Goal: Task Accomplishment & Management: Manage account settings

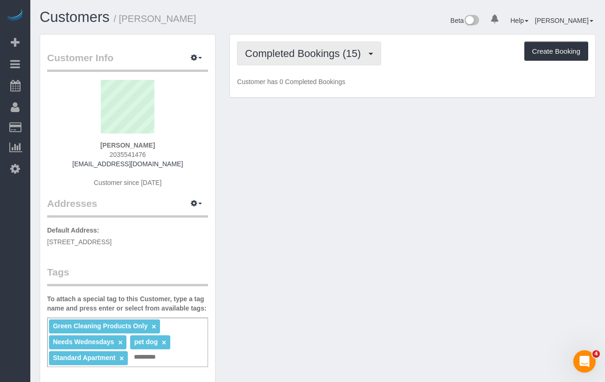
drag, startPoint x: 309, startPoint y: 51, endPoint x: 339, endPoint y: 116, distance: 70.8
click at [309, 51] on span "Completed Bookings (15)" at bounding box center [305, 54] width 120 height 12
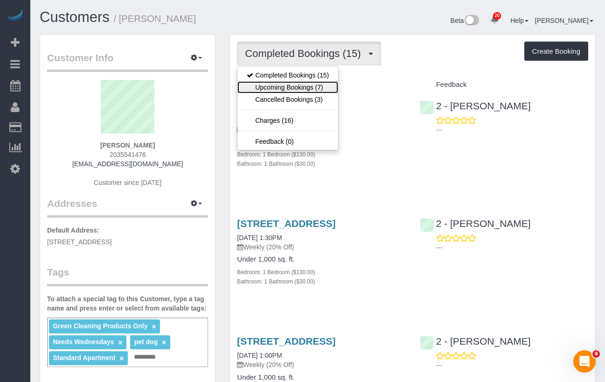
click at [288, 84] on link "Upcoming Bookings (7)" at bounding box center [288, 87] width 101 height 12
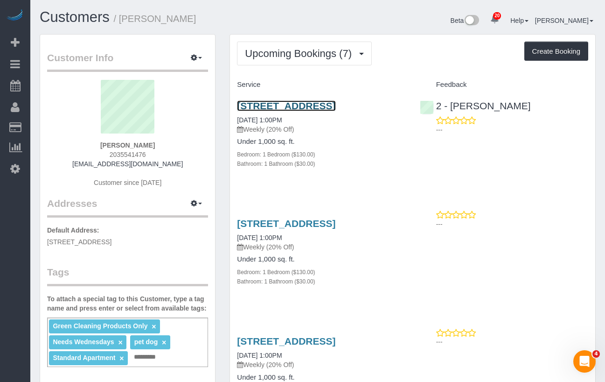
click at [308, 106] on link "90 State Street, Apt 3, Brooklyn, NY 11201" at bounding box center [286, 105] width 98 height 11
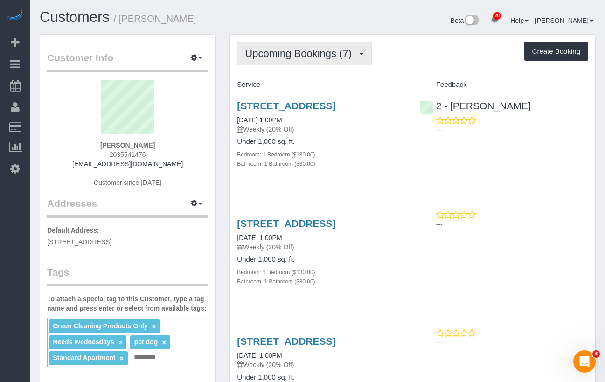
click at [249, 49] on span "Upcoming Bookings (7)" at bounding box center [301, 54] width 112 height 12
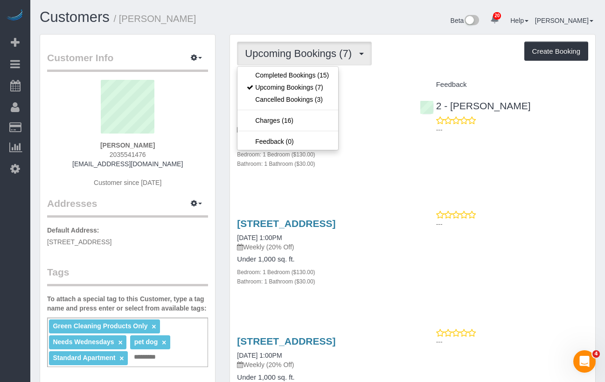
click at [378, 146] on h4 "Under 1,000 sq. ft." at bounding box center [321, 142] width 168 height 8
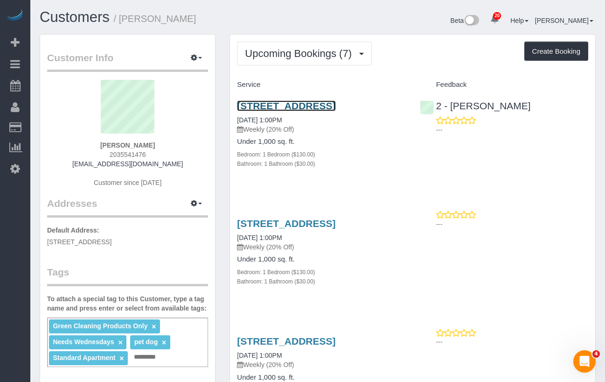
click at [314, 105] on link "90 State Street, Apt 3, Brooklyn, NY 11201" at bounding box center [286, 105] width 98 height 11
drag, startPoint x: 281, startPoint y: 118, endPoint x: 238, endPoint y: 110, distance: 43.7
click at [238, 110] on h3 "90 State Street, Apt 3, Brooklyn, NY 11201" at bounding box center [321, 105] width 168 height 11
copy link "90 State Street, Apt 3, Brooklyn, NY 11201"
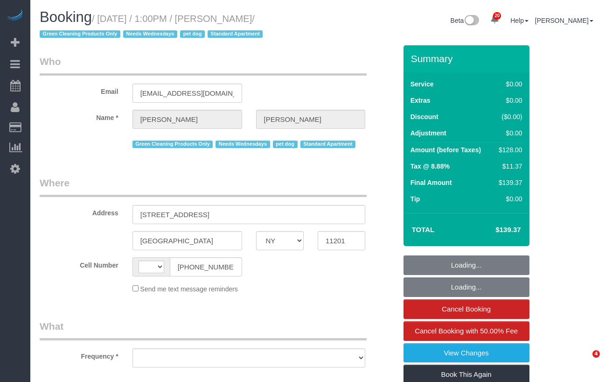
select select "NY"
select select "string:[GEOGRAPHIC_DATA]"
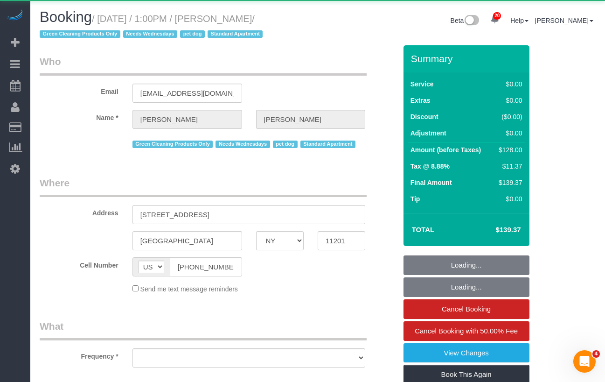
select select "object:816"
select select "1"
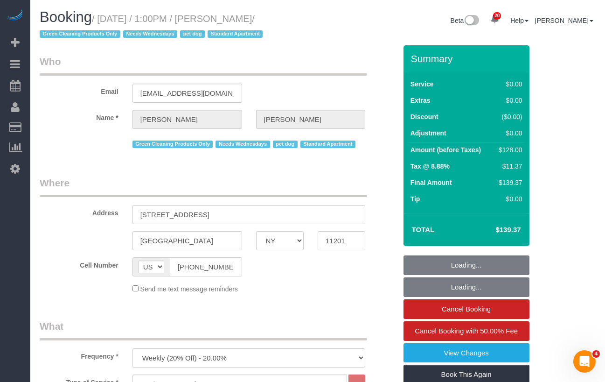
select select "string:stripe-pm_1RN3sH4VGloSiKo7cD90aCm4"
select select "spot1"
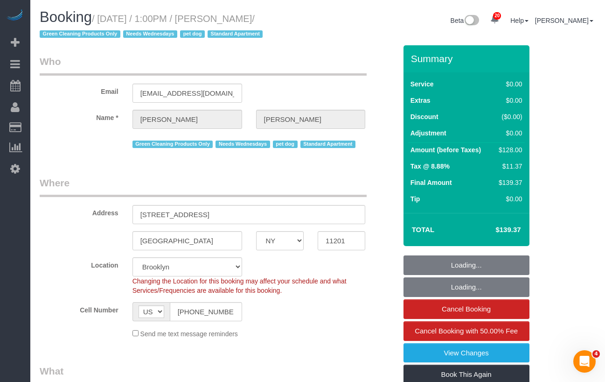
select select "spot50"
select select "number:57"
select select "number:74"
select select "number:13"
select select "number:7"
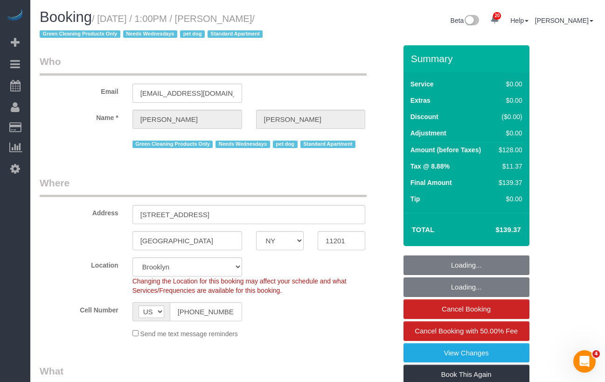
click at [105, 19] on small "/ [DATE] / 1:00PM / [PERSON_NAME] / Green Cleaning Products Only Needs Wednesda…" at bounding box center [153, 27] width 226 height 26
select select "object:1499"
select select "1"
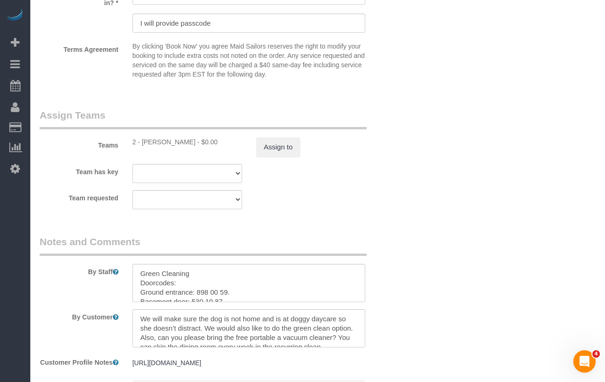
scroll to position [16, 0]
drag, startPoint x: 195, startPoint y: 143, endPoint x: 143, endPoint y: 144, distance: 51.8
click at [143, 144] on div "2 - [PERSON_NAME] - $0.00" at bounding box center [188, 141] width 110 height 9
copy div "[PERSON_NAME]"
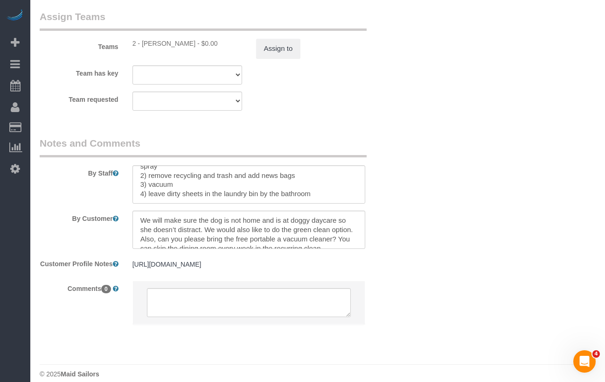
scroll to position [1323, 0]
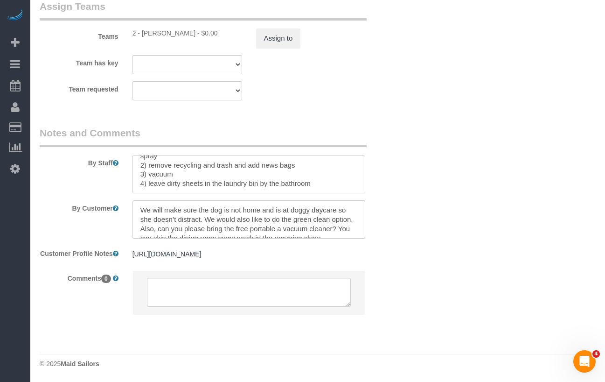
click at [338, 179] on textarea at bounding box center [249, 174] width 233 height 38
paste textarea "Jennifer has sent you access to 90 State Street . The Doorcodes below are valid…"
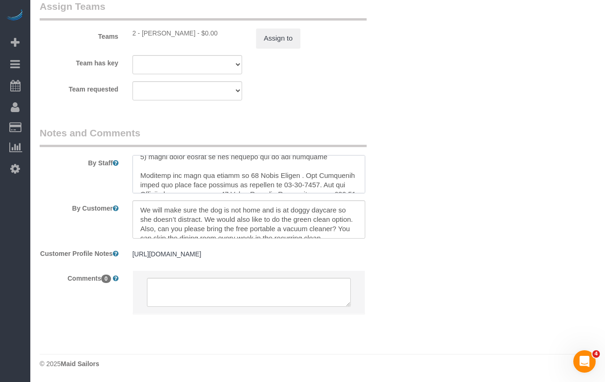
scroll to position [161, 0]
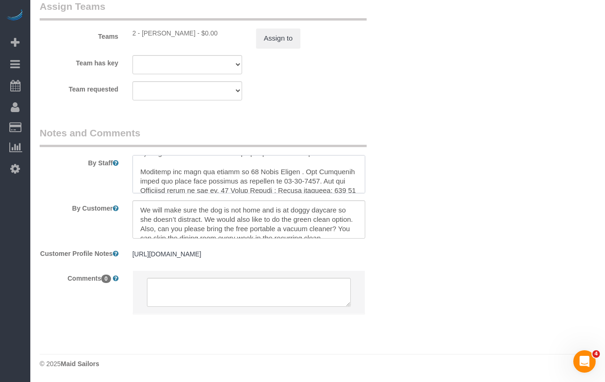
drag, startPoint x: 245, startPoint y: 163, endPoint x: 132, endPoint y: 164, distance: 113.4
click at [132, 164] on div at bounding box center [249, 174] width 247 height 38
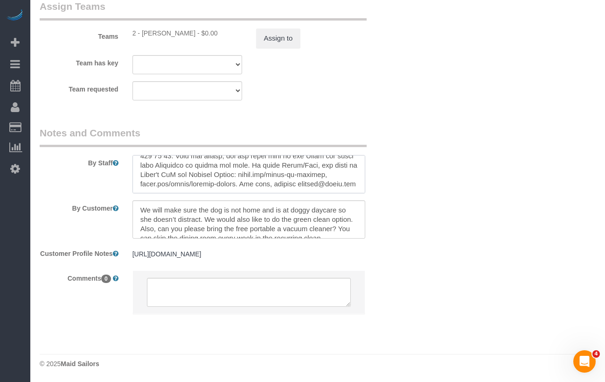
scroll to position [223, 0]
drag, startPoint x: 223, startPoint y: 174, endPoint x: 260, endPoint y: 165, distance: 38.7
click at [260, 165] on textarea at bounding box center [249, 174] width 233 height 38
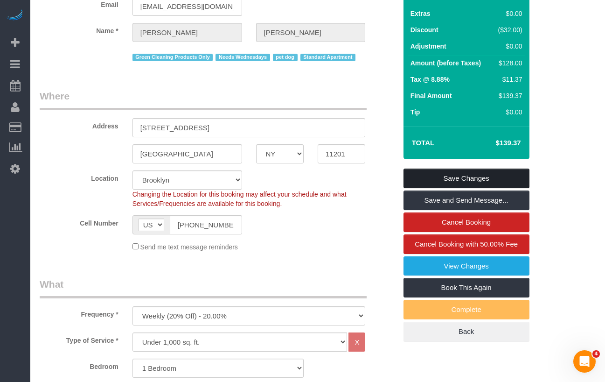
scroll to position [83, 0]
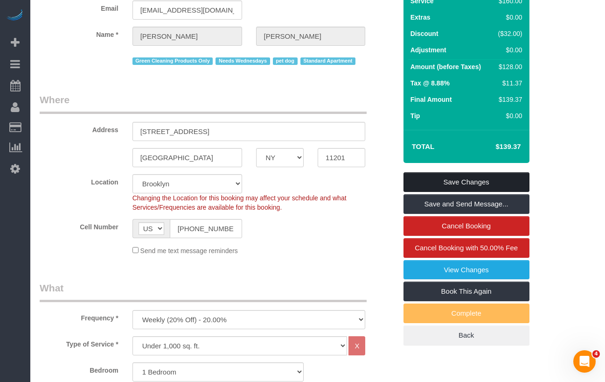
type textarea "Green Cleaning Doorcodes: Ground entrance: 898 00 59. Basement door: 530 10 87.…"
click at [422, 176] on link "Save Changes" at bounding box center [467, 182] width 126 height 20
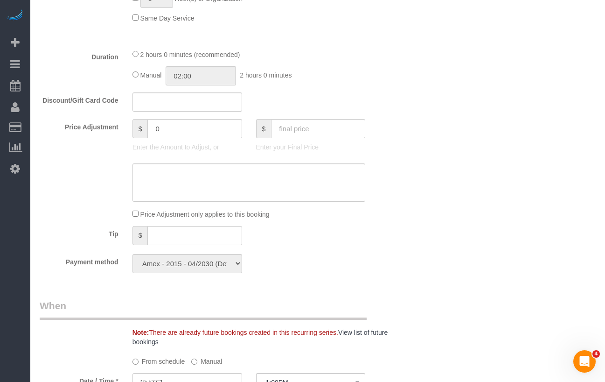
scroll to position [680, 0]
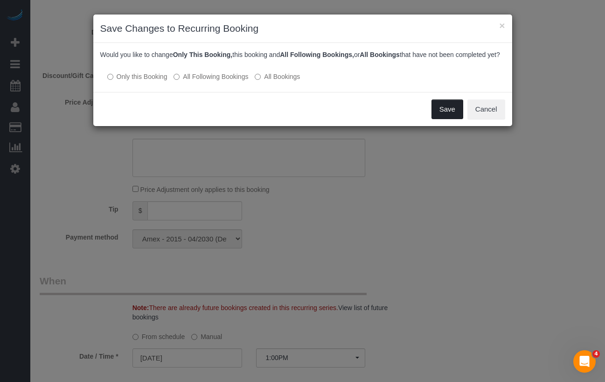
click at [438, 119] on button "Save" at bounding box center [448, 109] width 32 height 20
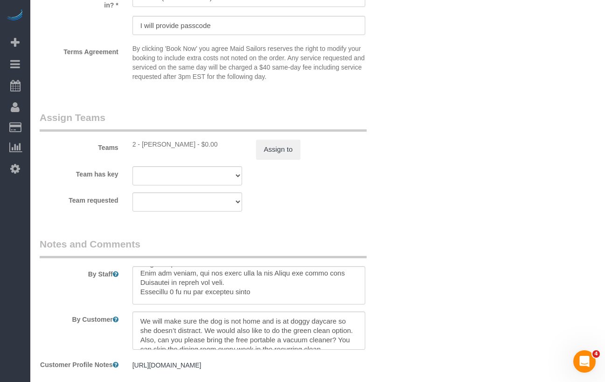
scroll to position [1211, 0]
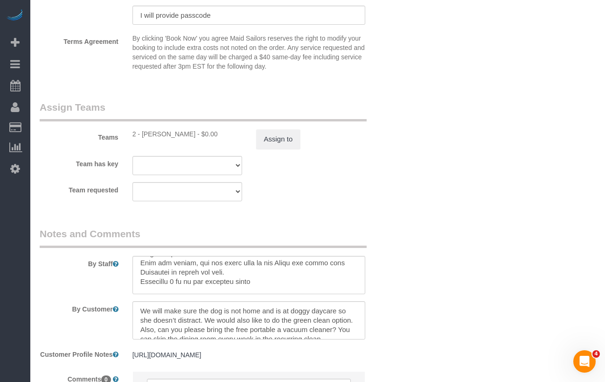
drag, startPoint x: 196, startPoint y: 135, endPoint x: 145, endPoint y: 136, distance: 50.4
click at [145, 136] on div "2 - Katherine Poveda - $0.00" at bounding box center [188, 133] width 110 height 9
click at [143, 137] on div "2 - Katherine Poveda - $0.00" at bounding box center [188, 133] width 110 height 9
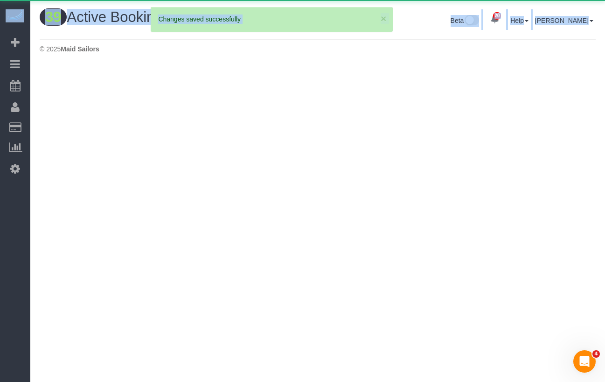
drag, startPoint x: 154, startPoint y: 134, endPoint x: 194, endPoint y: 138, distance: 40.3
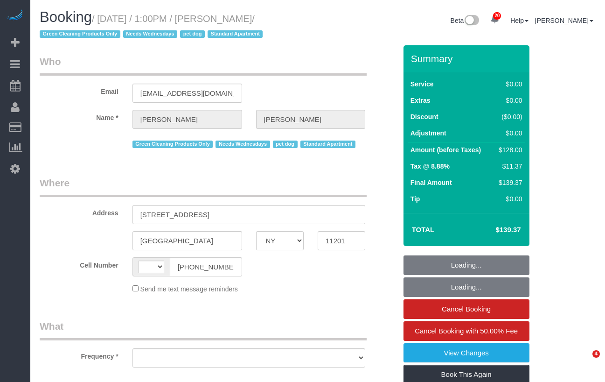
select select "NY"
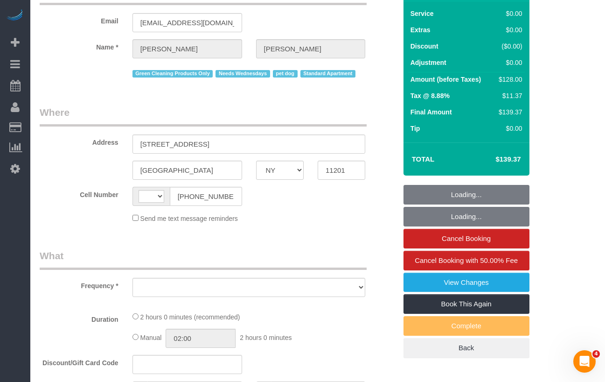
select select "string:[GEOGRAPHIC_DATA]"
select select "object:816"
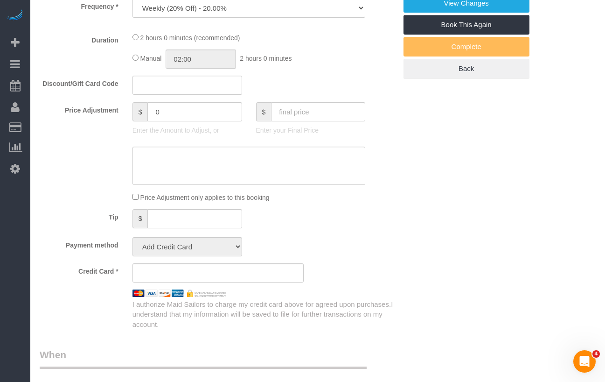
select select "1"
select select "spot1"
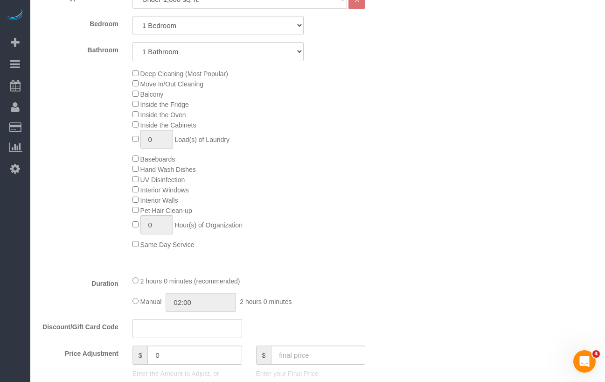
select select "string:stripe-pm_1RN3sH4VGloSiKo7cD90aCm4"
select select "number:57"
select select "number:74"
select select "number:13"
select select "number:7"
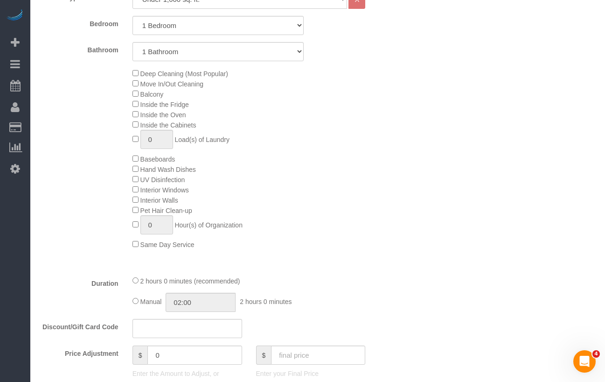
select select "object:1075"
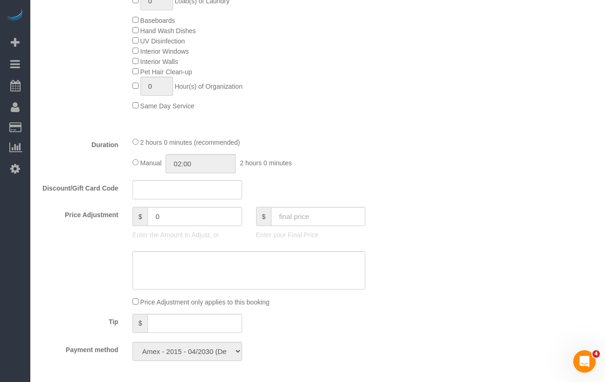
select select "1"
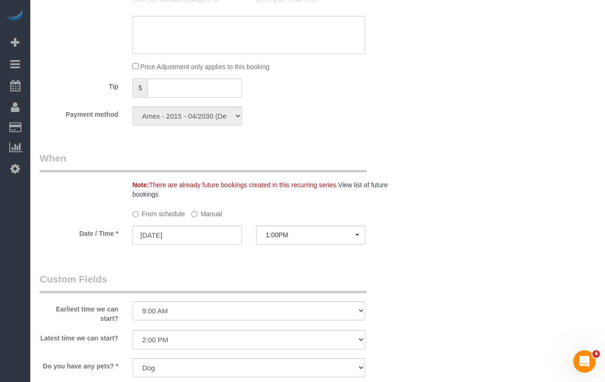
select select "spot50"
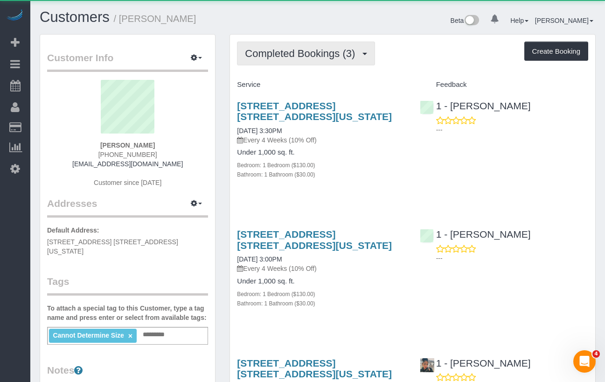
click at [281, 53] on span "Completed Bookings (3)" at bounding box center [302, 54] width 115 height 12
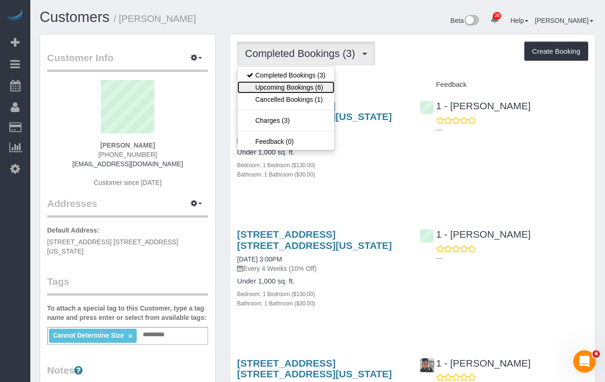
click at [297, 85] on link "Upcoming Bookings (6)" at bounding box center [286, 87] width 97 height 12
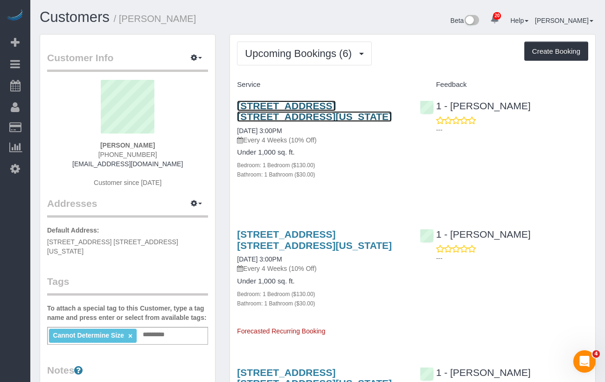
click at [269, 112] on link "97 5th Avenue, Apt. 2a, New York, NY 10003" at bounding box center [314, 110] width 155 height 21
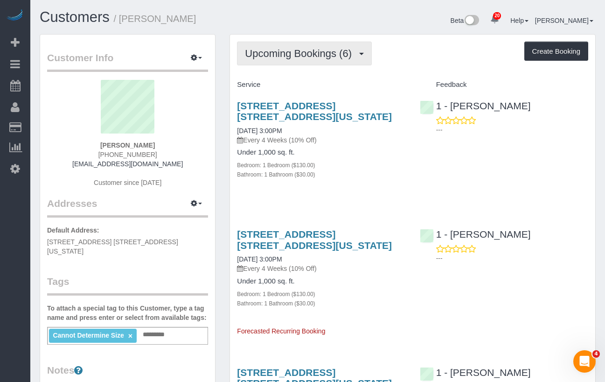
click at [328, 62] on button "Upcoming Bookings (6)" at bounding box center [304, 54] width 135 height 24
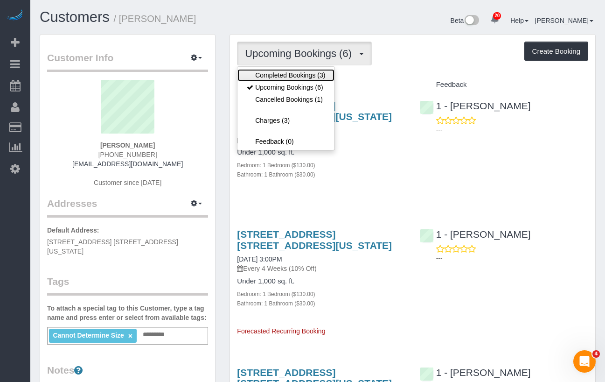
click at [295, 79] on link "Completed Bookings (3)" at bounding box center [286, 75] width 97 height 12
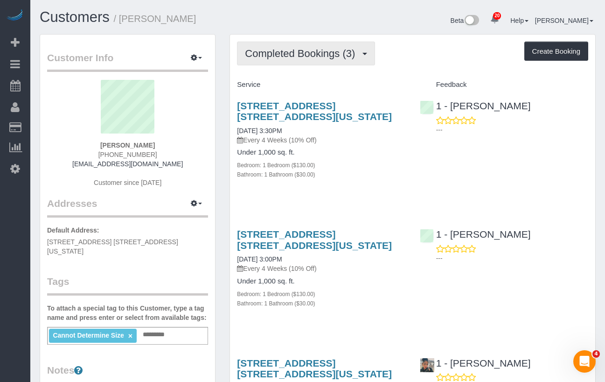
click at [300, 54] on span "Completed Bookings (3)" at bounding box center [302, 54] width 115 height 12
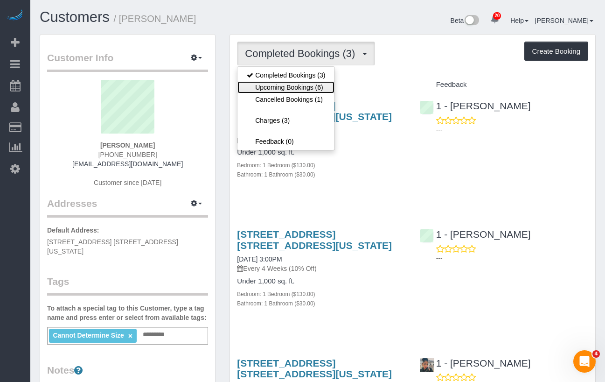
click at [287, 83] on link "Upcoming Bookings (6)" at bounding box center [286, 87] width 97 height 12
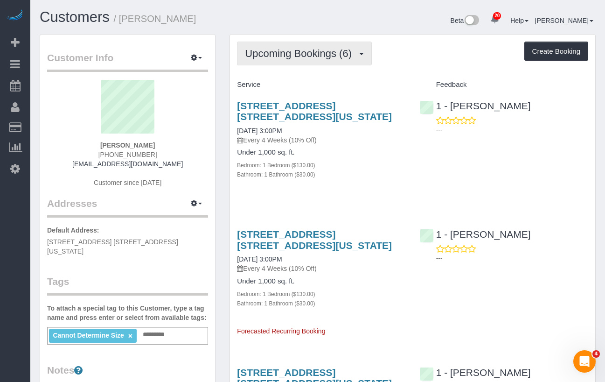
click at [303, 61] on button "Upcoming Bookings (6)" at bounding box center [304, 54] width 135 height 24
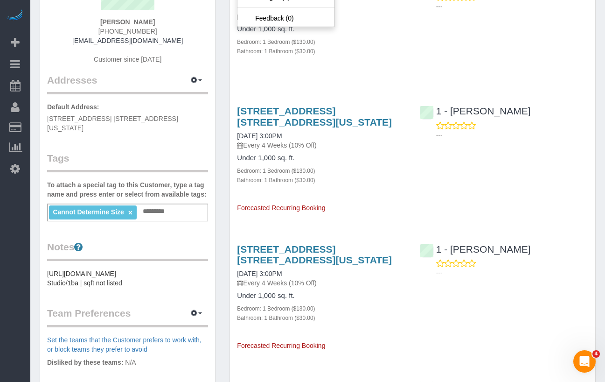
scroll to position [119, 0]
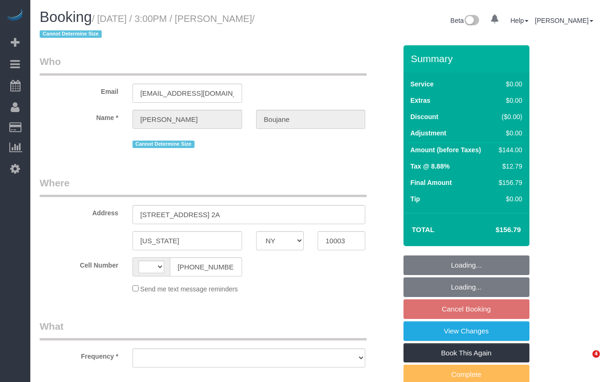
select select "NY"
select select "string:[GEOGRAPHIC_DATA]"
select select "object:800"
select select "1"
select select "object:1060"
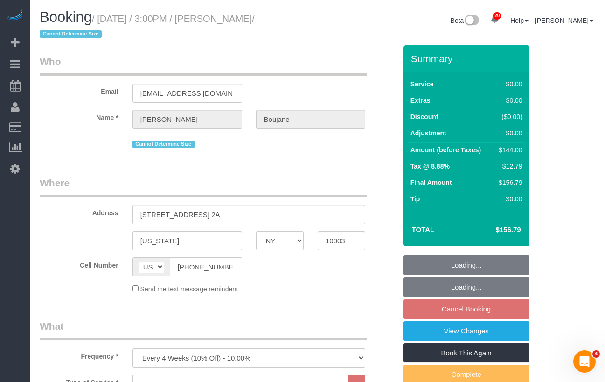
select select "spot8"
select select "number:89"
select select "number:90"
select select "number:15"
select select "number:5"
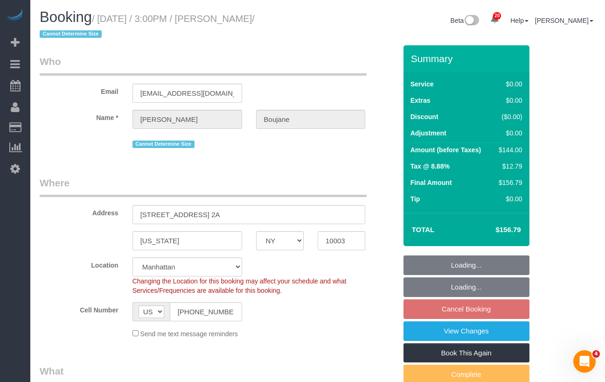
select select "1"
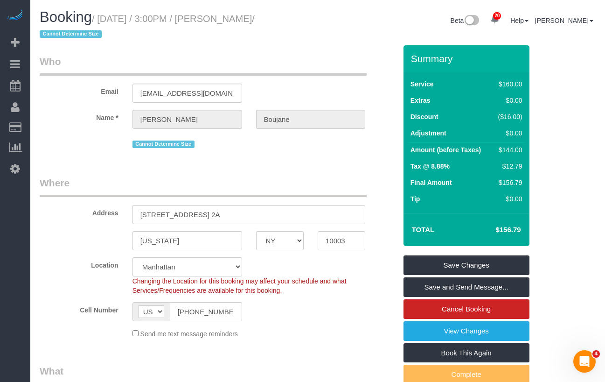
click at [141, 18] on small "/ September 19, 2025 / 3:00PM / Abe Boujane / Cannot Determine Size" at bounding box center [147, 27] width 215 height 26
drag, startPoint x: 245, startPoint y: 18, endPoint x: 280, endPoint y: 17, distance: 34.5
click at [245, 18] on small "/ September 19, 2025 / 3:00PM / Abe Boujane / Cannot Determine Size" at bounding box center [147, 27] width 215 height 26
drag, startPoint x: 295, startPoint y: 18, endPoint x: 108, endPoint y: 17, distance: 187.6
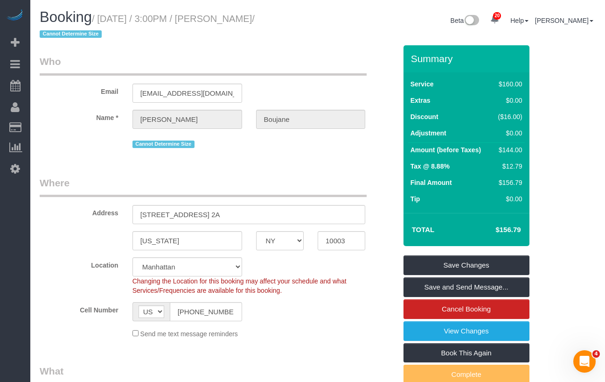
click at [107, 17] on small "/ September 19, 2025 / 3:00PM / Abe Boujane / Cannot Determine Size" at bounding box center [147, 27] width 215 height 26
copy small "September 19, 2025 / 3:00PM / Abe Boujane"
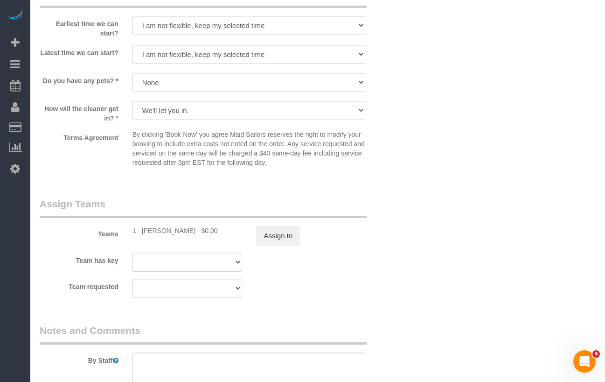
scroll to position [1104, 0]
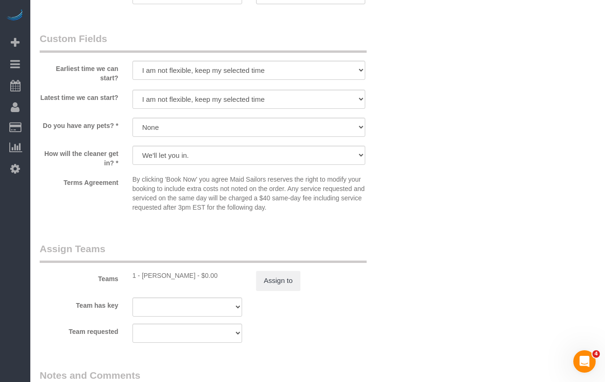
click at [155, 275] on div "1 - Berdina Philistin - $0.00" at bounding box center [188, 275] width 110 height 9
copy div "Berdina Philistin"
drag, startPoint x: 191, startPoint y: 276, endPoint x: 143, endPoint y: 276, distance: 48.5
click at [143, 276] on div "1 - Berdina Philistin - $0.00" at bounding box center [188, 275] width 110 height 9
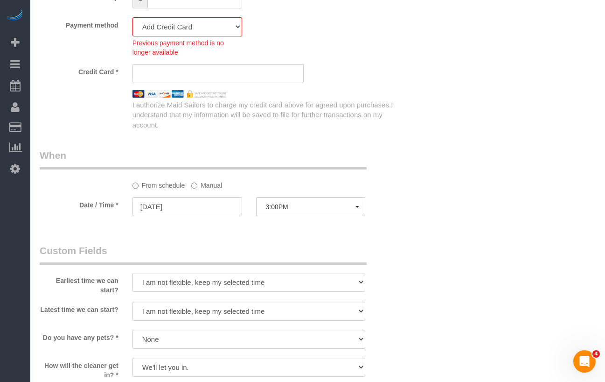
scroll to position [896, 0]
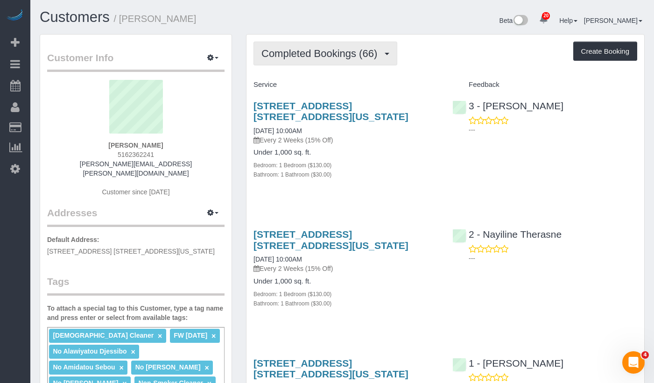
click at [279, 49] on span "Completed Bookings (66)" at bounding box center [321, 54] width 120 height 12
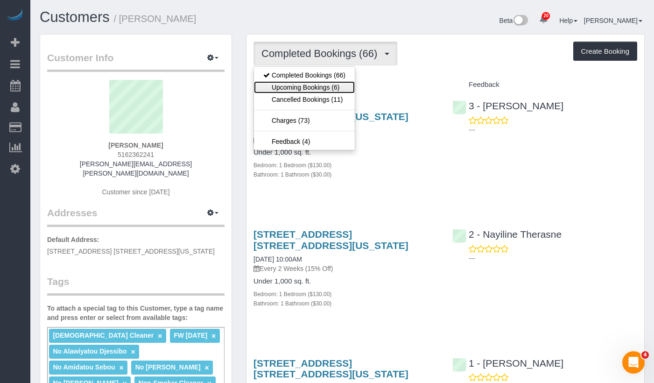
click at [308, 89] on link "Upcoming Bookings (6)" at bounding box center [304, 87] width 101 height 12
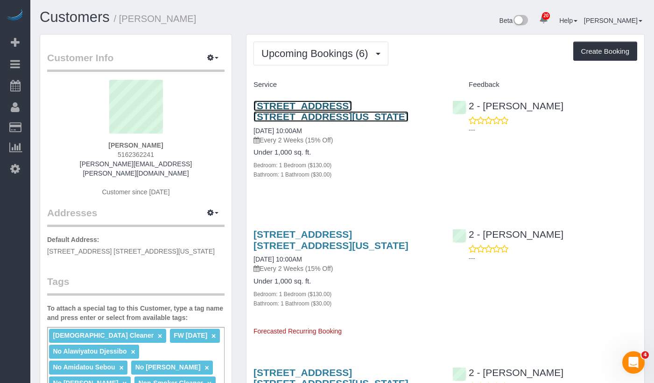
click at [278, 108] on link "220 East 63rd Street, Apt. 8l, New York, NY 10065" at bounding box center [330, 110] width 155 height 21
click at [139, 17] on small "/ Lindsay Schare" at bounding box center [155, 19] width 83 height 10
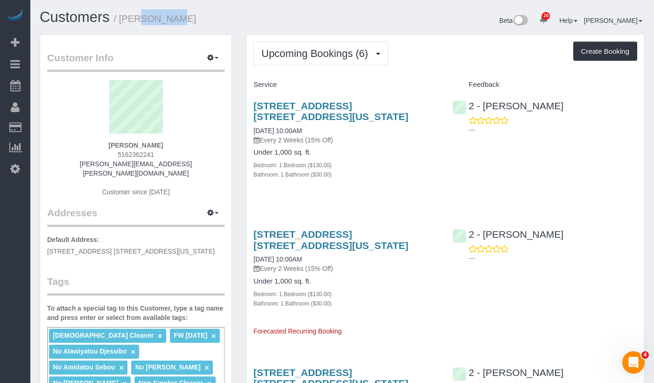
click at [139, 17] on small "/ Lindsay Schare" at bounding box center [155, 19] width 83 height 10
copy small "Lindsay"
click at [344, 53] on span "Upcoming Bookings (6)" at bounding box center [317, 54] width 112 height 12
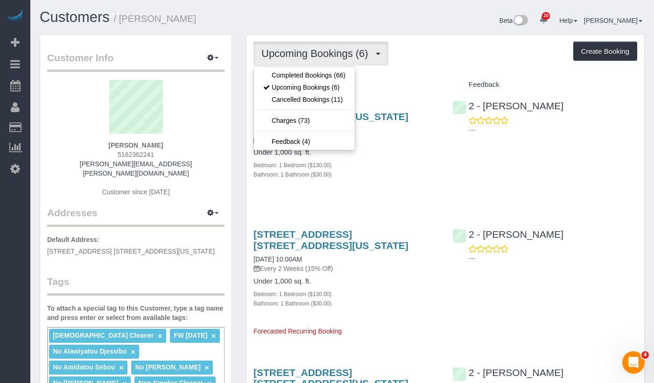
click at [402, 153] on h4 "Under 1,000 sq. ft." at bounding box center [345, 152] width 185 height 8
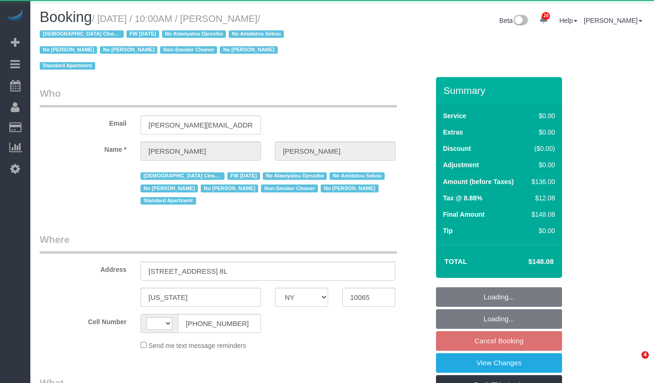
select select "NY"
select select "string:[GEOGRAPHIC_DATA]"
select select "1"
select select "object:935"
select select "string:stripe-pm_1QKiPq4VGloSiKo7DyfPYn6M"
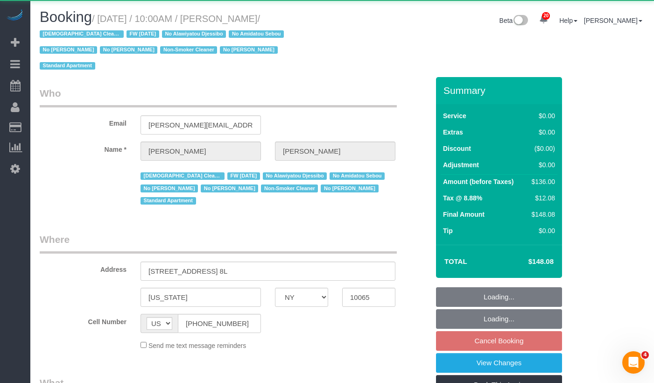
select select "number:89"
select select "number:90"
select select "number:15"
select select "number:5"
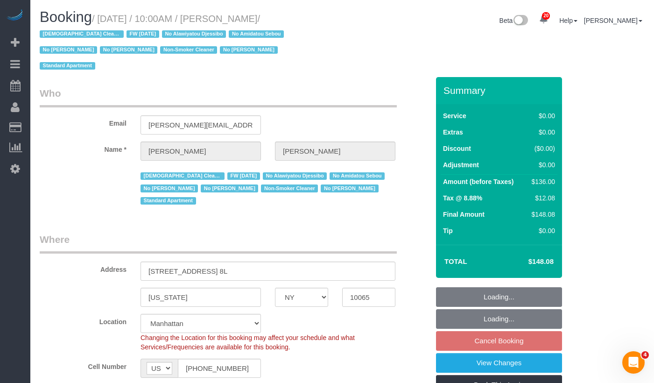
select select "object:1550"
select select "spot3"
select select "1"
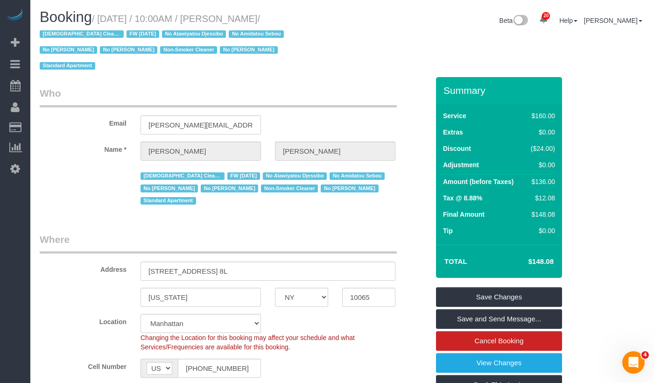
drag, startPoint x: 311, startPoint y: 17, endPoint x: 107, endPoint y: 22, distance: 203.5
click at [107, 22] on small "/ September 19, 2025 / 10:00AM / Lindsay Schare / Female Cleaner FW 05/16/24 No…" at bounding box center [163, 43] width 247 height 58
copy small "September 19, 2025 / 10:00AM / Lindsay Schare"
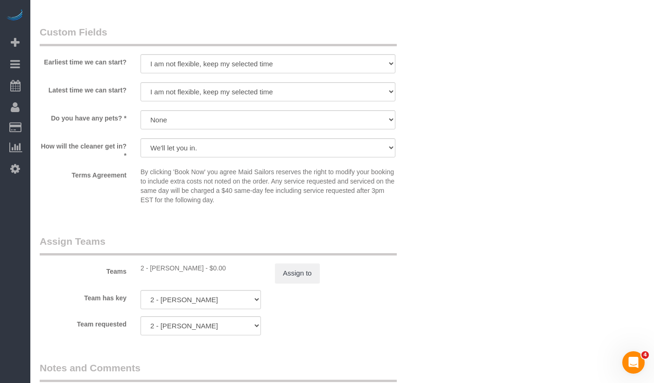
scroll to position [1085, 0]
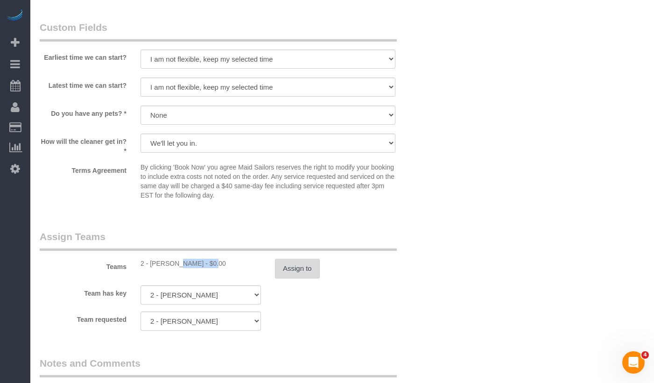
drag, startPoint x: 183, startPoint y: 234, endPoint x: 297, endPoint y: 236, distance: 114.4
click at [148, 259] on div "2 - Iman Smith - $0.00" at bounding box center [200, 263] width 120 height 9
copy div "Iman Smith"
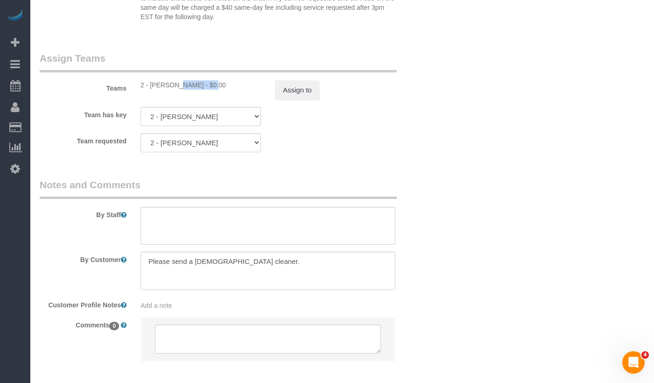
scroll to position [1262, 0]
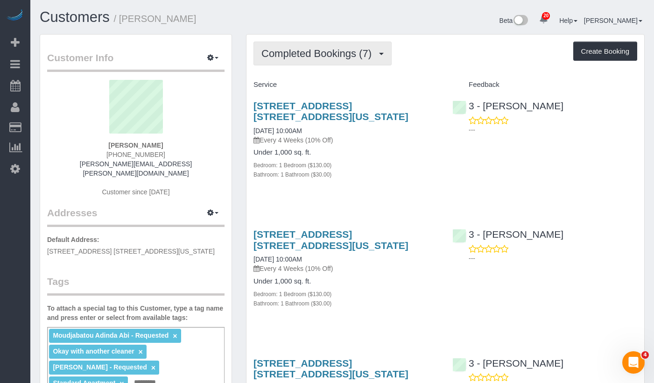
click at [362, 60] on button "Completed Bookings (7)" at bounding box center [322, 54] width 138 height 24
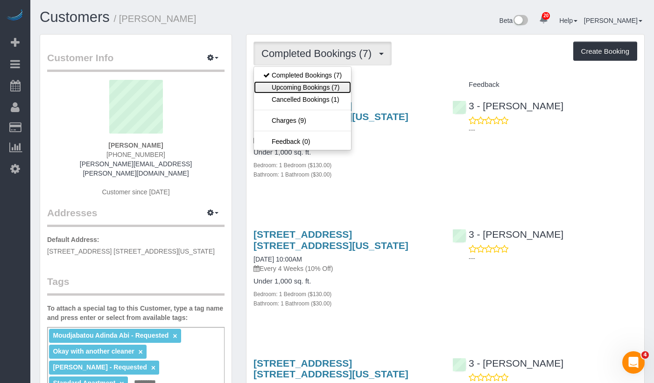
click at [316, 89] on link "Upcoming Bookings (7)" at bounding box center [302, 87] width 97 height 12
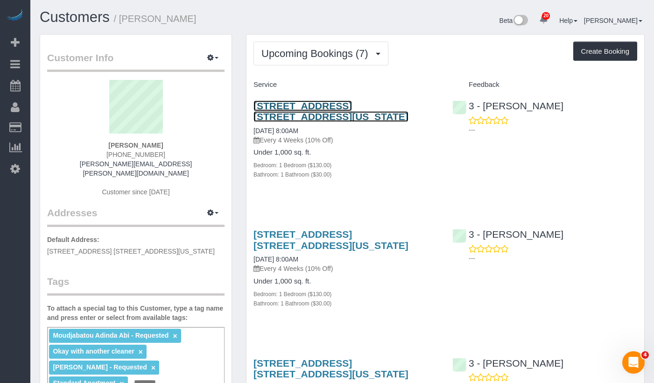
click at [267, 109] on link "[STREET_ADDRESS] [STREET_ADDRESS][US_STATE]" at bounding box center [330, 110] width 155 height 21
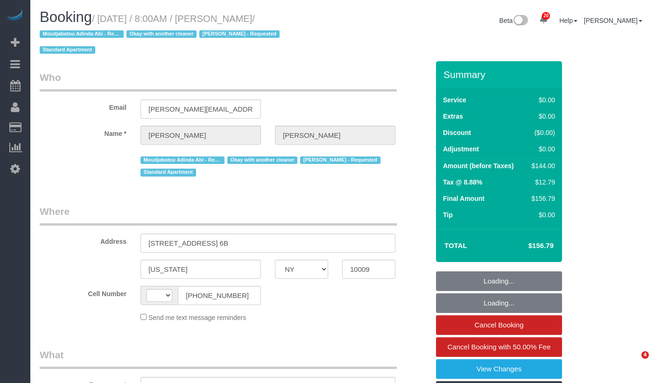
select select "NY"
select select "string:[GEOGRAPHIC_DATA]"
select select "object:818"
select select "1"
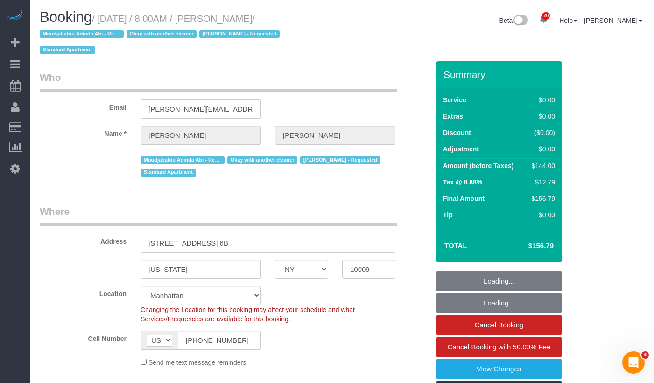
select select "object:925"
select select "string:stripe-pm_1QXpfs4VGloSiKo7Lmgtq2Pm"
select select "number:57"
select select "number:72"
select select "number:15"
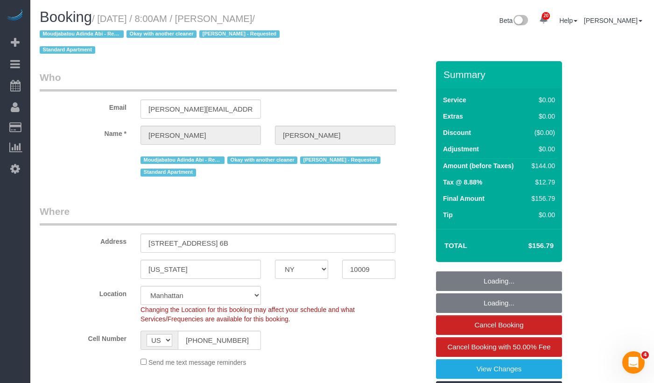
select select "number:5"
select select "spot1"
select select "1"
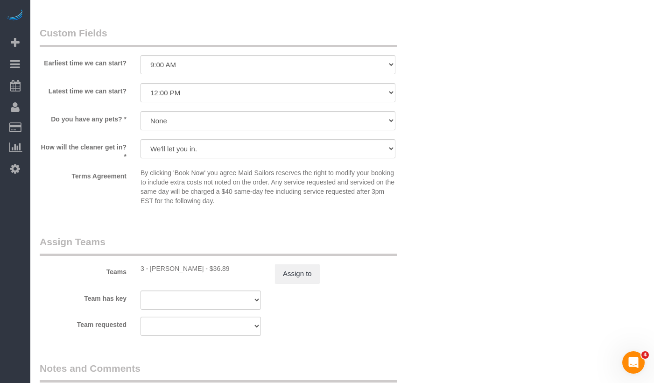
scroll to position [1114, 0]
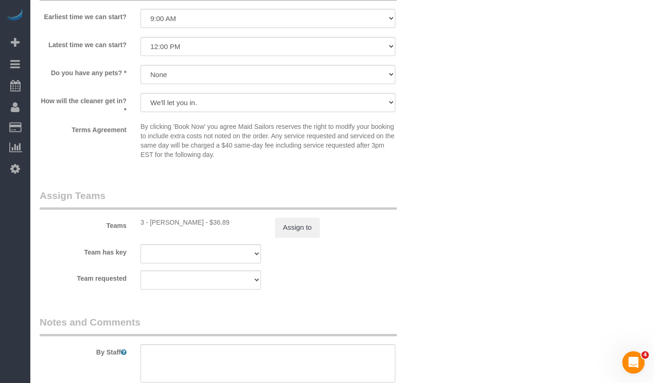
click at [159, 227] on div "3 - Renee Chicaiza - $36.89" at bounding box center [200, 221] width 120 height 9
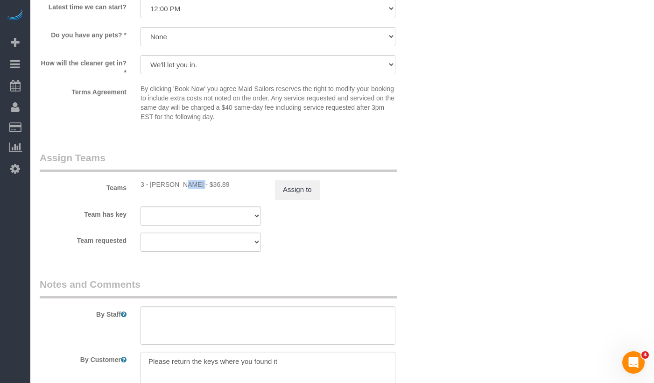
scroll to position [1169, 0]
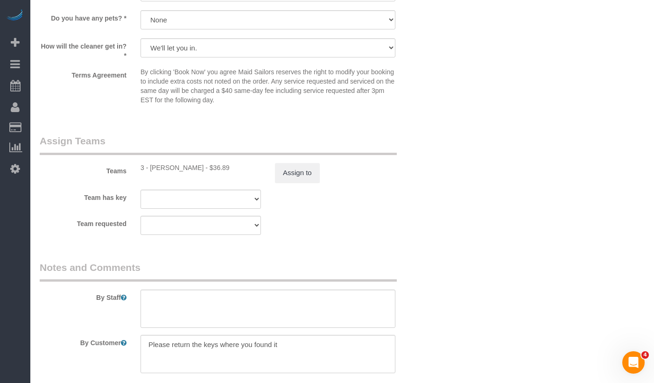
click at [191, 182] on div "Teams 3 - Renee Chicaiza - $36.89 Assign to" at bounding box center [234, 158] width 403 height 49
drag, startPoint x: 196, startPoint y: 176, endPoint x: 151, endPoint y: 176, distance: 44.3
click at [151, 172] on div "3 - Renee Chicaiza - $36.89" at bounding box center [200, 167] width 120 height 9
copy div "Renee Chicaiza"
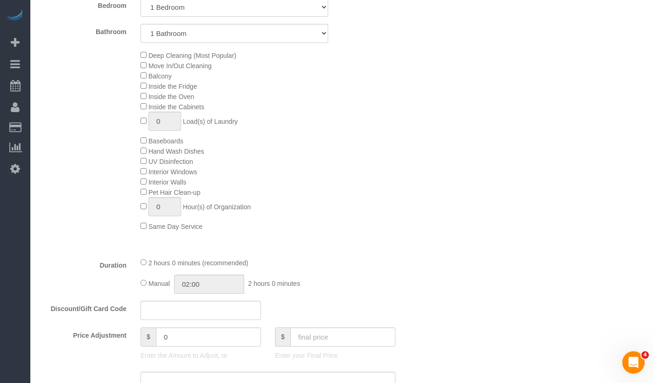
scroll to position [0, 0]
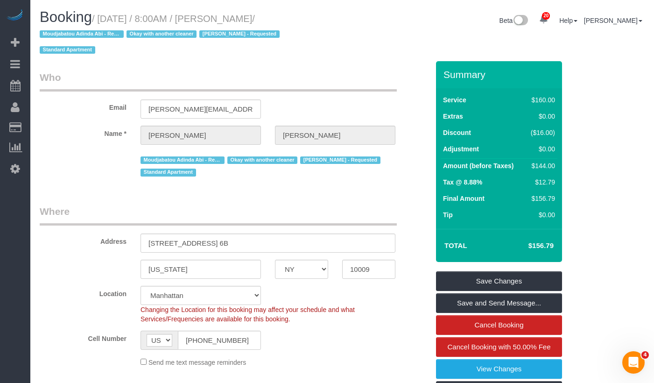
drag, startPoint x: 106, startPoint y: 19, endPoint x: 324, endPoint y: 29, distance: 218.2
click at [324, 29] on h1 "Booking / September 17, 2025 / 8:00AM / Glennis Meagher / Moudjabatou Adinda Ab…" at bounding box center [187, 33] width 295 height 48
copy small "September 17, 2025 / 8:00AM / Glennis Meagher / Moudjabatou Adinda Abi - Reques…"
drag, startPoint x: 118, startPoint y: 56, endPoint x: 177, endPoint y: 38, distance: 61.7
click at [118, 56] on h1 "Booking / September 17, 2025 / 8:00AM / Glennis Meagher / Moudjabatou Adinda Ab…" at bounding box center [187, 33] width 295 height 48
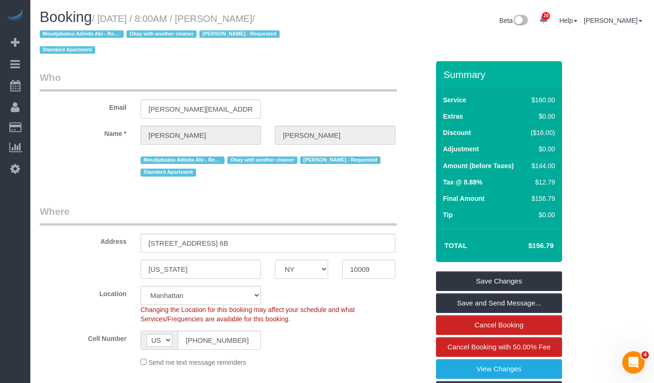
click at [304, 29] on h1 "Booking / September 17, 2025 / 8:00AM / Glennis Meagher / Moudjabatou Adinda Ab…" at bounding box center [187, 33] width 295 height 48
drag, startPoint x: 312, startPoint y: 19, endPoint x: 107, endPoint y: 14, distance: 204.9
click at [107, 14] on small "/ September 17, 2025 / 8:00AM / Glennis Meagher / Moudjabatou Adinda Abi - Requ…" at bounding box center [161, 35] width 243 height 42
copy small "September 17, 2025 / 8:00AM / Glennis Meagher"
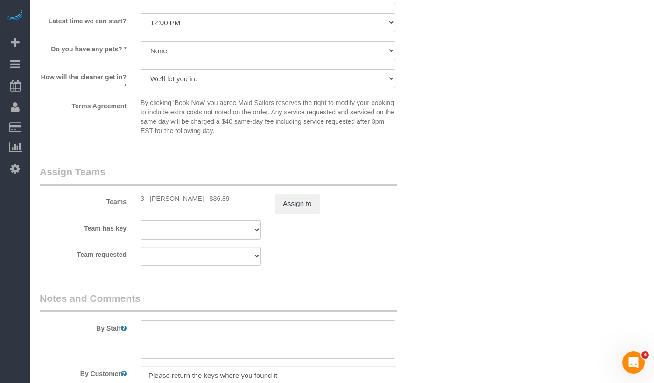
scroll to position [1203, 0]
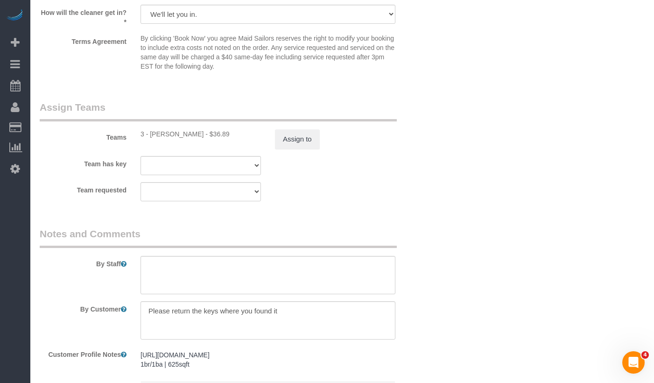
drag, startPoint x: 194, startPoint y: 144, endPoint x: 149, endPoint y: 143, distance: 44.8
click at [149, 139] on div "3 - Renee Chicaiza - $36.89" at bounding box center [200, 133] width 120 height 9
copy div "Renee Chicaiza -"
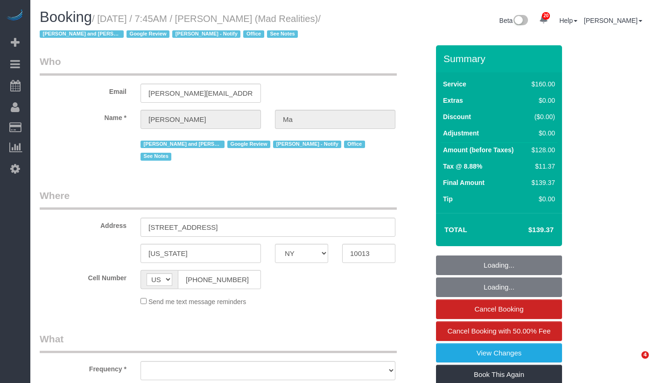
select select "NY"
select select "object:820"
select select "string:stripe-pm_1PsB1j4VGloSiKo7cb06islp"
select select "number:89"
select select "number:90"
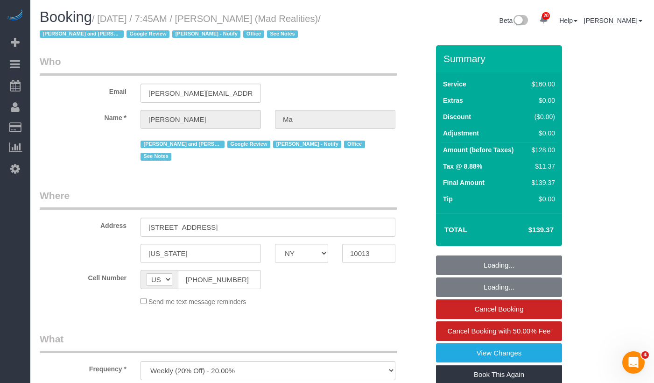
select select "number:15"
select select "number:7"
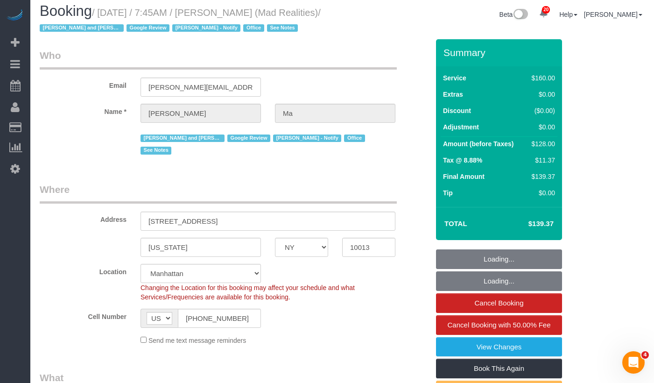
select select "object:1495"
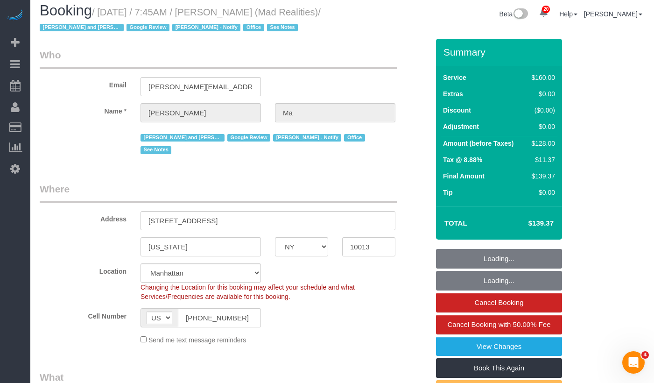
scroll to position [4, 0]
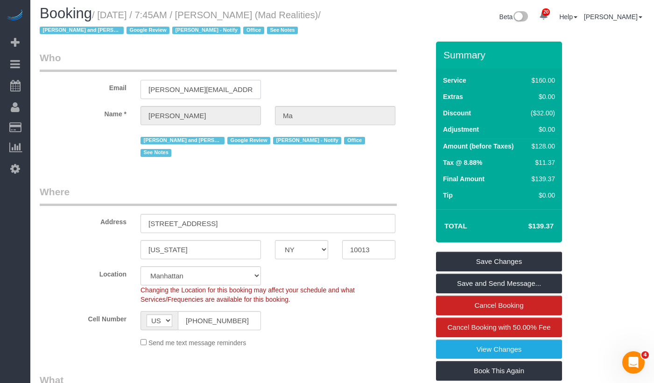
click at [223, 88] on input "alice@madrealities.tv" at bounding box center [200, 89] width 120 height 19
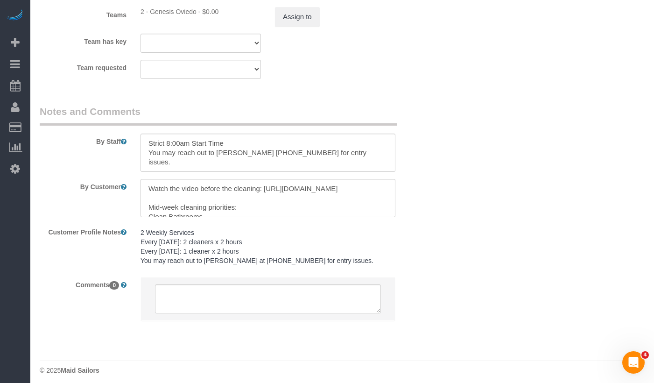
scroll to position [1222, 0]
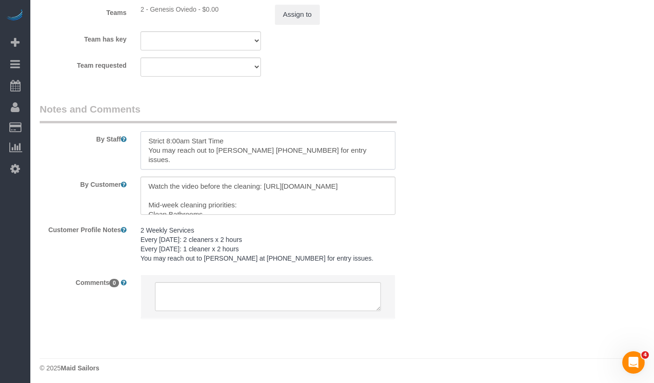
drag, startPoint x: 285, startPoint y: 148, endPoint x: 237, endPoint y: 147, distance: 48.6
click at [237, 147] on textarea at bounding box center [267, 150] width 255 height 38
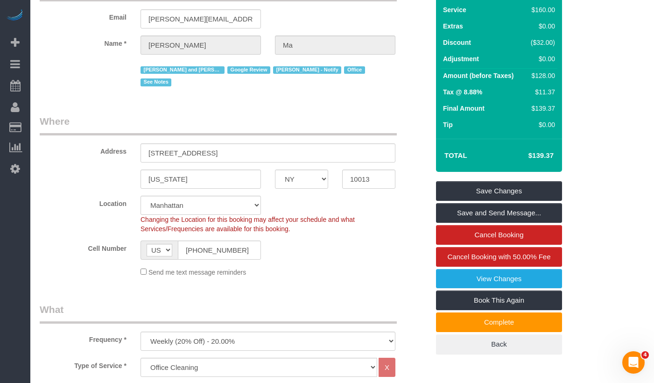
scroll to position [0, 0]
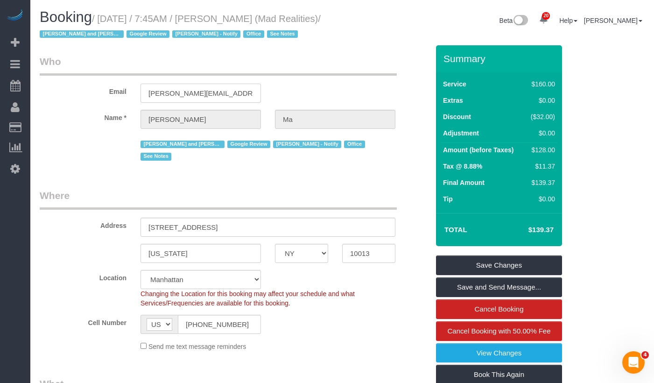
click at [189, 91] on input "alice@madrealities.tv" at bounding box center [200, 93] width 120 height 19
click at [59, 285] on div "Location Manhattan Austin Boston Bronx Brooklyn Charlotte Denver New Jersey Por…" at bounding box center [234, 289] width 403 height 38
click at [127, 21] on small "/ September 17, 2025 / 7:45AM / Alice Ma (Mad Realities) / Ana Rodriguez and Am…" at bounding box center [180, 27] width 281 height 26
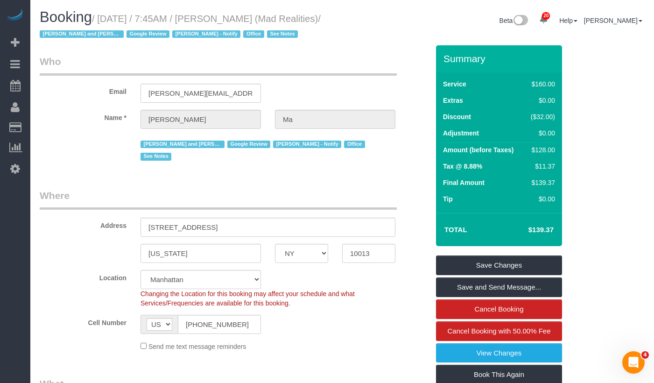
drag, startPoint x: 108, startPoint y: 20, endPoint x: 80, endPoint y: 33, distance: 30.9
click at [80, 33] on small "/ September 17, 2025 / 7:45AM / Alice Ma (Mad Realities) / Ana Rodriguez and Am…" at bounding box center [180, 27] width 281 height 26
copy small "September 17, 2025 / 7:45AM / Alice Ma (Mad Realities)"
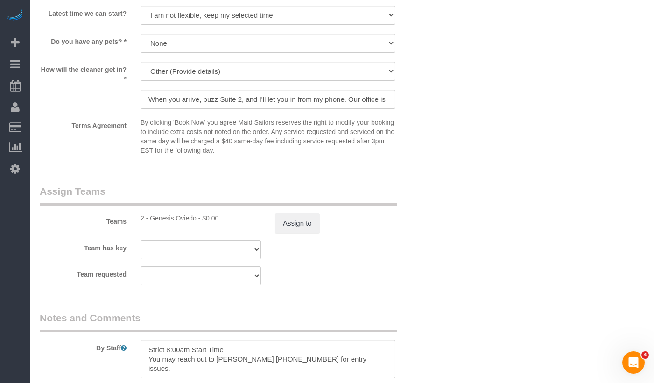
scroll to position [1029, 0]
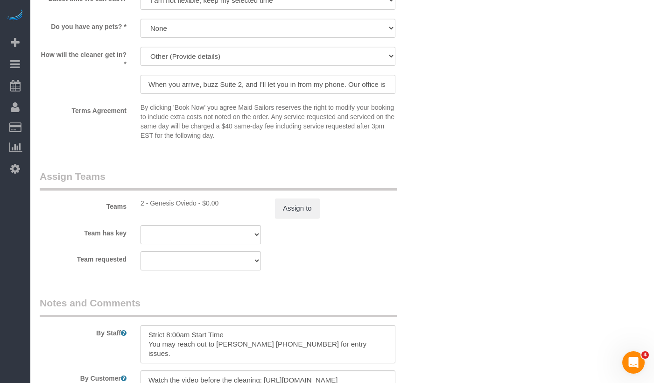
drag, startPoint x: 197, startPoint y: 201, endPoint x: 157, endPoint y: 198, distance: 40.2
click at [151, 200] on div "2 - Genesis Oviedo - $0.00" at bounding box center [200, 202] width 120 height 9
copy div "Genesis Oviedo"
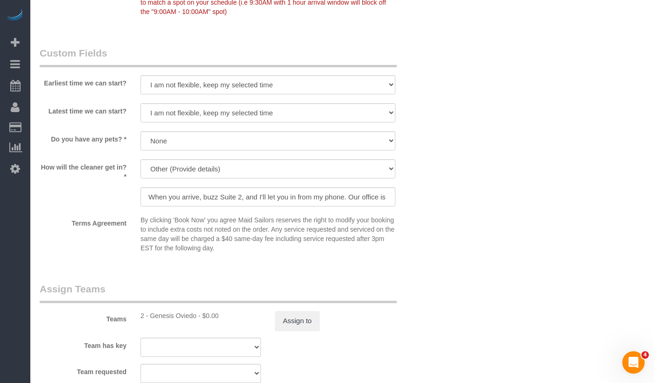
scroll to position [917, 0]
click at [189, 196] on input "When you arrive, buzz Suite 2, and I'll let you in from my phone. Our office is…" at bounding box center [267, 196] width 255 height 19
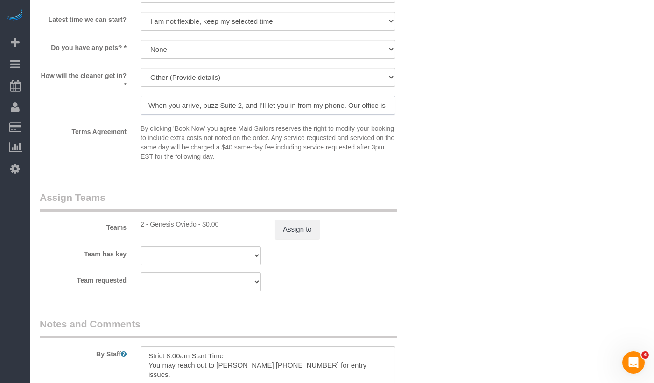
scroll to position [1222, 0]
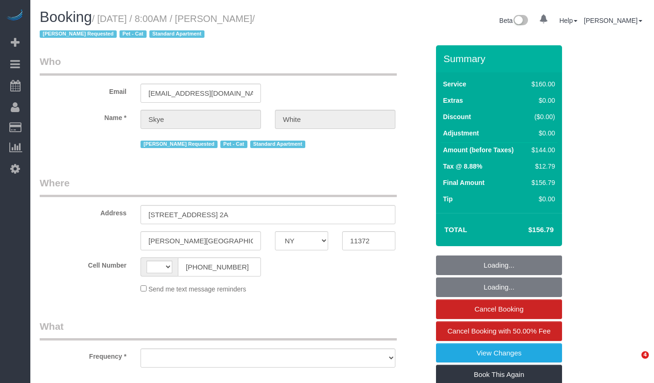
select select "NY"
select select "string:[GEOGRAPHIC_DATA]"
select select "object:812"
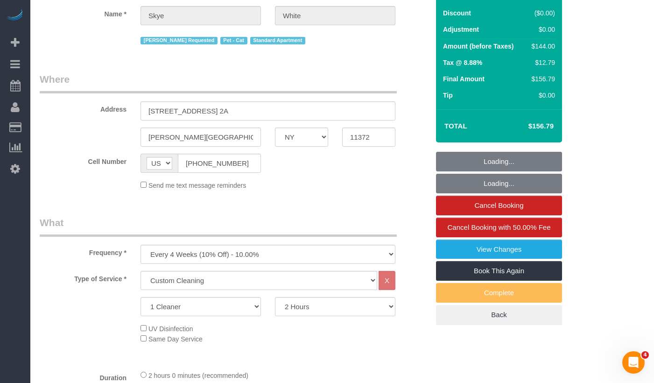
select select "string:stripe-pm_1QNdO94VGloSiKo72DGtDg4t"
select select "spot1"
select select "number:89"
select select "number:90"
select select "number:14"
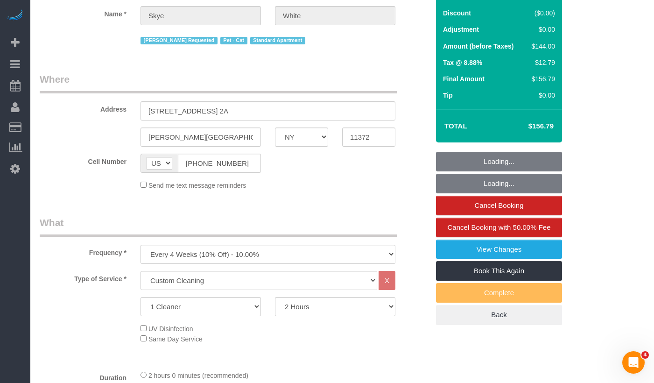
select select "number:5"
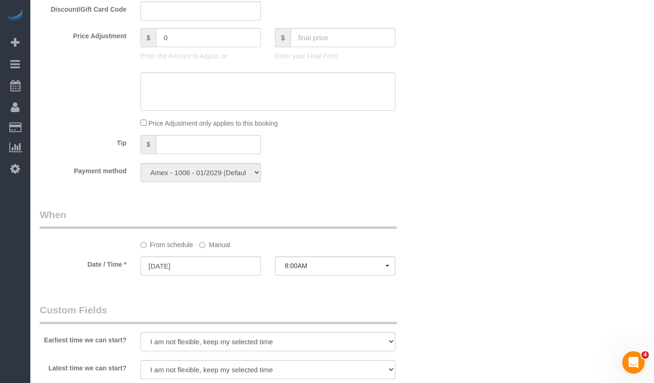
select select "object:1100"
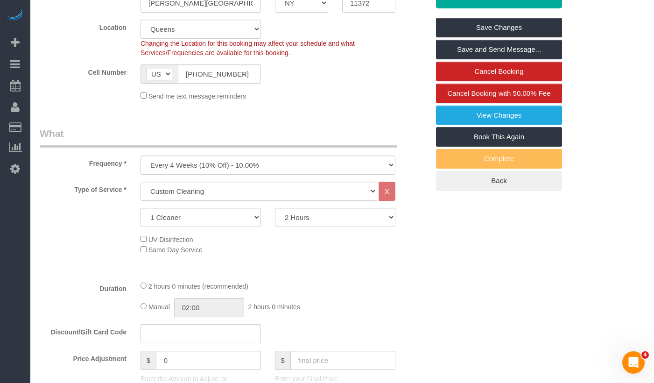
scroll to position [227, 0]
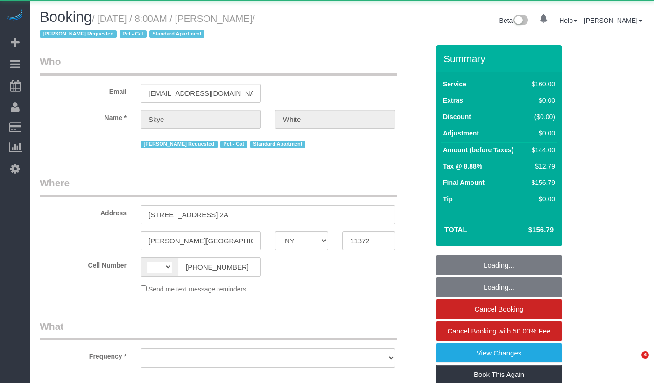
select select "NY"
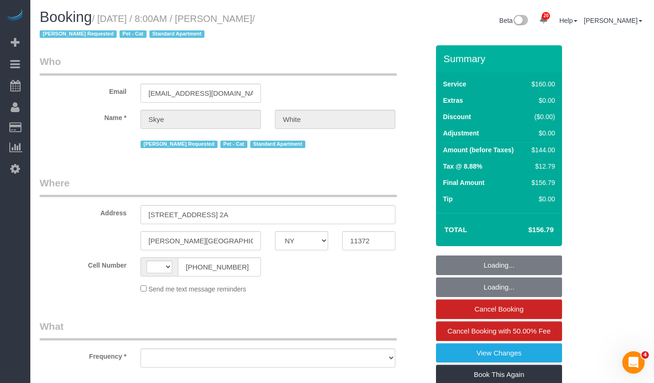
select select "object:565"
select select "string:stripe-pm_1QNdO94VGloSiKo72DGtDg4t"
select select "spot1"
select select "string:[GEOGRAPHIC_DATA]"
select select "number:89"
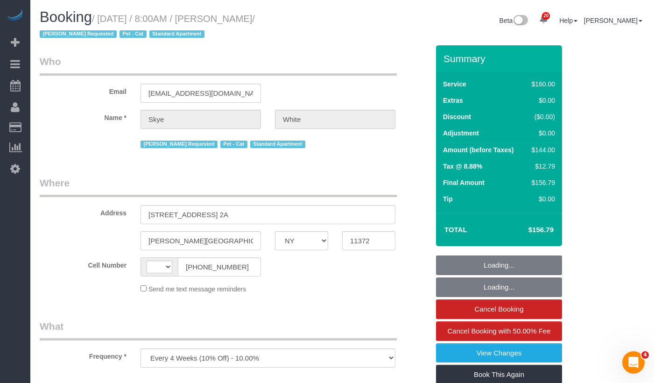
select select "number:90"
select select "number:14"
select select "number:5"
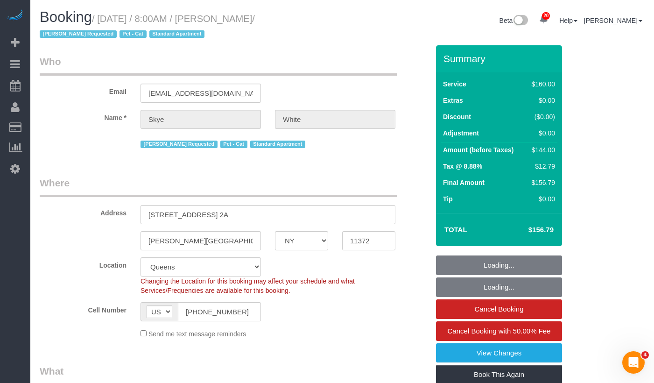
select select "object:1488"
select select "spot45"
drag, startPoint x: 287, startPoint y: 17, endPoint x: 106, endPoint y: 16, distance: 180.6
click at [106, 16] on small "/ [DATE] / 8:00AM / [PERSON_NAME] / [PERSON_NAME] Requested Pet - Cat Standard …" at bounding box center [147, 27] width 215 height 26
copy small "[DATE] / 8:00AM / [PERSON_NAME]"
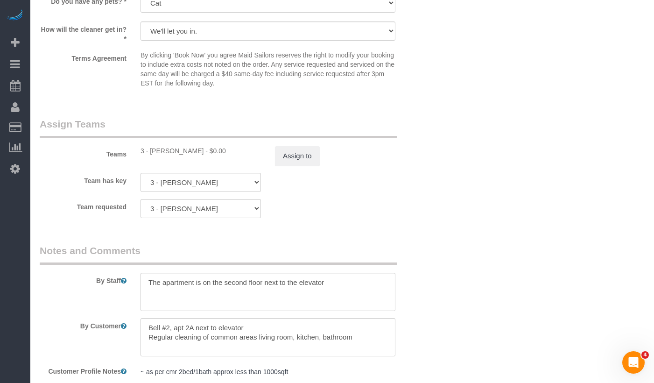
scroll to position [955, 0]
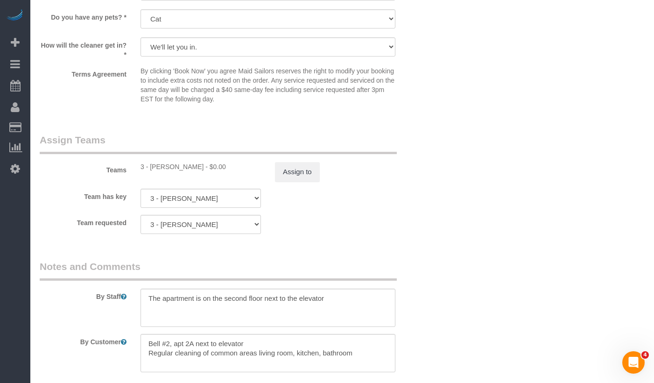
drag, startPoint x: 189, startPoint y: 177, endPoint x: 152, endPoint y: 177, distance: 37.8
click at [152, 171] on div "3 - [PERSON_NAME] - $0.00" at bounding box center [200, 166] width 120 height 9
copy div "[PERSON_NAME]"
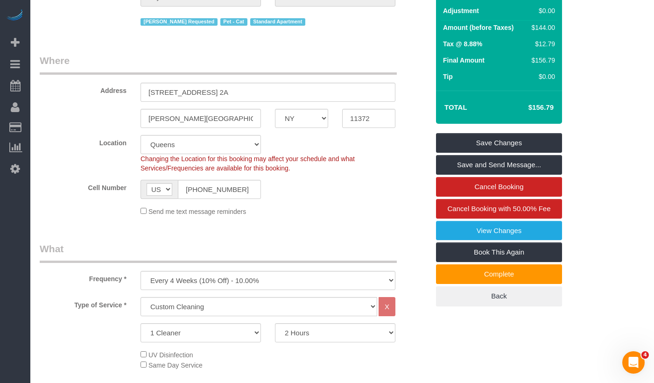
scroll to position [0, 0]
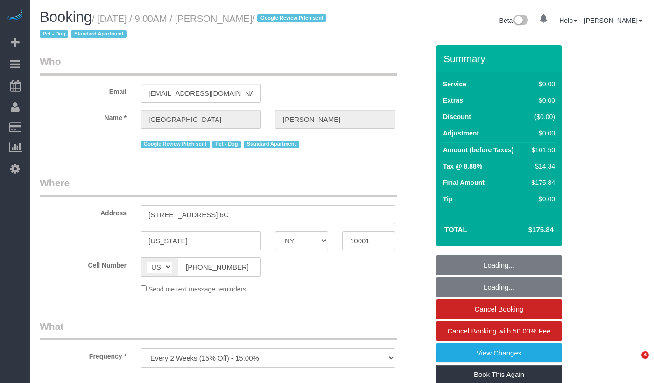
select select "NY"
select select "object:818"
select select "2"
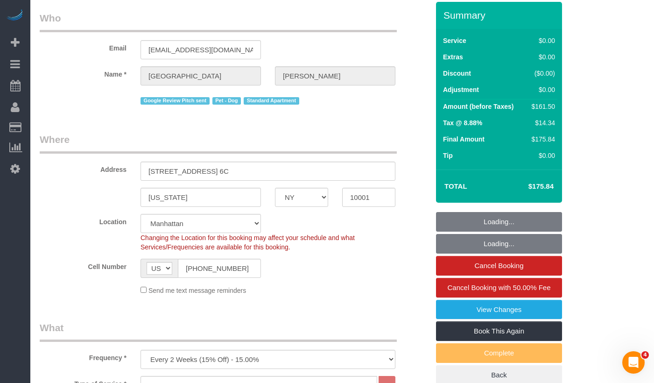
select select "string:stripe-pm_1Oe5Vq4VGloSiKo7A6D1LOqR"
select select "number:57"
select select "number:75"
select select "number:13"
select select "number:6"
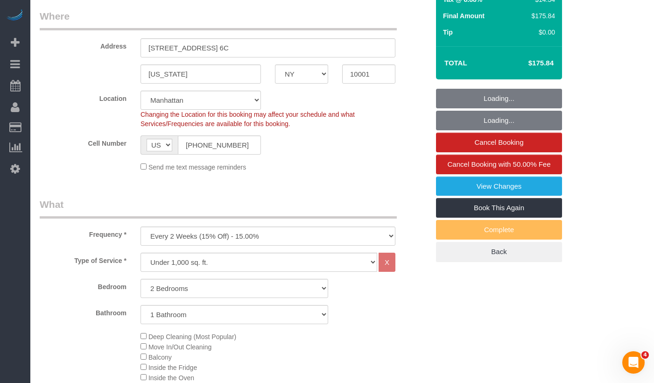
select select "spot1"
select select "2"
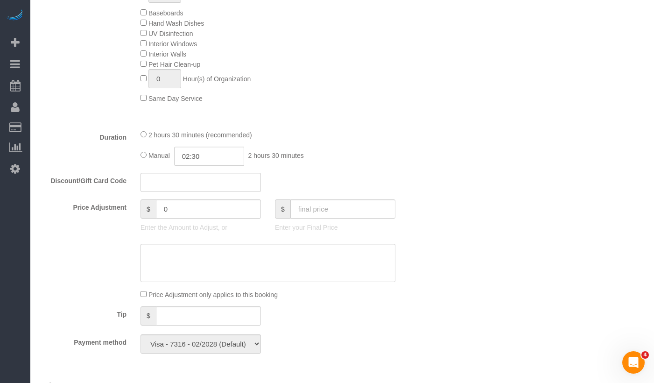
scroll to position [574, 0]
drag, startPoint x: 308, startPoint y: 155, endPoint x: 250, endPoint y: 159, distance: 58.9
click at [250, 159] on div "Manual 02:30 2 hours 30 minutes" at bounding box center [267, 156] width 255 height 19
copy div "2 hours 30 minutes"
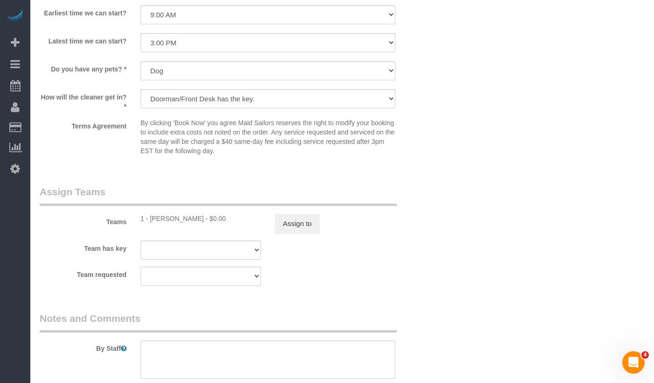
scroll to position [1091, 0]
click at [284, 232] on button "Assign to" at bounding box center [297, 223] width 45 height 20
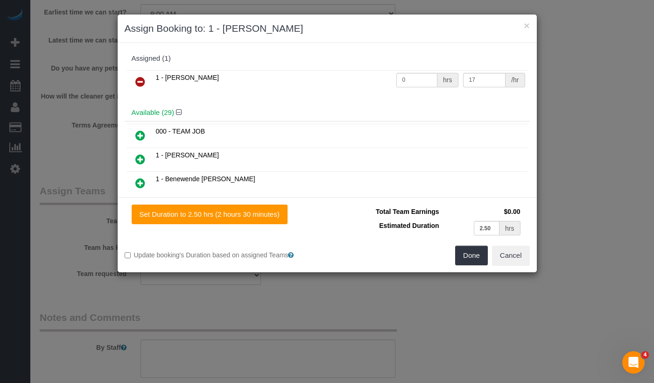
click at [140, 82] on icon at bounding box center [140, 81] width 10 height 11
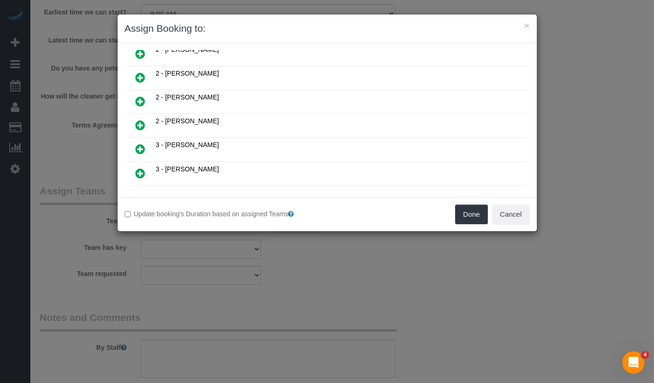
scroll to position [668, 0]
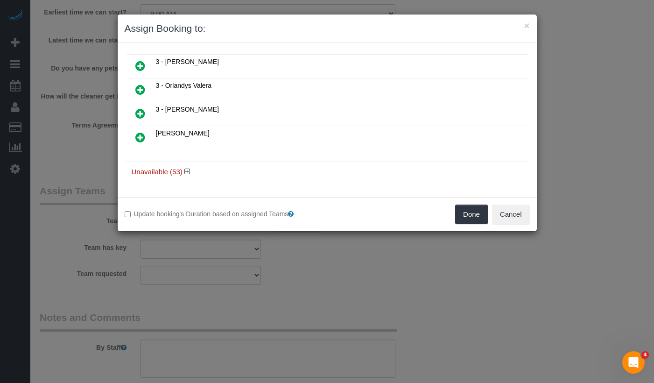
click at [151, 164] on div "Unavailable (53)" at bounding box center [327, 171] width 405 height 17
click at [151, 167] on div "Unavailable (53)" at bounding box center [327, 171] width 405 height 17
click at [151, 170] on h4 "Unavailable (53)" at bounding box center [327, 172] width 391 height 8
click at [189, 173] on icon at bounding box center [187, 171] width 6 height 7
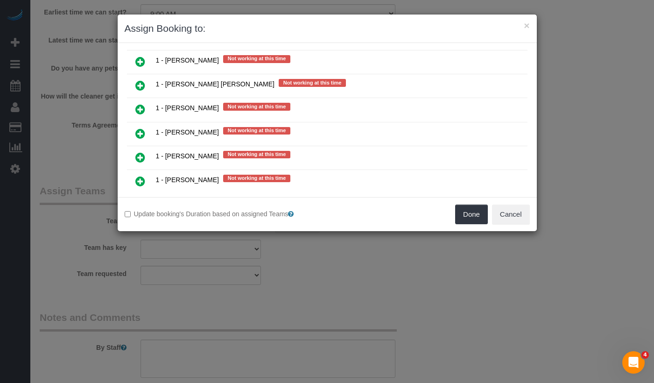
scroll to position [1151, 0]
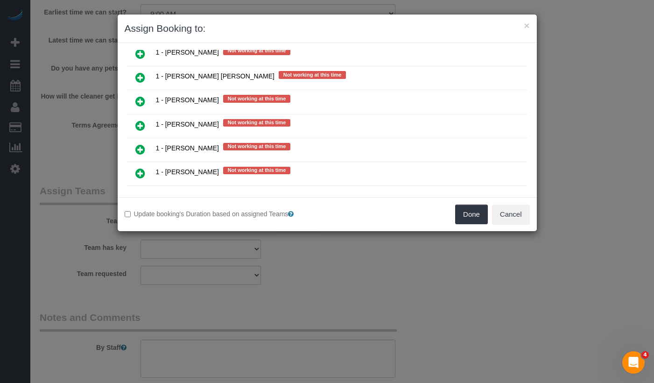
click at [141, 103] on icon at bounding box center [140, 101] width 10 height 11
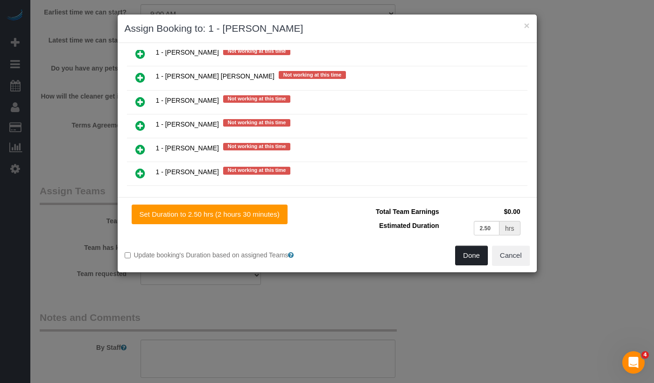
click at [471, 257] on button "Done" at bounding box center [471, 255] width 33 height 20
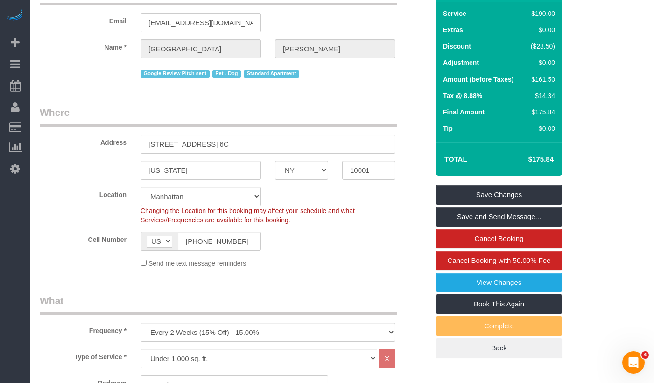
scroll to position [0, 0]
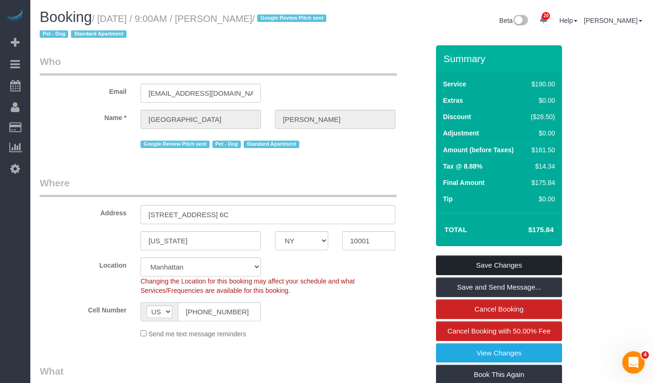
click at [446, 266] on link "Save Changes" at bounding box center [499, 265] width 126 height 20
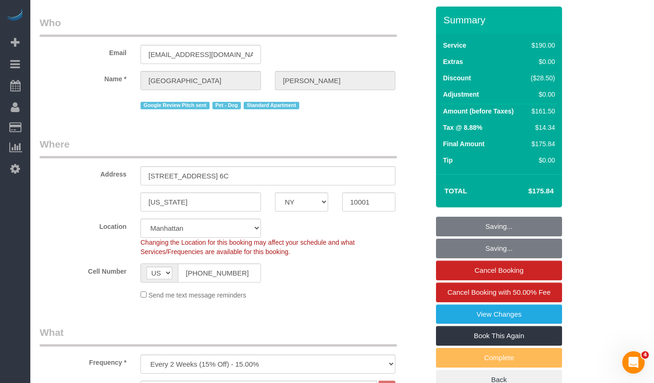
scroll to position [84, 0]
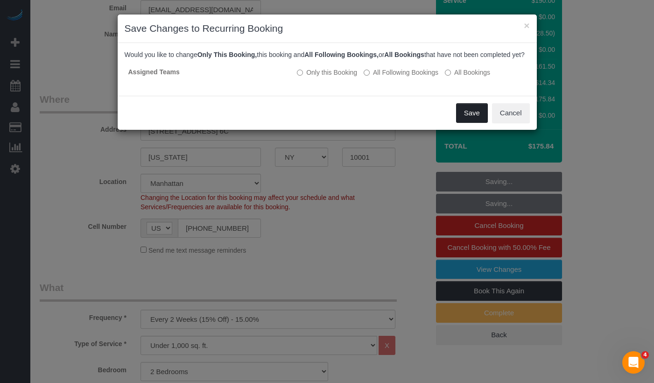
click at [457, 123] on button "Save" at bounding box center [472, 113] width 32 height 20
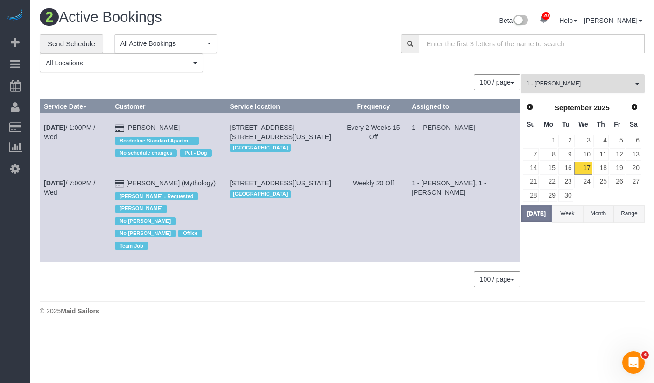
click at [596, 83] on span "1 - [PERSON_NAME]" at bounding box center [579, 84] width 106 height 8
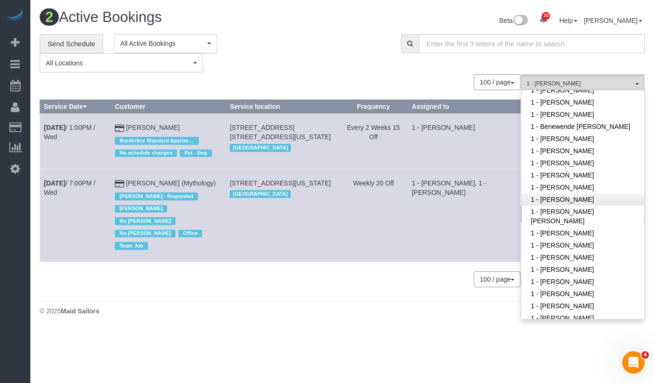
scroll to position [161, 0]
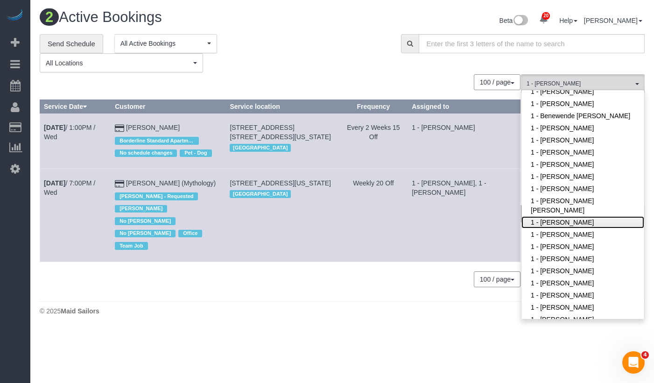
click at [587, 223] on link "1 - [PERSON_NAME]" at bounding box center [582, 222] width 123 height 12
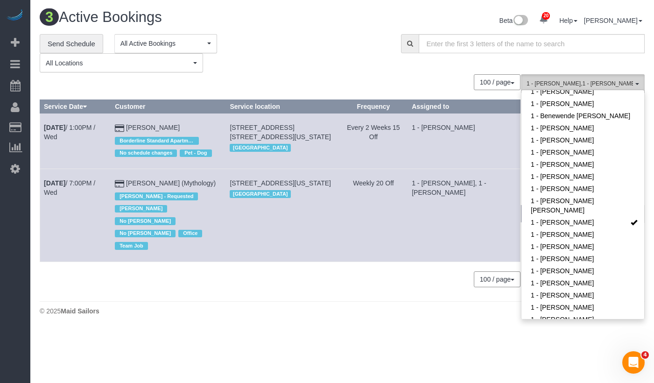
click at [583, 83] on span "1 - Emely Jimenez , 1 - Kariluz Romero" at bounding box center [579, 84] width 106 height 8
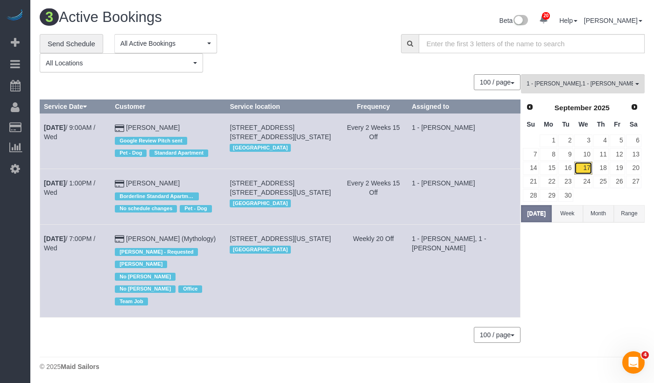
click at [590, 165] on link "17" at bounding box center [583, 167] width 18 height 13
drag, startPoint x: 559, startPoint y: 85, endPoint x: 577, endPoint y: 101, distance: 24.1
click at [559, 85] on span "1 - Emely Jimenez , 1 - Kariluz Romero" at bounding box center [579, 84] width 106 height 8
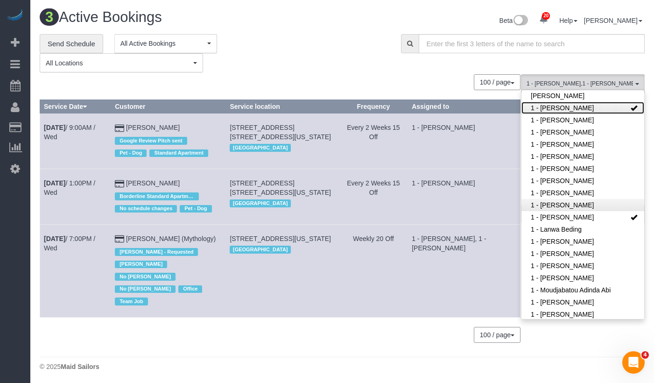
scroll to position [292, 0]
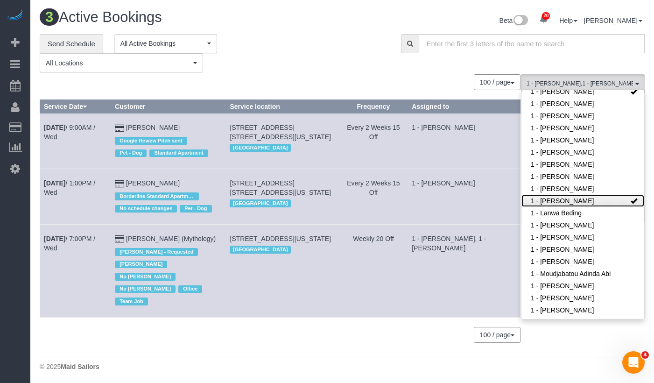
click at [590, 197] on link "1 - [PERSON_NAME]" at bounding box center [582, 201] width 123 height 12
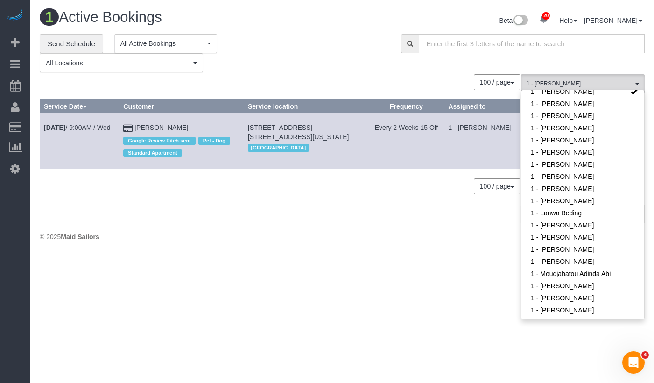
click at [322, 38] on div "**********" at bounding box center [213, 53] width 347 height 39
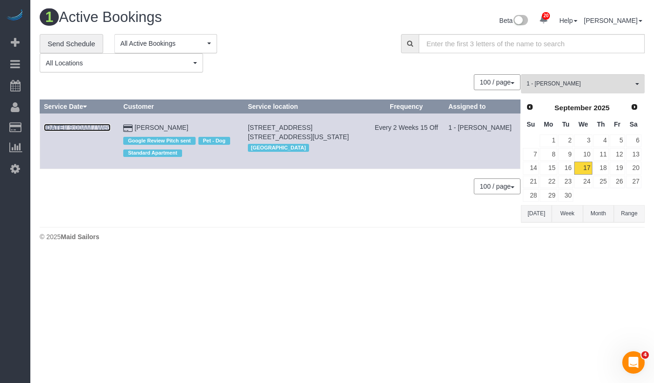
click at [85, 129] on link "Sep 17th / 9:00AM / Wed" at bounding box center [77, 127] width 67 height 7
click at [291, 59] on div "**********" at bounding box center [213, 53] width 347 height 39
click at [337, 75] on div "100 / page 10 / page 20 / page 30 / page 40 / page 50 / page 100 / page" at bounding box center [280, 82] width 481 height 16
click at [637, 84] on span "button" at bounding box center [637, 84] width 4 height 2
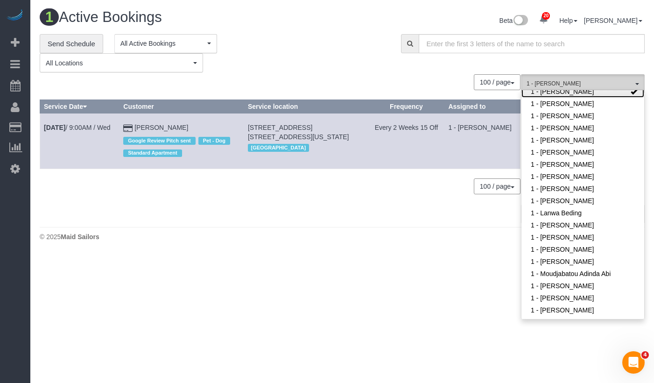
scroll to position [287, 0]
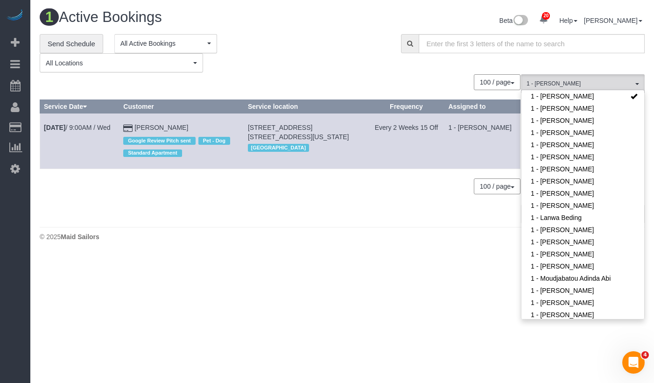
click at [133, 197] on div "0 Bookings found. We couldn't find any bookings that matched your search. Creat…" at bounding box center [280, 147] width 481 height 147
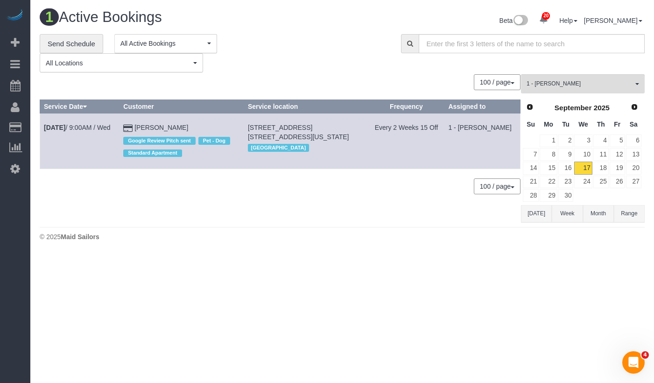
click at [290, 63] on div "**********" at bounding box center [213, 53] width 347 height 39
click at [75, 48] on link "Send Schedule" at bounding box center [71, 44] width 63 height 20
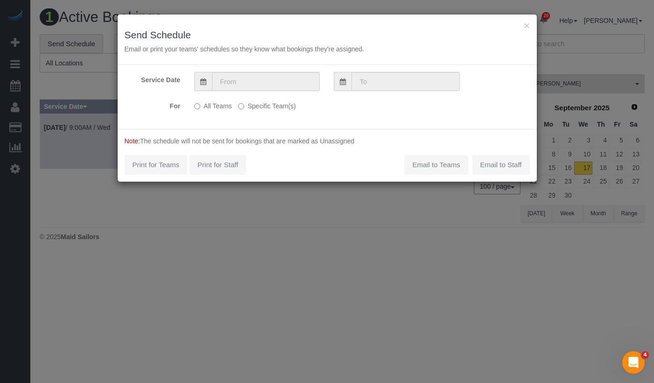
click at [245, 106] on label "Specific Team(s)" at bounding box center [266, 104] width 57 height 13
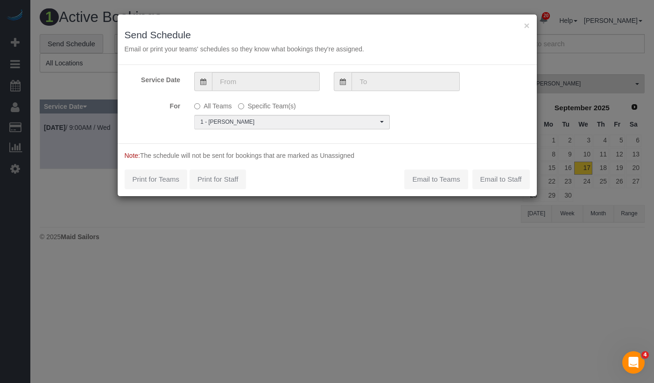
click at [312, 174] on div "Note: The schedule will not be sent for bookings that are marked as Unassigned …" at bounding box center [327, 169] width 419 height 53
click at [245, 85] on input "text" at bounding box center [266, 81] width 108 height 19
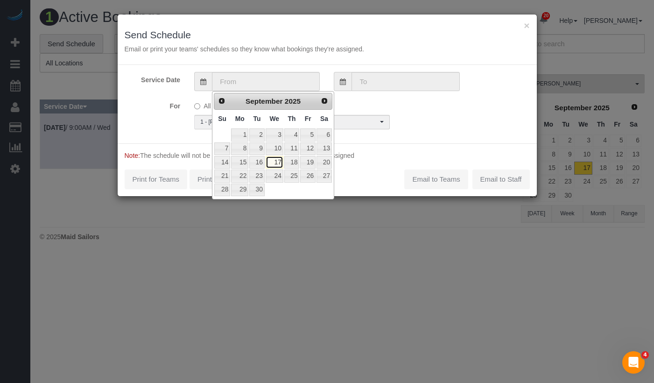
click at [273, 160] on link "17" at bounding box center [275, 162] width 18 height 13
type input "[DATE]"
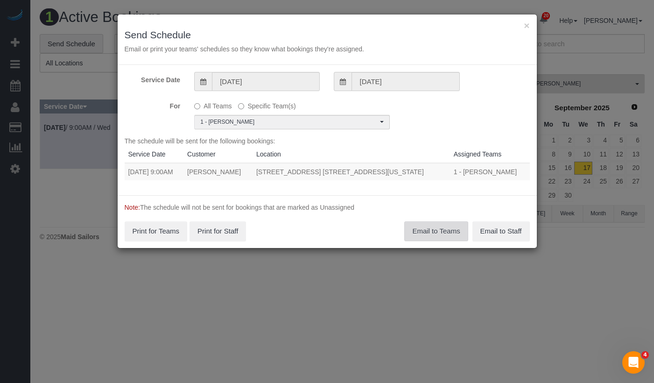
click at [427, 232] on button "Email to Teams" at bounding box center [435, 231] width 63 height 20
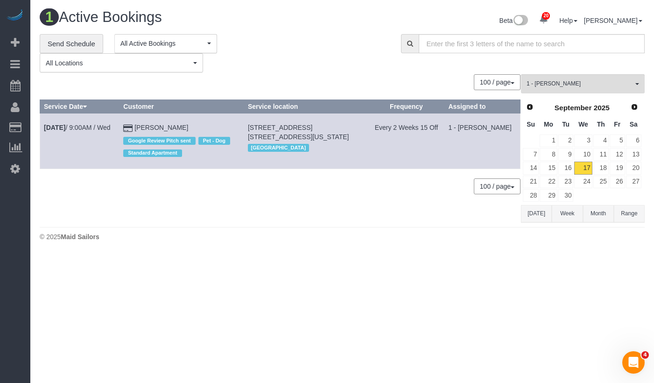
click at [101, 186] on div "100 / page 10 / page 20 / page 30 / page 40 / page 50 / page 100 / page" at bounding box center [280, 186] width 481 height 16
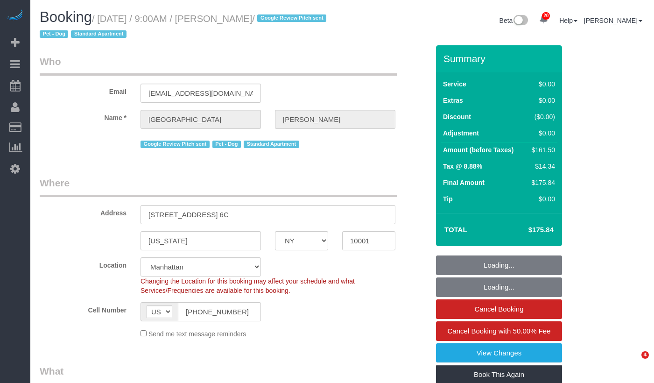
select select "NY"
select select "object:921"
select select "string:stripe-pm_1Oe5Vq4VGloSiKo7A6D1LOqR"
select select "2"
select select "spot1"
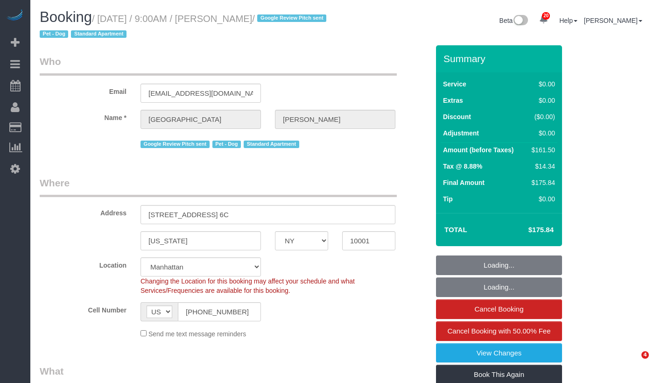
select select "number:57"
select select "number:75"
select select "number:13"
select select "number:6"
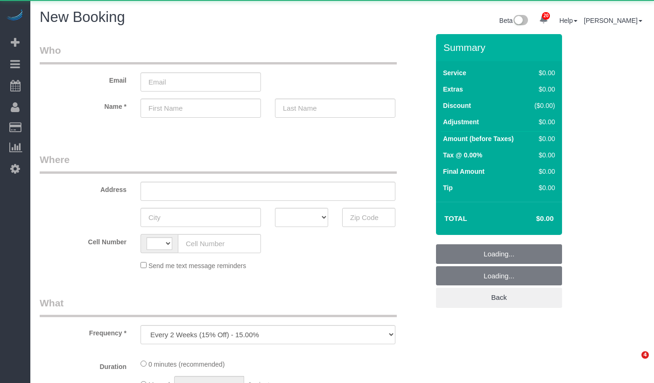
select select "object:2293"
select select "string:[GEOGRAPHIC_DATA]"
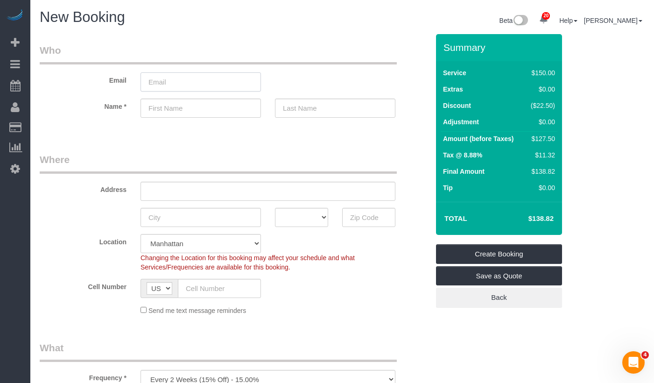
click at [168, 81] on input "email" at bounding box center [200, 81] width 120 height 19
paste input "[EMAIL_ADDRESS][DOMAIN_NAME]"
drag, startPoint x: 154, startPoint y: 82, endPoint x: 184, endPoint y: 80, distance: 29.9
click at [155, 82] on input "[EMAIL_ADDRESS][DOMAIN_NAME]" at bounding box center [200, 81] width 120 height 19
drag, startPoint x: 195, startPoint y: 104, endPoint x: 194, endPoint y: 98, distance: 6.1
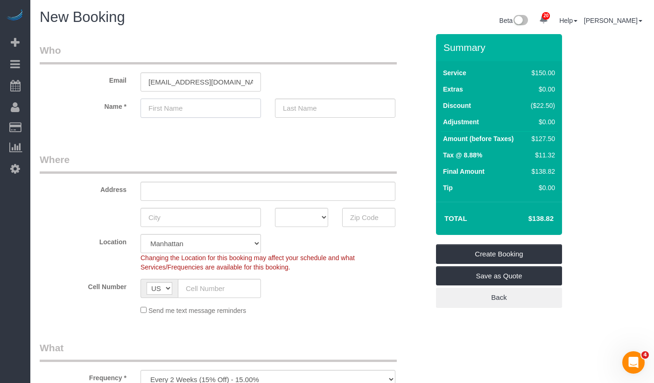
click at [195, 104] on input "text" at bounding box center [200, 107] width 120 height 19
click at [202, 83] on input "tsalkowsky13@Gmail.com" at bounding box center [200, 81] width 120 height 19
type input "tsalkowsky13@gmail.com"
click at [169, 108] on input "text" at bounding box center [200, 107] width 120 height 19
paste input "Taylor"
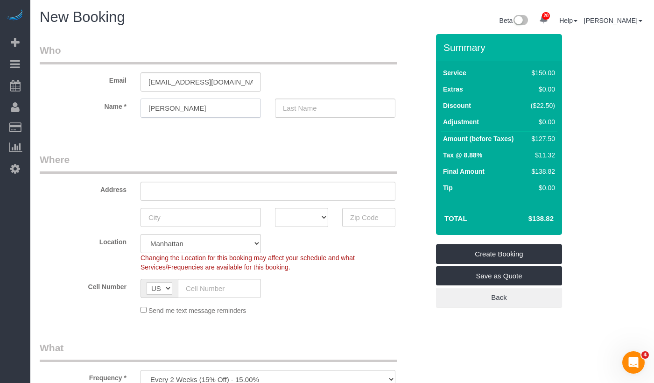
type input "Taylor"
click at [315, 109] on input "text" at bounding box center [335, 107] width 120 height 19
paste input "Salkowsky"
type input "Salkowsky"
click at [187, 195] on input "text" at bounding box center [267, 191] width 255 height 19
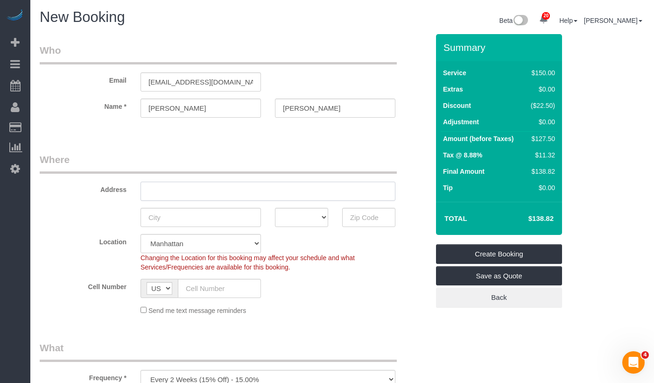
drag, startPoint x: 184, startPoint y: 196, endPoint x: 184, endPoint y: 201, distance: 5.2
click at [184, 196] on input "text" at bounding box center [267, 191] width 255 height 19
paste input "191 East 76th Street Apt 2D"
type input "191 East 76th Street Apt 2D"
click at [181, 212] on input "text" at bounding box center [200, 217] width 120 height 19
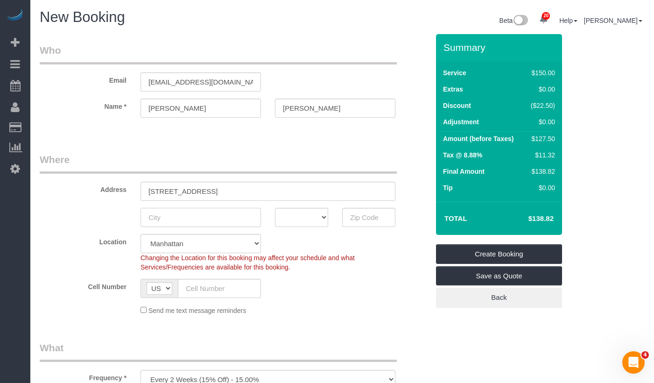
paste input "[GEOGRAPHIC_DATA]"
type input "[GEOGRAPHIC_DATA]"
click at [309, 217] on select "AK AL AR AZ CA CO CT DC DE FL GA HI IA ID IL IN KS KY LA MA MD ME MI MN MO MS M…" at bounding box center [301, 217] width 53 height 19
select select "NY"
click at [275, 208] on select "AK AL AR AZ CA CO CT DC DE FL GA HI IA ID IL IN KS KY LA MA MD ME MI MN MO MS M…" at bounding box center [301, 217] width 53 height 19
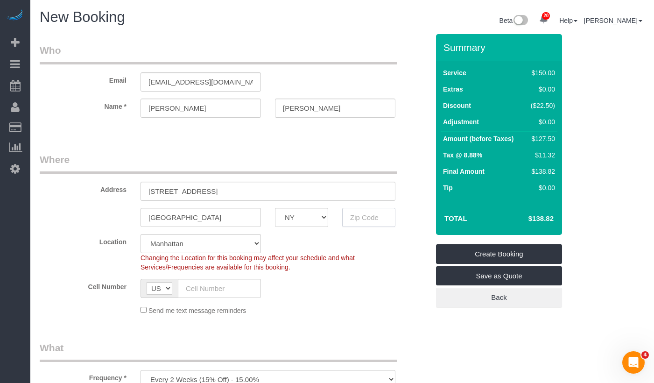
click at [364, 223] on input "text" at bounding box center [368, 217] width 53 height 19
paste input "10021"
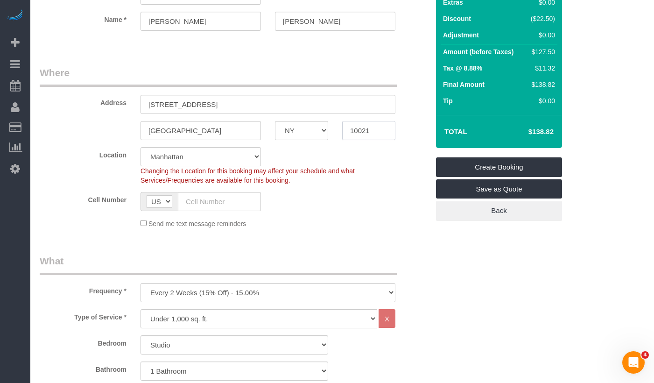
scroll to position [91, 0]
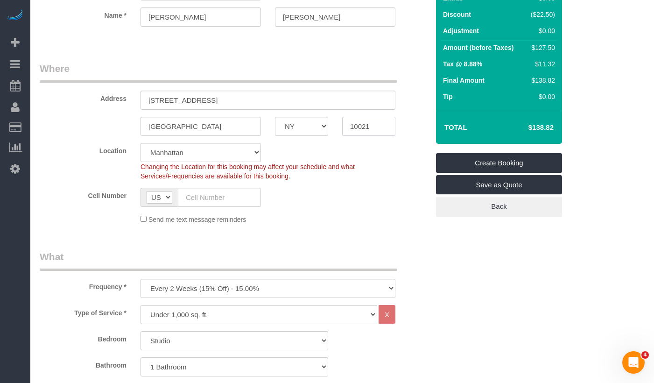
type input "10021"
click at [226, 199] on input "text" at bounding box center [219, 197] width 83 height 19
paste input "1 (516) 993-4814"
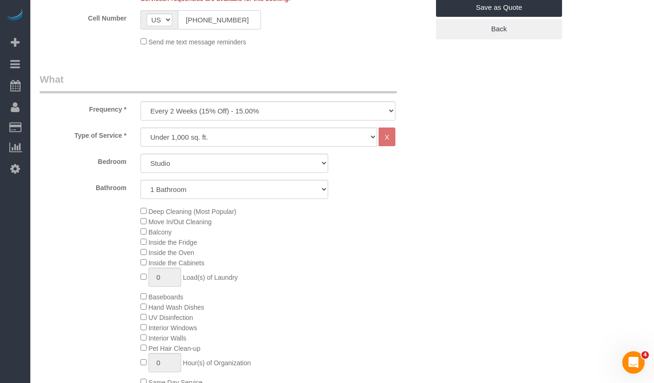
scroll to position [318, 0]
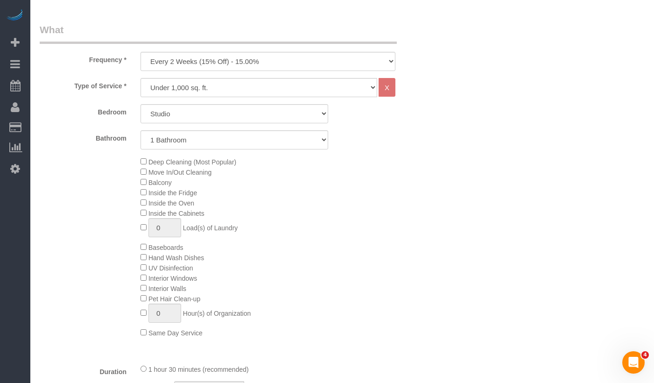
type input "1 (516) 993-4814"
click at [175, 53] on select "One Time Weekly (20% Off) - 20.00% Every 2 Weeks (15% Off) - 15.00% Every 4 Wee…" at bounding box center [267, 61] width 255 height 19
select select "object:2294"
click at [140, 52] on select "One Time Weekly (20% Off) - 20.00% Every 2 Weeks (15% Off) - 15.00% Every 4 Wee…" at bounding box center [267, 61] width 255 height 19
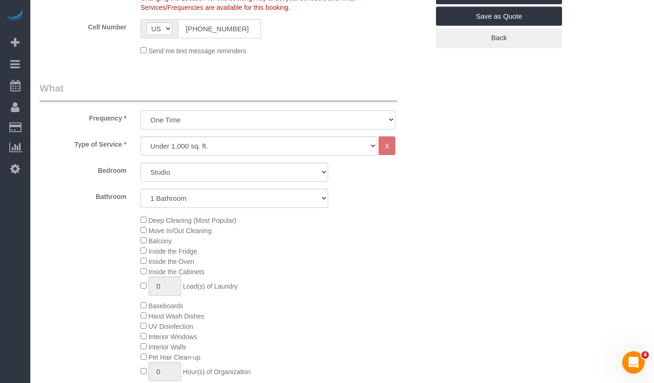
scroll to position [263, 0]
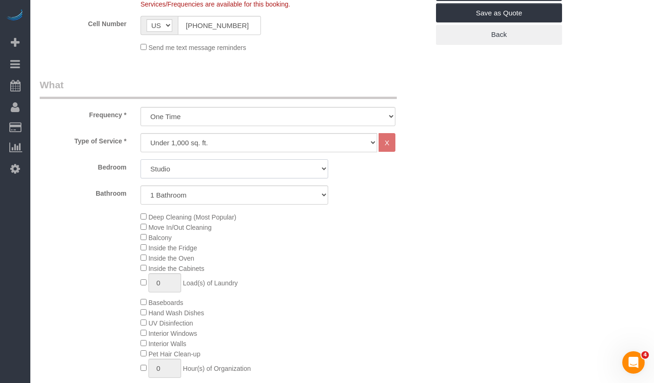
click at [179, 174] on select "Studio 1 Bedroom 2 Bedrooms 3 Bedrooms" at bounding box center [234, 168] width 188 height 19
select select "1"
click at [140, 159] on select "Studio 1 Bedroom 2 Bedrooms 3 Bedrooms" at bounding box center [234, 168] width 188 height 19
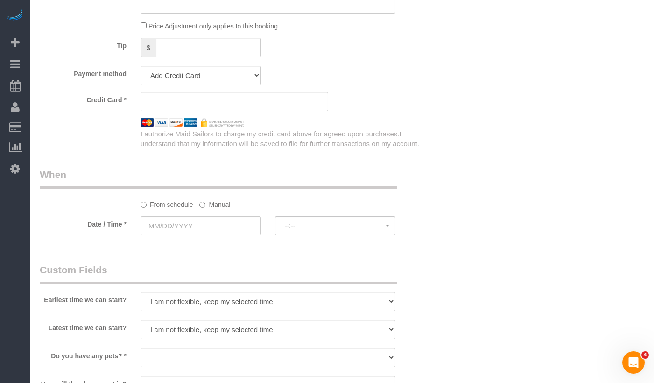
scroll to position [823, 0]
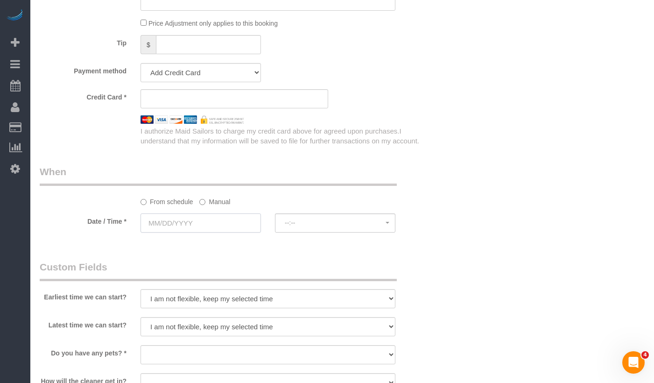
click at [152, 221] on input "text" at bounding box center [200, 222] width 120 height 19
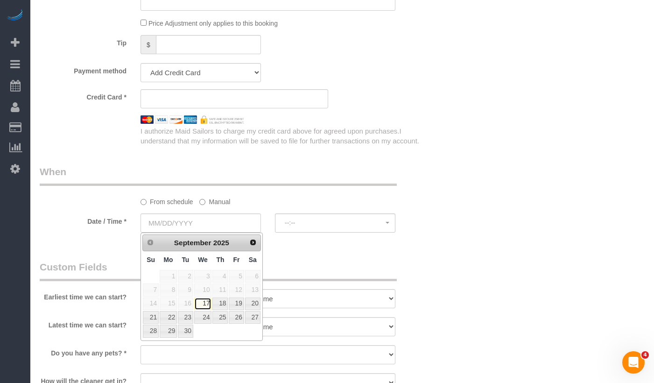
click at [203, 306] on link "17" at bounding box center [203, 303] width 18 height 13
type input "[DATE]"
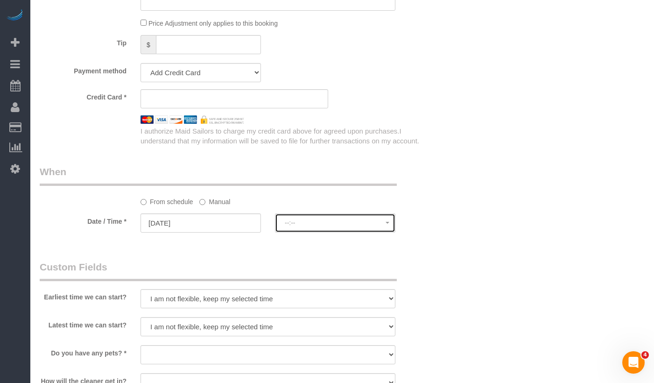
click at [275, 229] on button "--:--" at bounding box center [335, 222] width 120 height 19
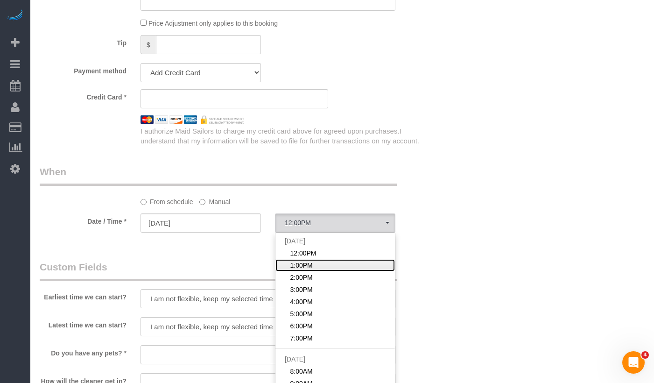
click at [302, 264] on span "1:00PM" at bounding box center [301, 264] width 22 height 9
select select "spot2"
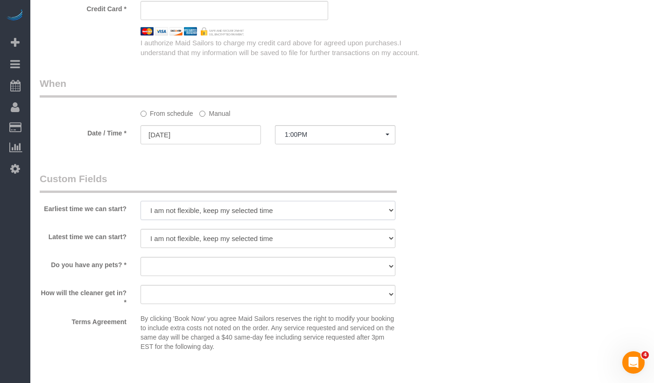
click at [168, 212] on select "I am not flexible, keep my selected time 8:00 AM 9:00 AM 10:00 AM 11:00 AM 12:0…" at bounding box center [267, 210] width 255 height 19
select select "number:61"
click at [140, 201] on select "I am not flexible, keep my selected time 8:00 AM 9:00 AM 10:00 AM 11:00 AM 12:0…" at bounding box center [267, 210] width 255 height 19
click at [155, 233] on select "I am not flexible, keep my selected time 8:00 AM 9:00 AM 10:00 AM 11:00 AM 12:0…" at bounding box center [267, 238] width 255 height 19
select select "number:74"
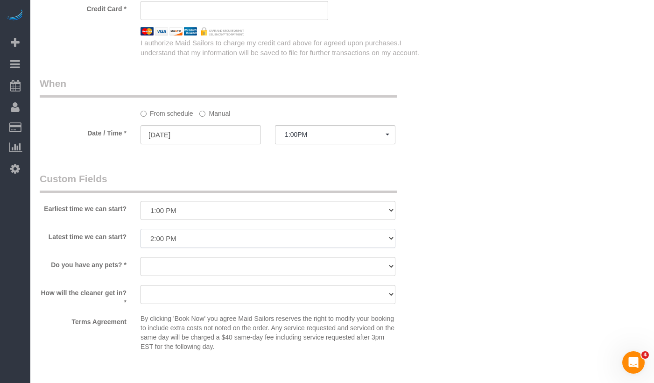
click at [140, 229] on select "I am not flexible, keep my selected time 8:00 AM 9:00 AM 10:00 AM 11:00 AM 12:0…" at bounding box center [267, 238] width 255 height 19
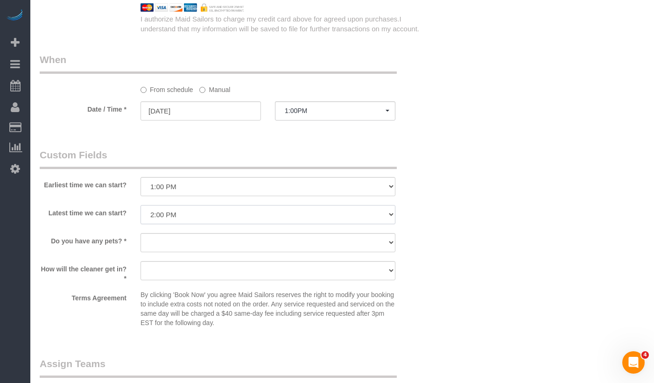
scroll to position [936, 0]
click at [160, 245] on select "Dog Cat None" at bounding box center [267, 240] width 255 height 19
select select "number:15"
click at [140, 231] on select "Dog Cat None" at bounding box center [267, 240] width 255 height 19
click at [163, 269] on select "We'll let you in. Doorman/Front Desk has the key. Other (Provide details)" at bounding box center [267, 268] width 255 height 19
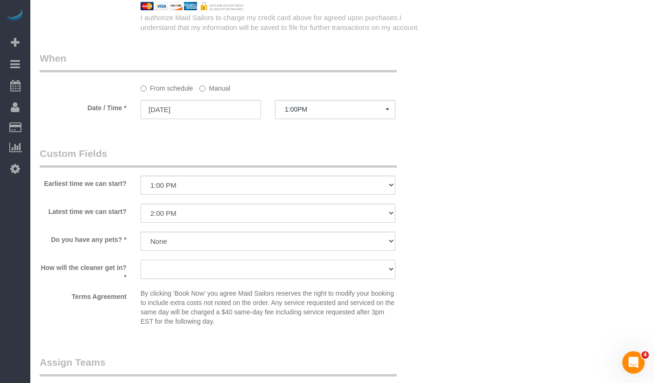
select select "number:5"
click at [140, 259] on select "We'll let you in. Doorman/Front Desk has the key. Other (Provide details)" at bounding box center [267, 268] width 255 height 19
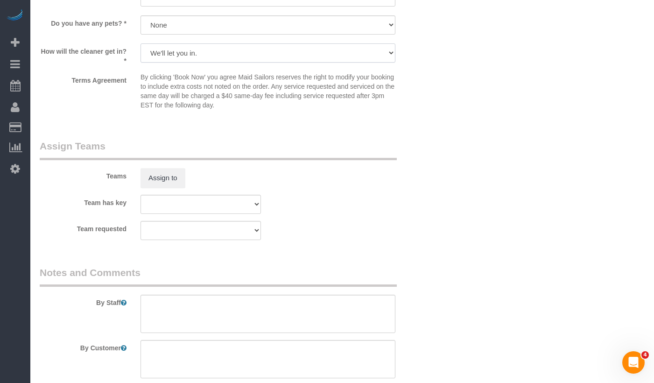
scroll to position [1206, 0]
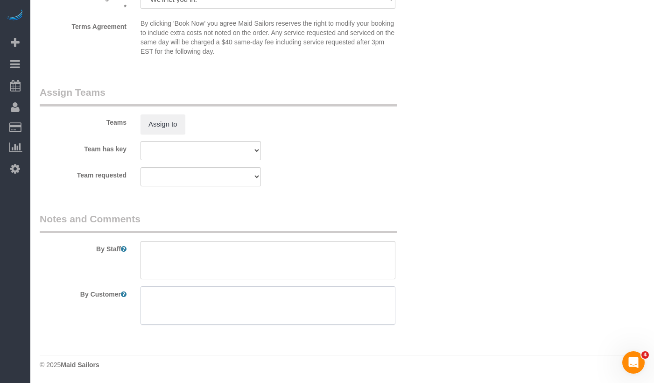
click at [170, 299] on textarea at bounding box center [267, 305] width 255 height 38
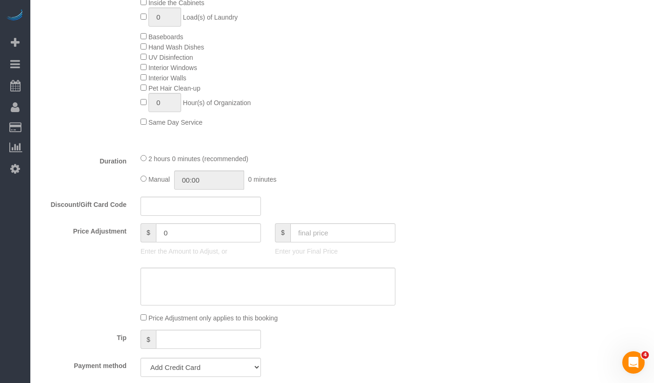
type textarea "Standard Cleaning"
click at [490, 210] on div "Who Email tsalkowsky13@gmail.com Name * Taylor Salkowsky Where Address 191 East…" at bounding box center [342, 267] width 605 height 1522
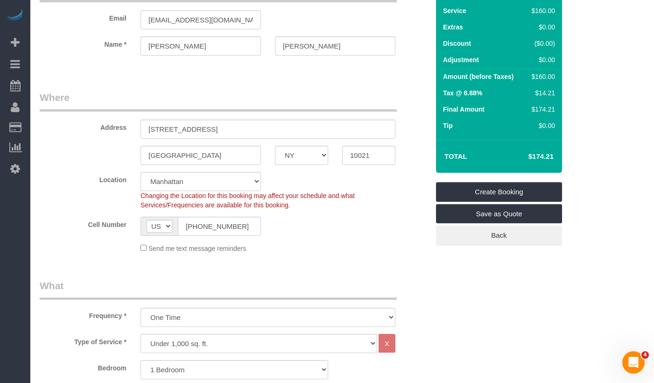
scroll to position [0, 0]
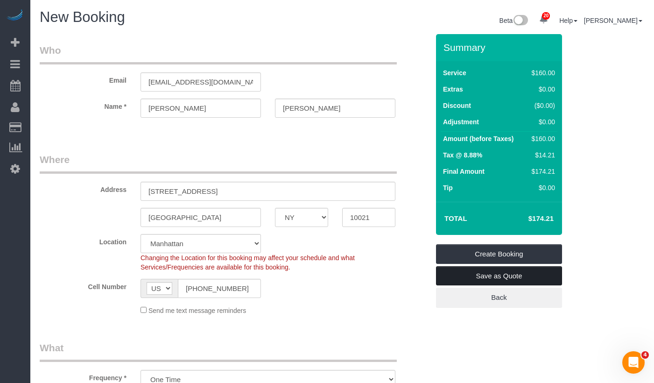
click at [471, 277] on link "Save as Quote" at bounding box center [499, 276] width 126 height 20
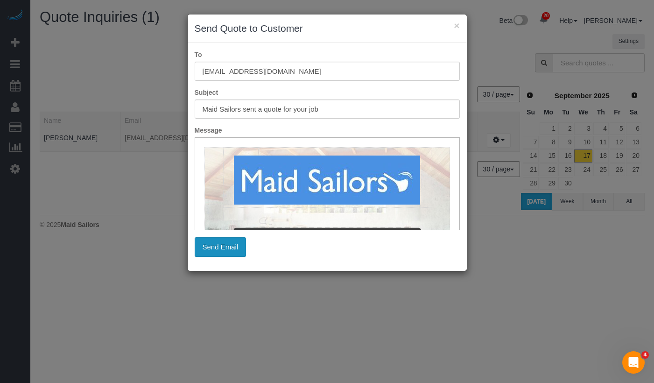
scroll to position [545, 0]
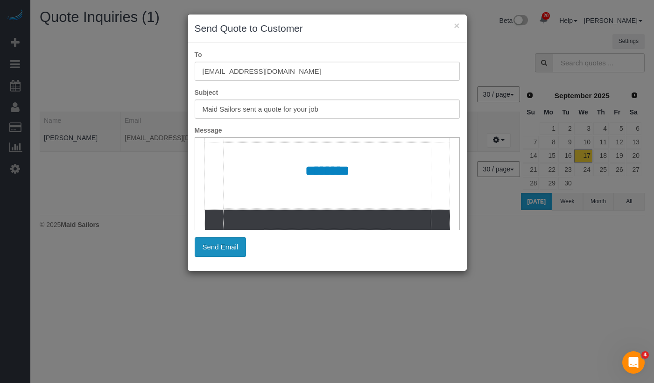
click at [211, 245] on button "Send Email" at bounding box center [221, 247] width 52 height 20
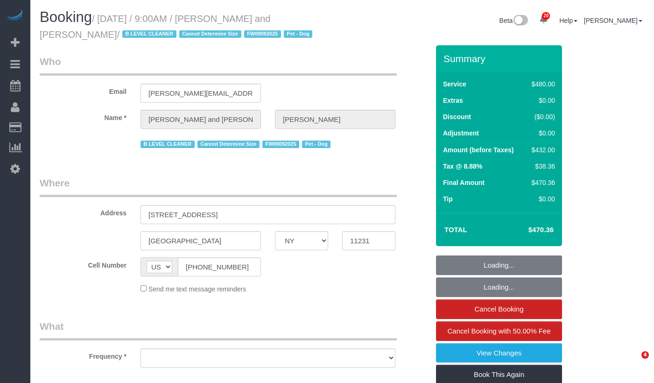
select select "NY"
select select "object:822"
select select "2"
select select "180"
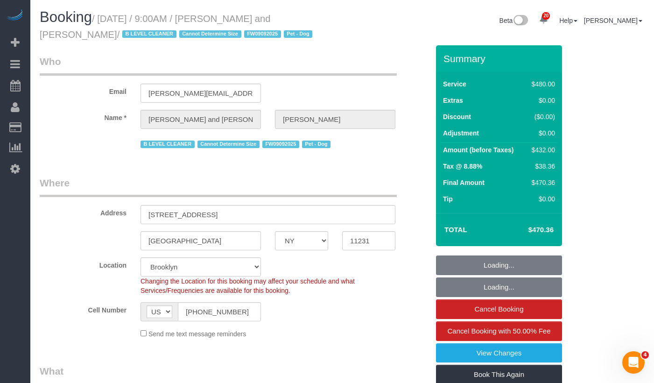
select select "string:stripe-pm_1Fy8G54VGloSiKo73PStrBvB"
select select "object:907"
select select "spot1"
select select "number:57"
select select "number:72"
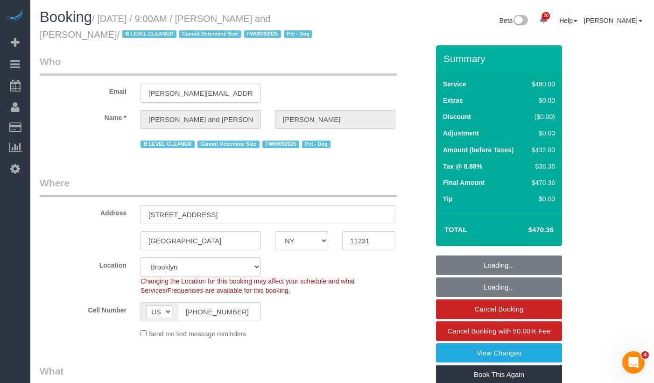
select select "number:13"
select select "number:5"
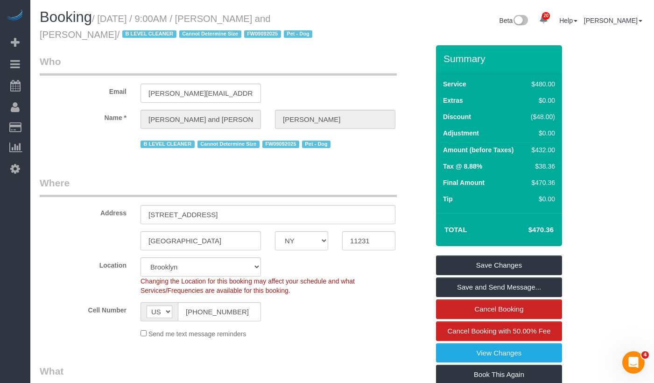
drag, startPoint x: 103, startPoint y: 32, endPoint x: 102, endPoint y: 21, distance: 11.2
click at [102, 21] on small "/ [DATE] / 9:00AM / [PERSON_NAME] and [PERSON_NAME] / B LEVEL CLEANER Cannot De…" at bounding box center [177, 27] width 275 height 26
click at [118, 23] on small "/ [DATE] / 9:00AM / [PERSON_NAME] and [PERSON_NAME] / B LEVEL CLEANER Cannot De…" at bounding box center [177, 27] width 275 height 26
drag, startPoint x: 105, startPoint y: 33, endPoint x: 107, endPoint y: 22, distance: 11.1
click at [107, 22] on small "/ September 17, 2025 / 9:00AM / Nick Donald and Madeline Muzzi / B LEVEL CLEANE…" at bounding box center [177, 27] width 275 height 26
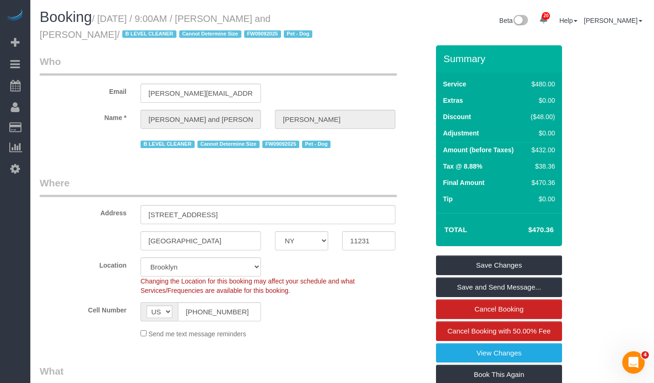
copy small "September 17, 2025 / 9:00AM / Nick Donald and Madeline Muzzi"
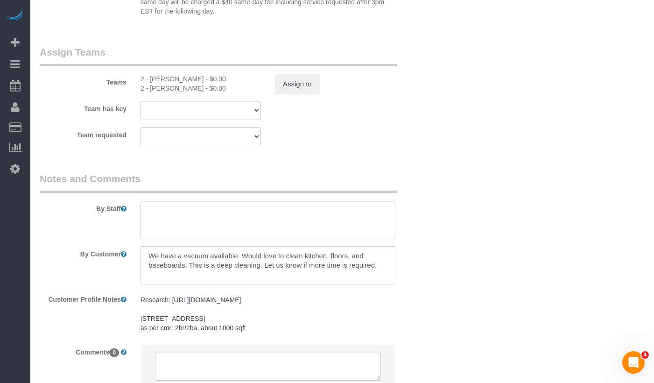
scroll to position [1113, 0]
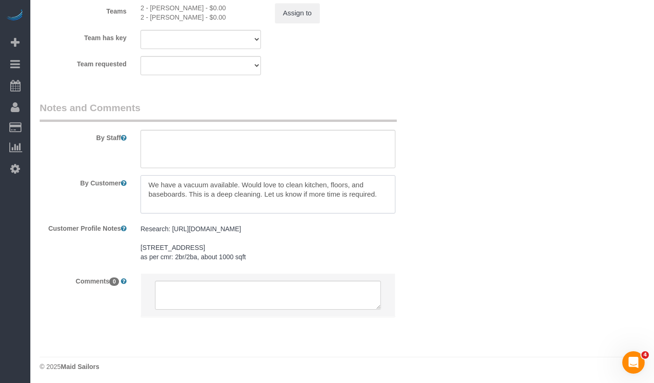
click at [378, 200] on textarea at bounding box center [267, 194] width 255 height 38
type textarea "We have a vacuum available. Would love to clean kitchen, floors, and baseboards…"
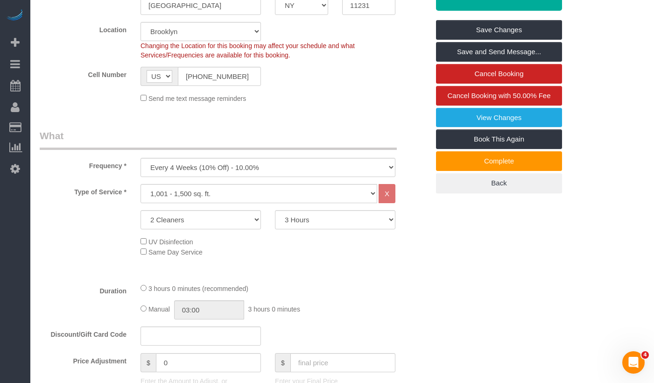
scroll to position [0, 0]
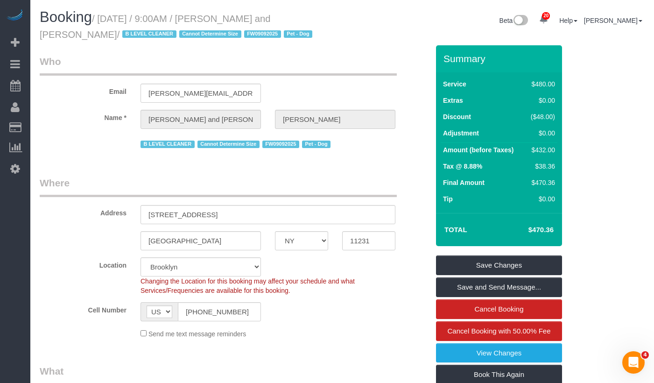
drag, startPoint x: 107, startPoint y: 19, endPoint x: 110, endPoint y: 30, distance: 11.1
click at [110, 30] on small "/ September 17, 2025 / 9:00AM / Nick Donald and Madeline Muzzi / B LEVEL CLEANE…" at bounding box center [177, 27] width 275 height 26
copy small "September 17, 2025 / 9:00AM / Nick Donald and Madeline Muzzi /"
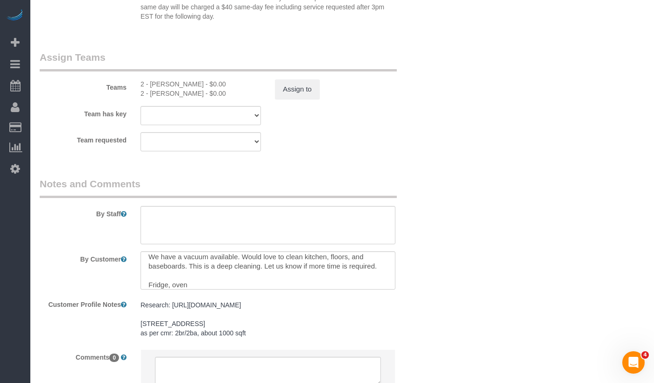
scroll to position [1023, 0]
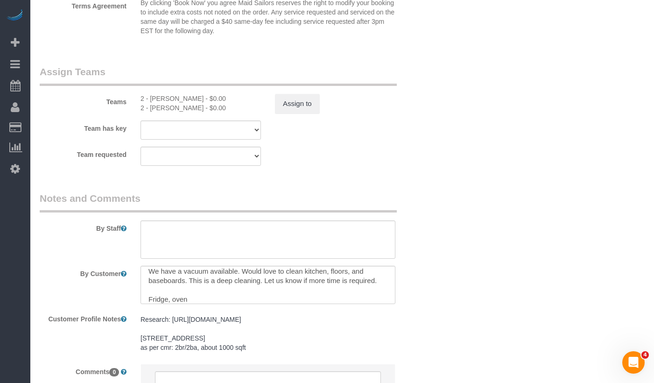
click at [162, 103] on div "2 - Maria Puetate - $0.00" at bounding box center [200, 98] width 120 height 9
copy div "Maria"
drag, startPoint x: 174, startPoint y: 117, endPoint x: 168, endPoint y: 117, distance: 6.1
click at [170, 112] on div "2 - Milagros Ramirez - $0.00" at bounding box center [200, 107] width 120 height 9
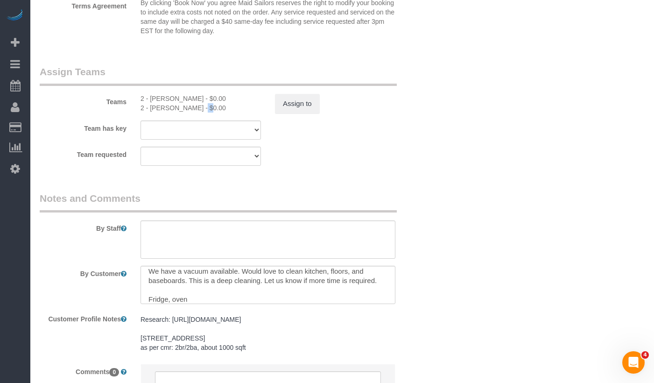
click at [168, 112] on div "2 - Milagros Ramirez - $0.00" at bounding box center [200, 107] width 120 height 9
click at [162, 112] on div "2 - Milagros Ramirez - $0.00" at bounding box center [200, 107] width 120 height 9
click at [163, 112] on div "2 - Milagros Ramirez - $0.00" at bounding box center [200, 107] width 120 height 9
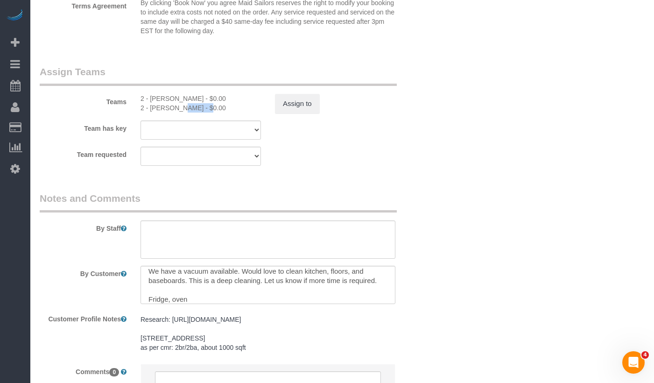
copy div "Milagros"
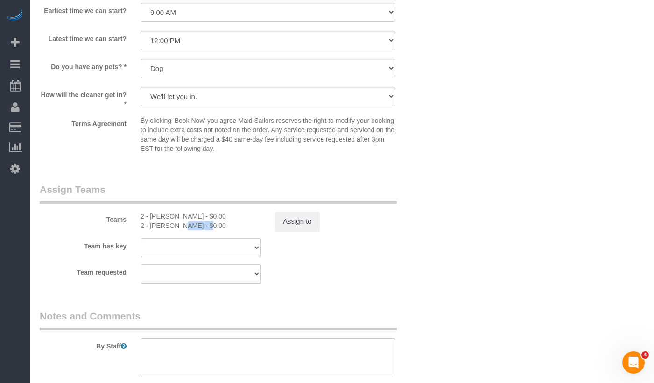
scroll to position [978, 0]
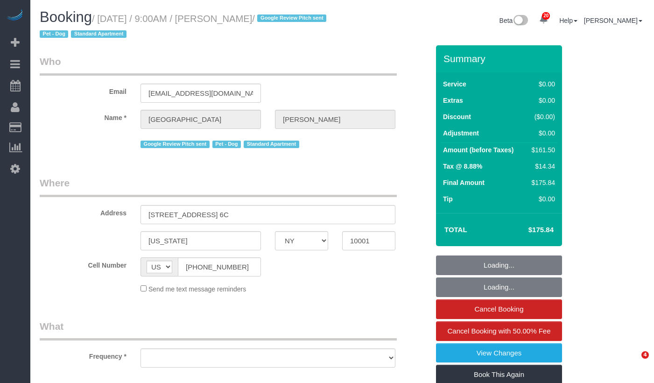
select select "NY"
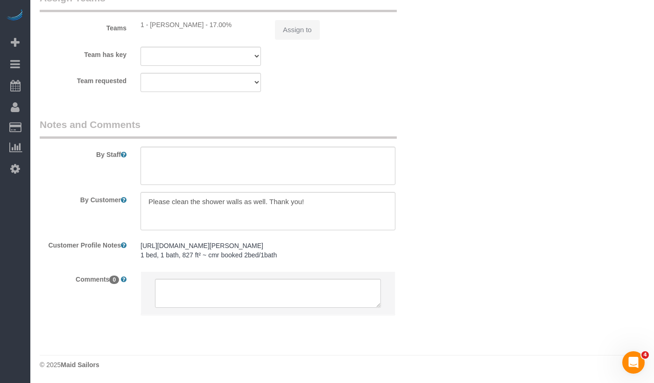
select select "object:4337"
select select "string:stripe-pm_1Oe5Vq4VGloSiKo7A6D1LOqR"
select select "2"
select select "spot48"
select select "object:5056"
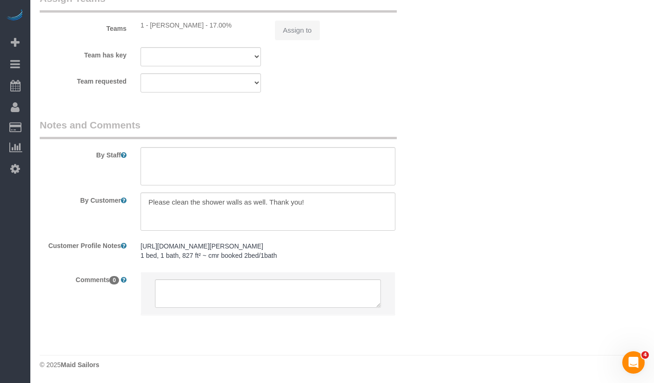
select select "number:57"
select select "number:75"
select select "number:13"
select select "number:6"
select select "2"
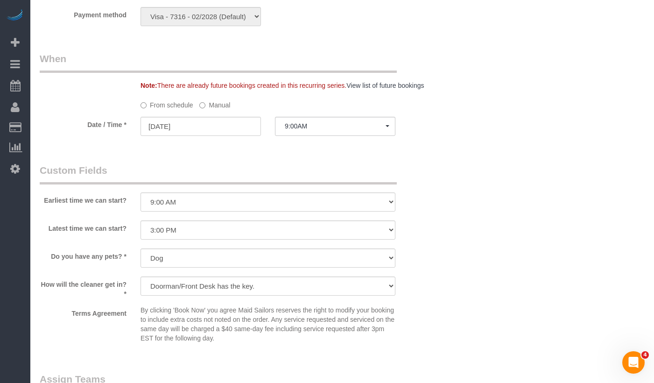
scroll to position [905, 0]
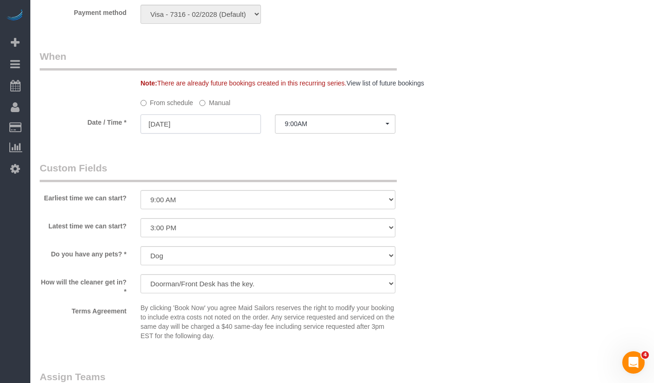
click at [197, 133] on input "[DATE]" at bounding box center [200, 123] width 120 height 19
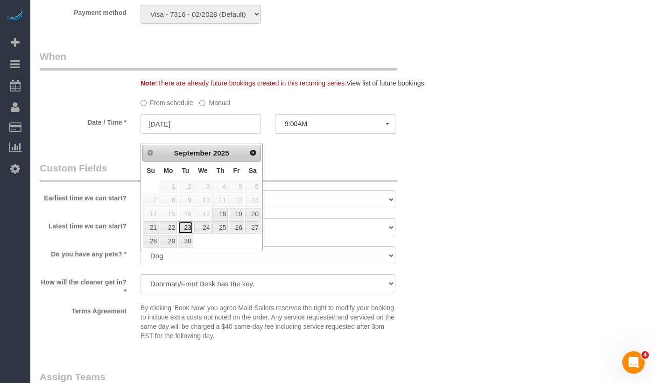
click at [189, 227] on link "23" at bounding box center [185, 227] width 15 height 13
type input "[DATE]"
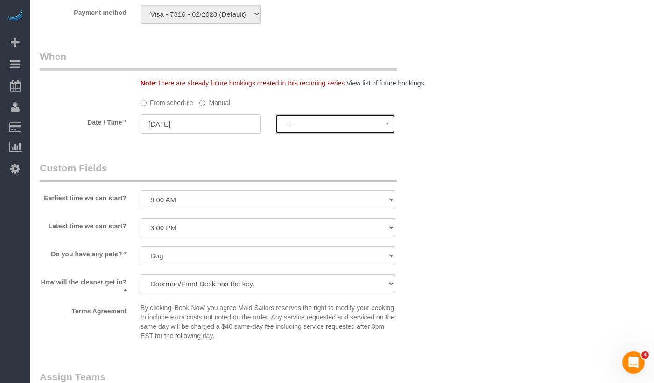
click at [291, 133] on button "--:--" at bounding box center [335, 123] width 120 height 19
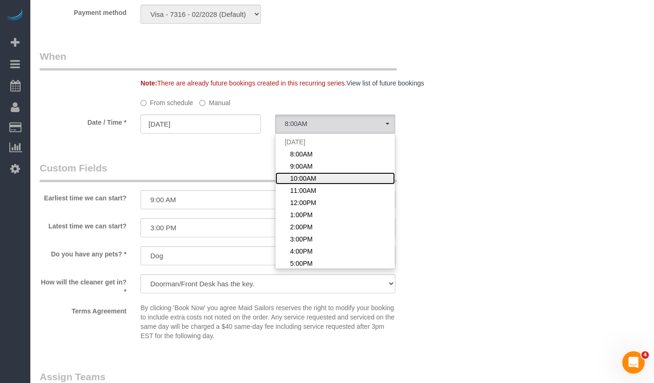
click at [336, 184] on link "10:00AM" at bounding box center [334, 178] width 119 height 12
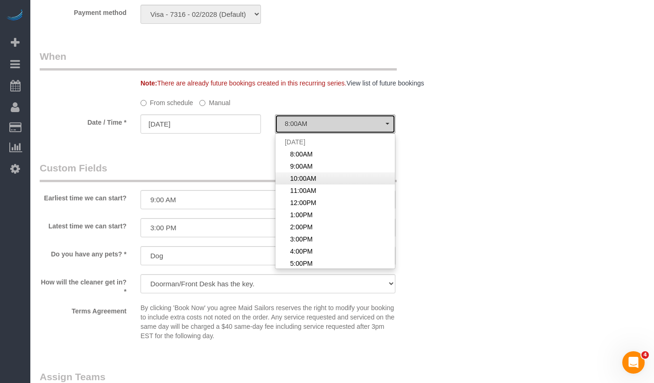
select select "spot96"
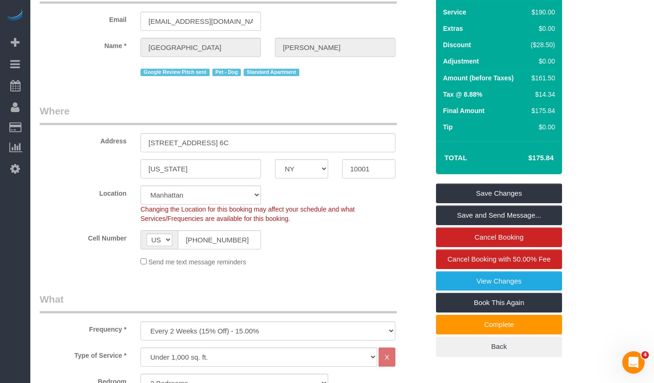
scroll to position [50, 0]
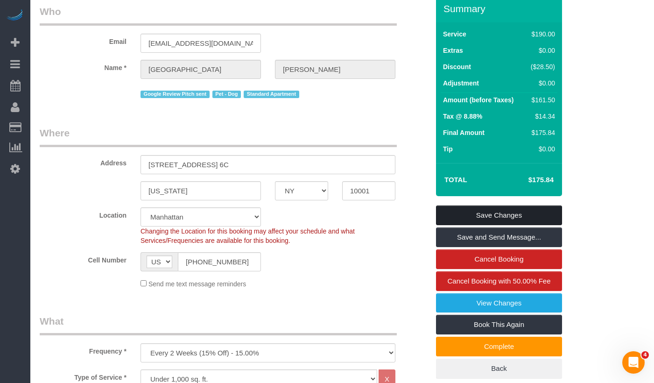
click at [454, 214] on link "Save Changes" at bounding box center [499, 215] width 126 height 20
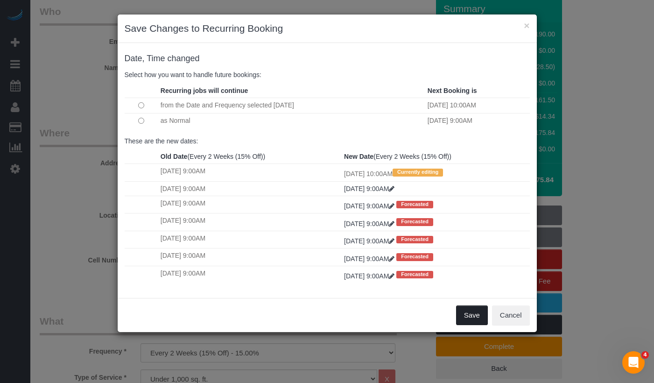
click at [471, 316] on button "Save" at bounding box center [472, 315] width 32 height 20
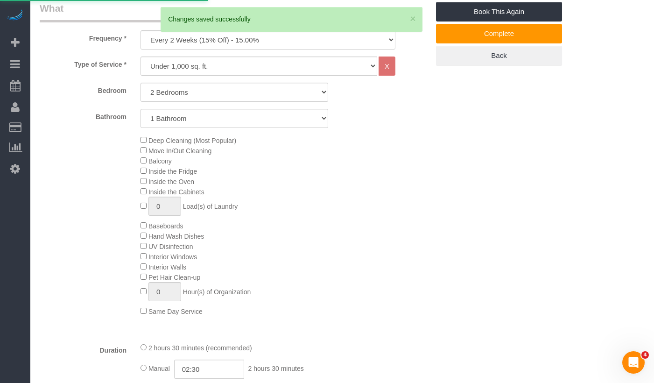
scroll to position [0, 0]
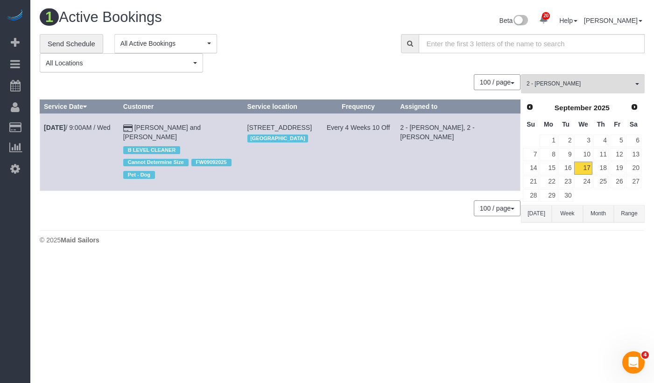
click at [323, 63] on div "**********" at bounding box center [213, 53] width 347 height 39
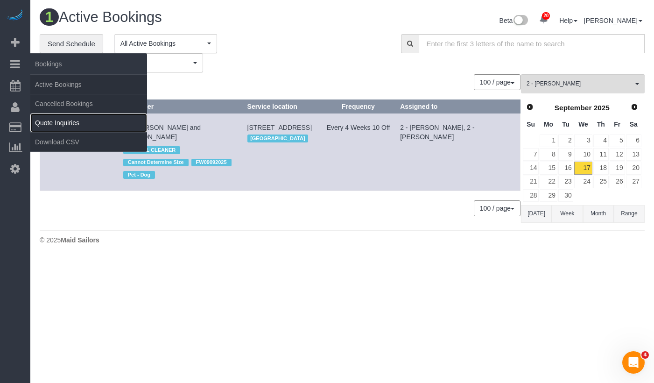
click at [45, 120] on link "Quote Inquiries" at bounding box center [88, 122] width 117 height 19
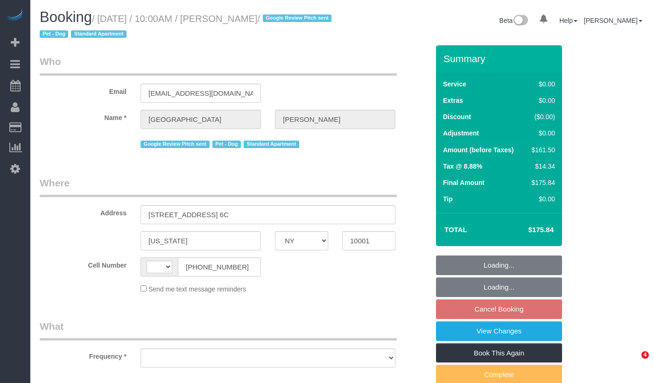
select select "NY"
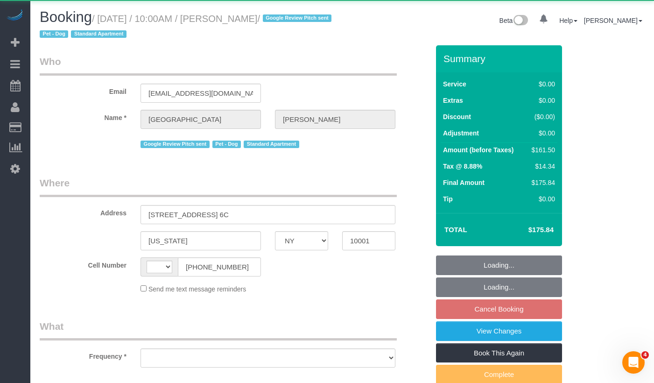
select select "string:[GEOGRAPHIC_DATA]"
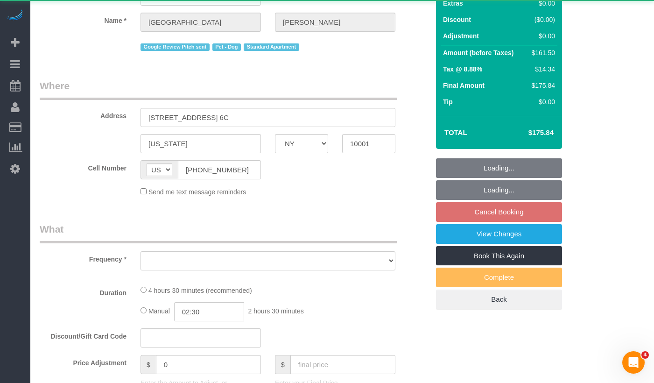
select select "object:808"
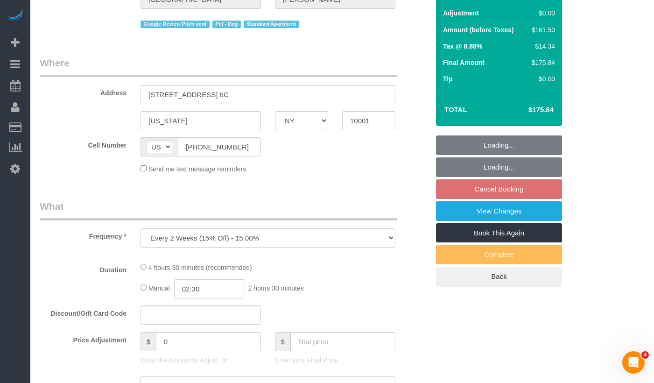
select select "string:stripe-pm_1Oe5Vq4VGloSiKo7A6D1LOqR"
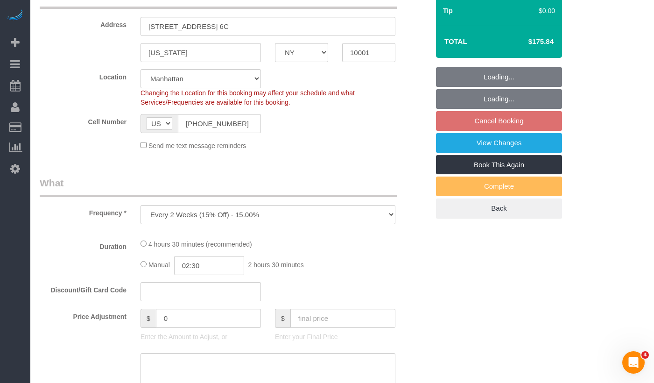
select select "object:818"
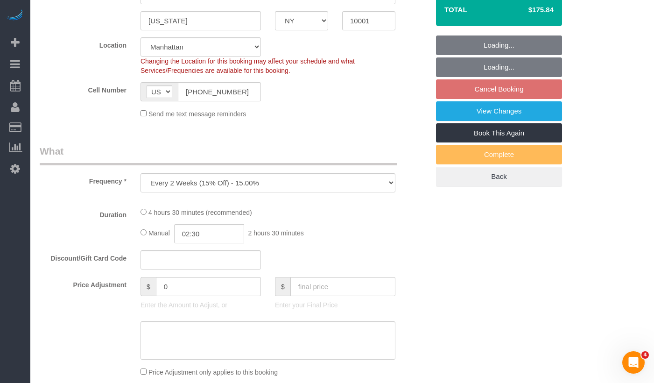
select select "2"
select select "spot3"
select select "number:57"
select select "number:75"
select select "number:13"
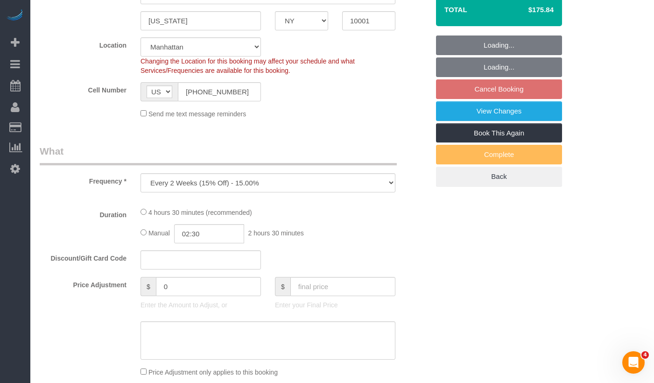
select select "number:6"
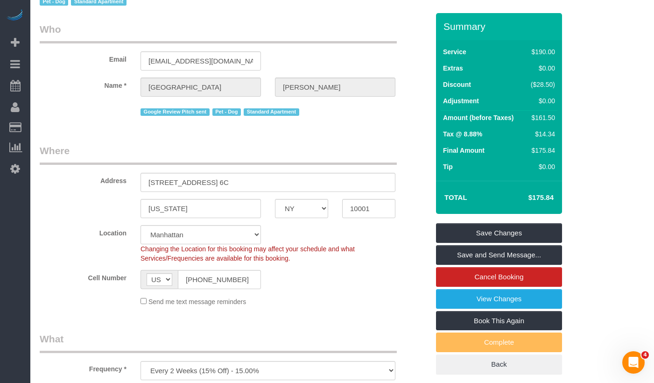
scroll to position [65, 0]
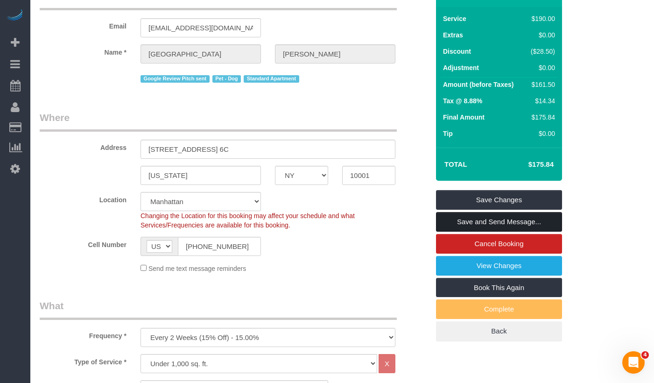
click at [459, 222] on link "Save and Send Message..." at bounding box center [499, 222] width 126 height 20
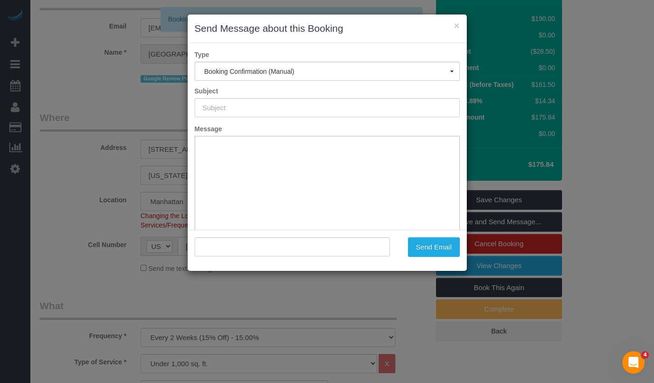
scroll to position [0, 0]
type input "Cleaning Confirmed for 09/23/2025 at 10:00am"
type input ""Devon Darrow" <charlie.aidinoff@gmail.com>"
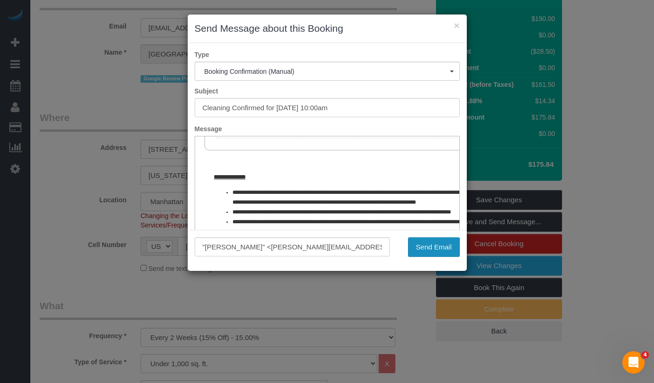
scroll to position [346, 0]
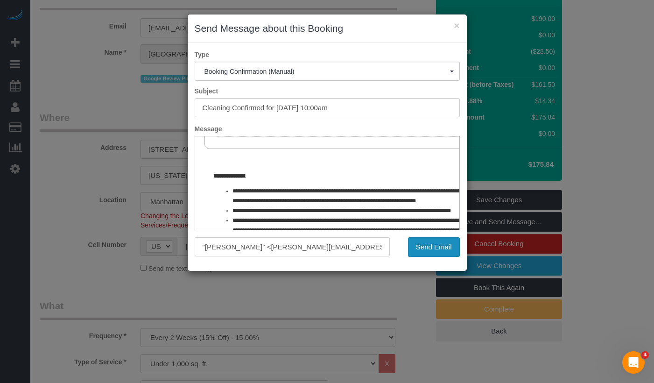
click at [418, 249] on button "Send Email" at bounding box center [434, 247] width 52 height 20
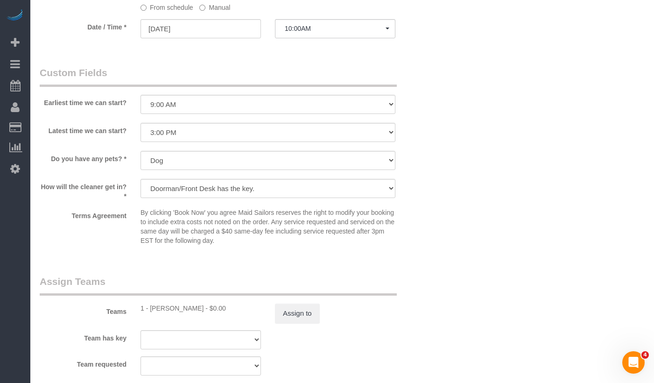
click at [107, 144] on div "Latest time we can start? I am not flexible, keep my selected time 8:00 AM 9:00…" at bounding box center [234, 133] width 403 height 21
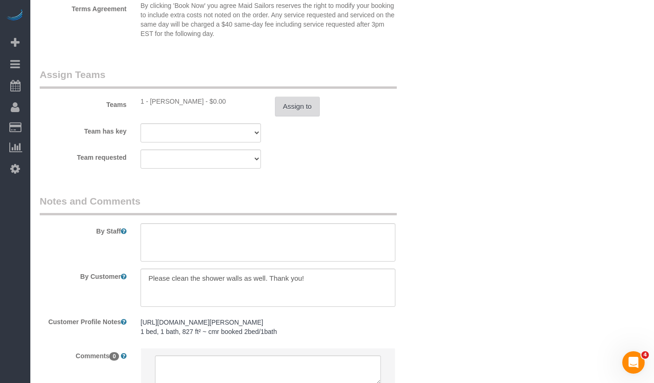
scroll to position [1245, 0]
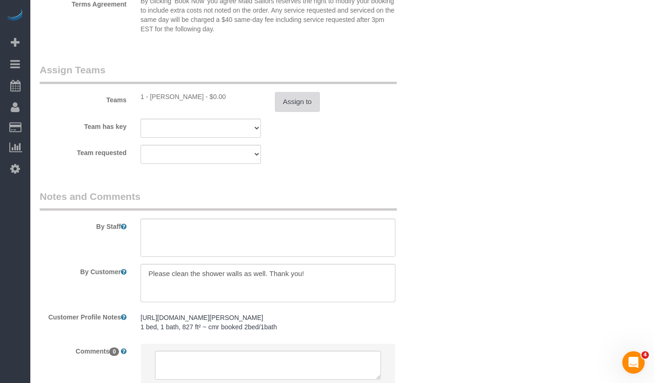
click at [281, 112] on button "Assign to" at bounding box center [297, 102] width 45 height 20
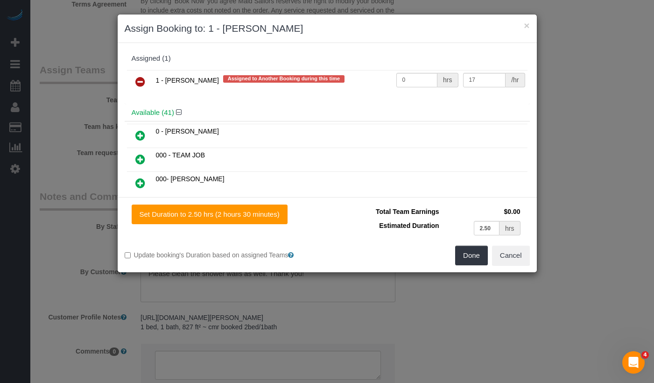
click at [139, 81] on icon at bounding box center [140, 81] width 10 height 11
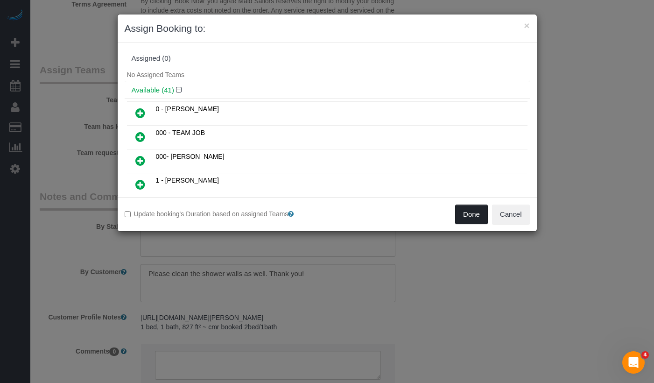
click at [457, 206] on button "Done" at bounding box center [471, 214] width 33 height 20
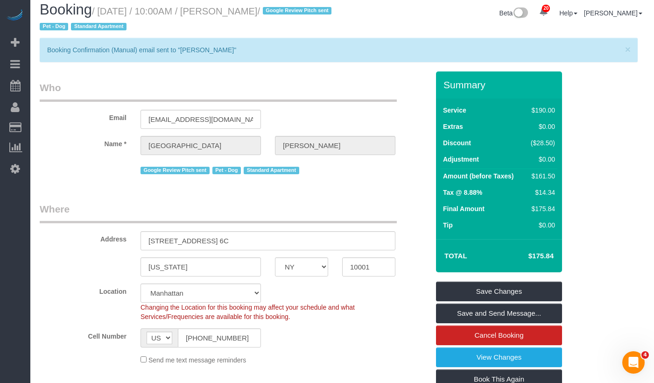
scroll to position [0, 0]
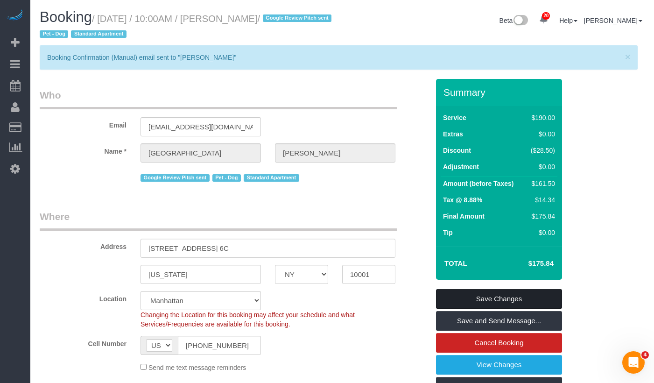
click at [462, 301] on link "Save Changes" at bounding box center [499, 299] width 126 height 20
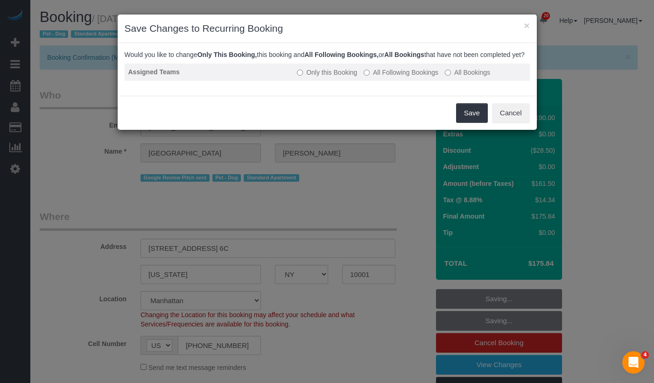
click at [396, 77] on label "All Following Bookings" at bounding box center [401, 72] width 75 height 9
click at [307, 77] on label "Only this Booking" at bounding box center [327, 72] width 60 height 9
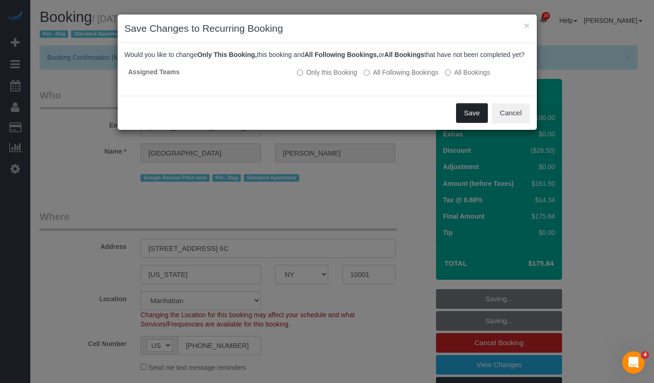
click at [464, 116] on button "Save" at bounding box center [472, 113] width 32 height 20
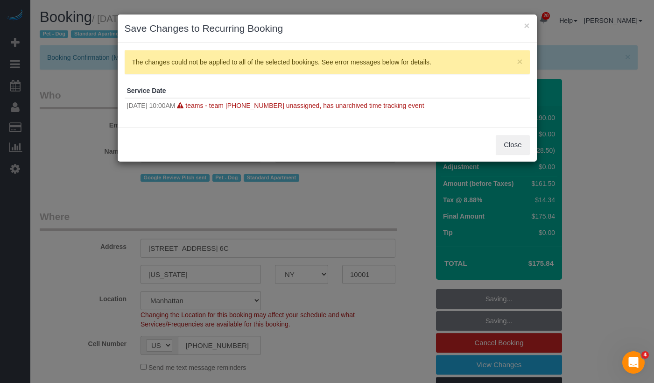
click at [519, 67] on div "× The changes could not be applied to all of the selected bookings. See error m…" at bounding box center [327, 62] width 405 height 24
click at [519, 63] on button "×" at bounding box center [520, 61] width 6 height 10
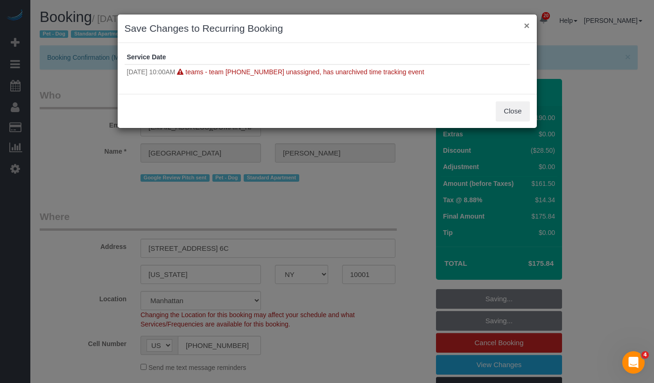
drag, startPoint x: 523, startPoint y: 24, endPoint x: 519, endPoint y: 36, distance: 12.8
click at [524, 24] on button "×" at bounding box center [527, 26] width 6 height 10
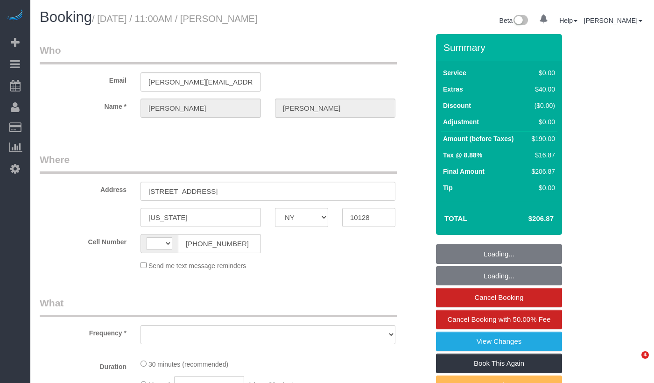
select select "NY"
select select "string:[GEOGRAPHIC_DATA]"
select select "object:789"
select select "spot1"
select select "number:60"
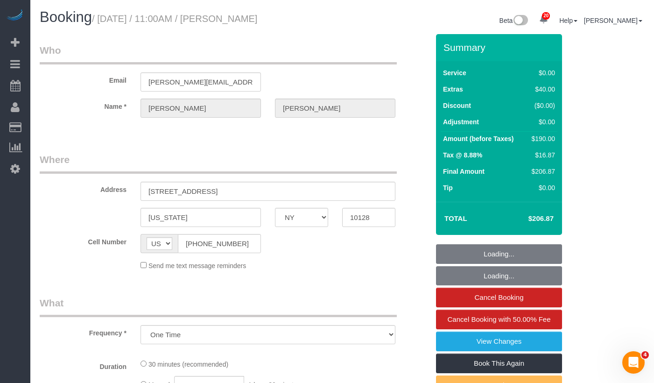
select select "number:79"
select select "number:15"
select select "number:5"
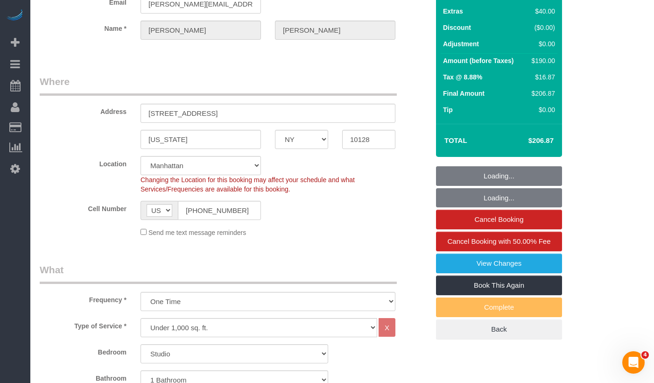
select select "object:1048"
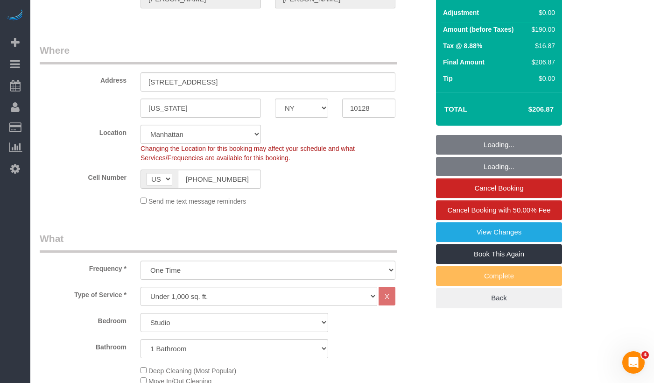
select select "string:stripe-pm_1RVi9G4VGloSiKo7oNOcz96w"
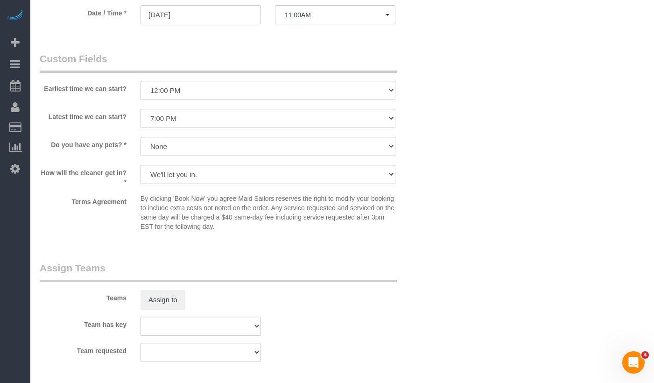
scroll to position [1158, 0]
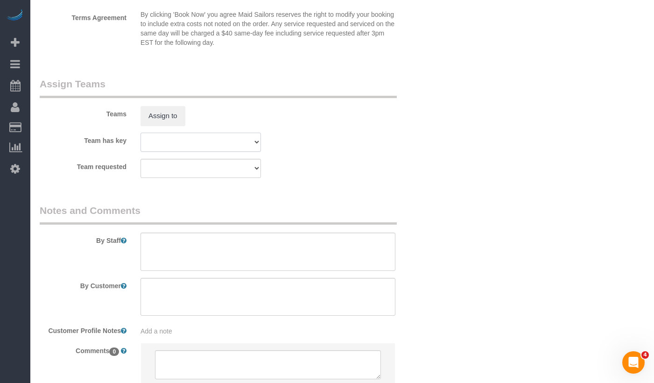
click at [167, 140] on select "000- Donna Mercado 000 - Partnerships 000 - TEAM JOB 0 - Delilah Calzada 0 - Em…" at bounding box center [200, 142] width 120 height 19
click at [160, 112] on button "Assign to" at bounding box center [162, 116] width 45 height 20
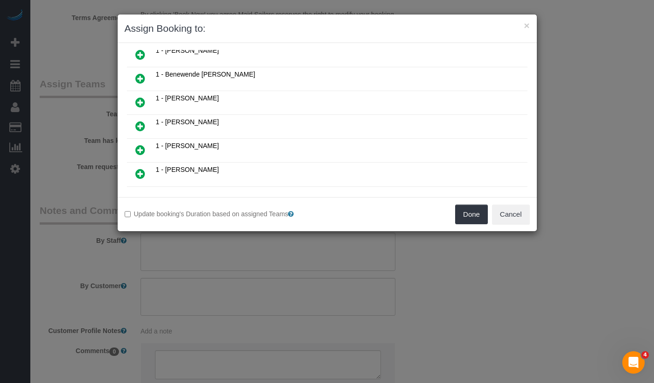
scroll to position [196, 0]
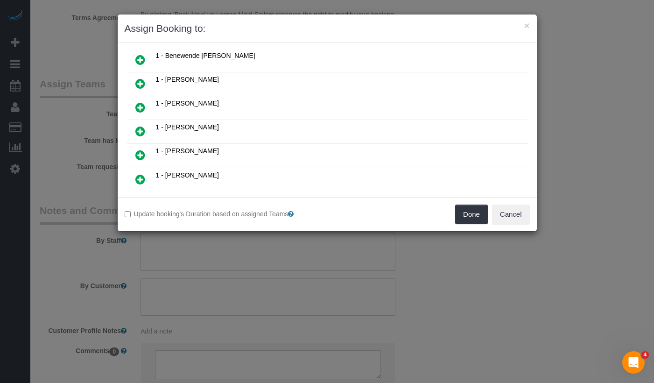
click at [143, 129] on icon at bounding box center [140, 131] width 10 height 11
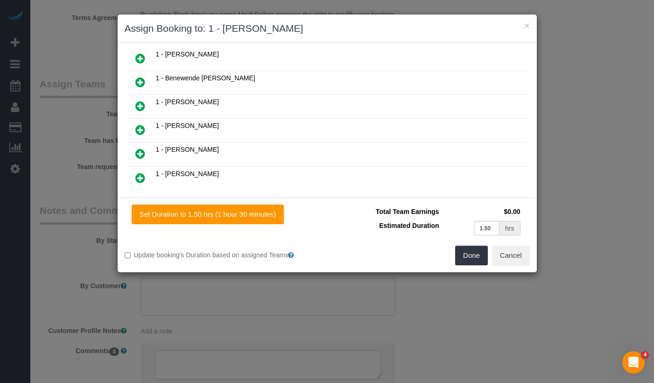
scroll to position [219, 0]
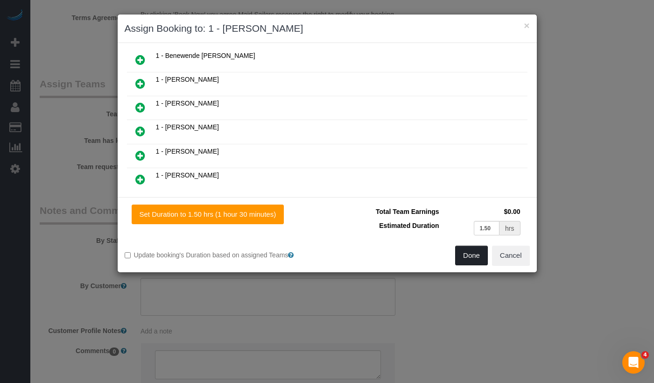
click at [471, 255] on button "Done" at bounding box center [471, 255] width 33 height 20
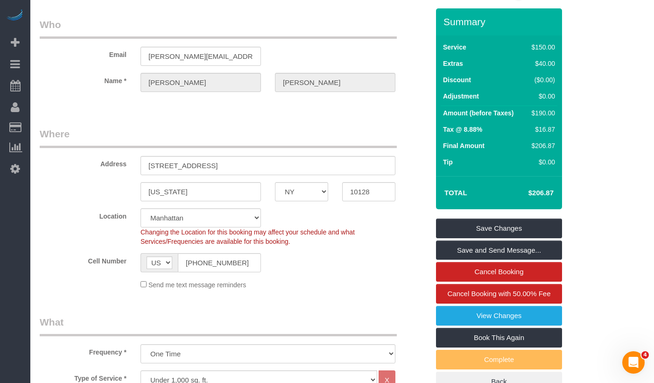
scroll to position [0, 0]
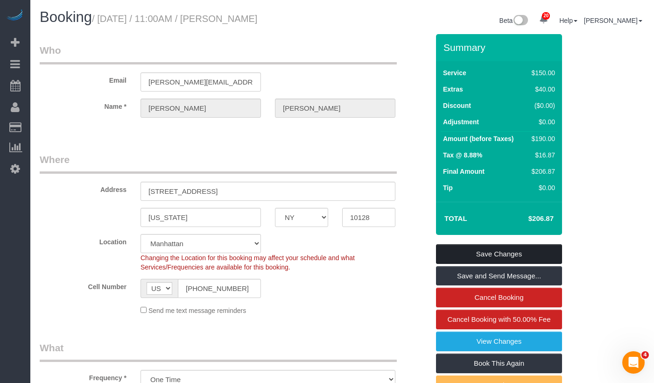
click at [445, 251] on link "Save Changes" at bounding box center [499, 254] width 126 height 20
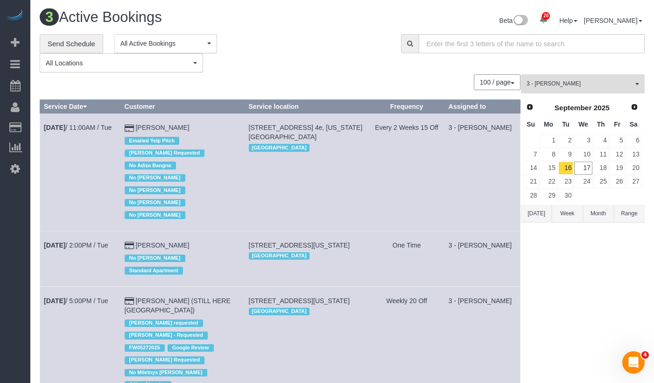
click at [548, 87] on span "3 - [PERSON_NAME]" at bounding box center [579, 84] width 106 height 8
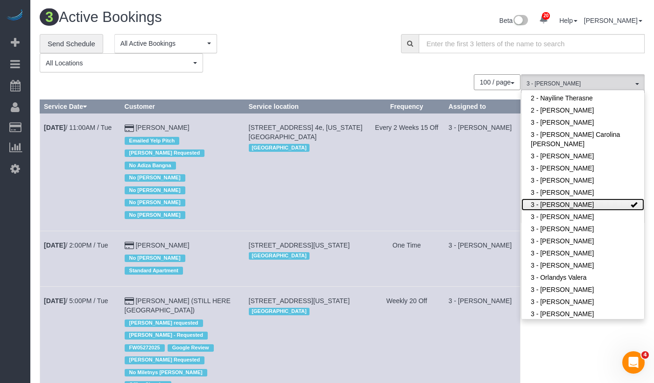
click at [604, 204] on link "3 - [PERSON_NAME]" at bounding box center [582, 204] width 123 height 12
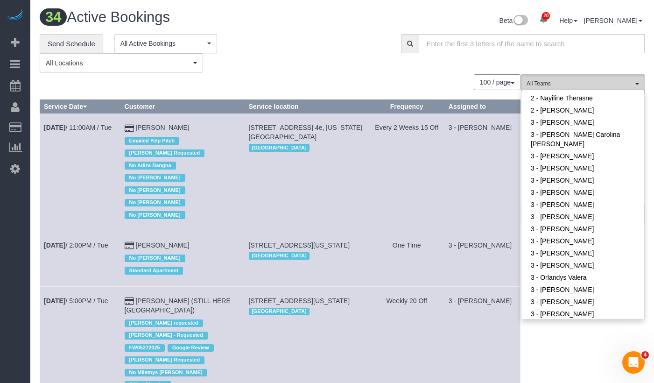
click at [571, 81] on span "All Teams" at bounding box center [579, 84] width 106 height 8
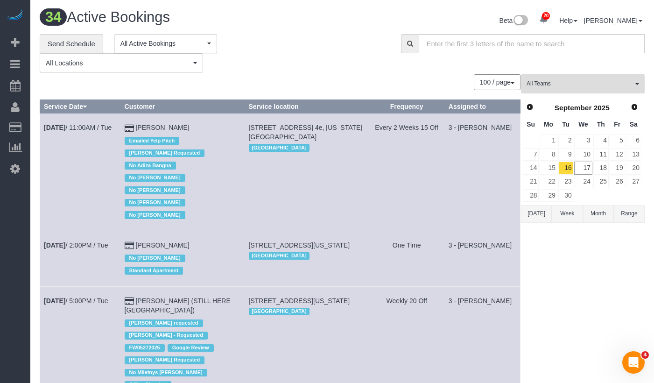
click at [575, 80] on span "All Teams" at bounding box center [579, 84] width 106 height 8
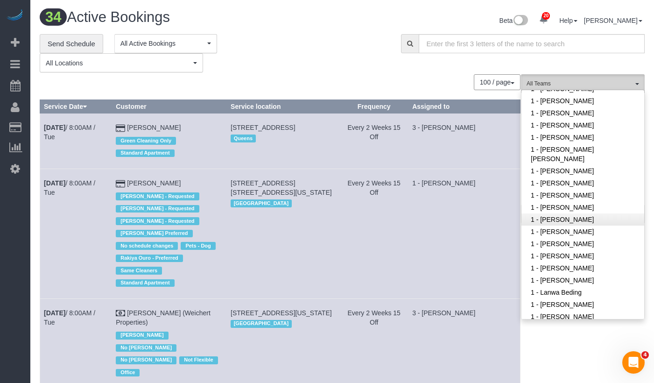
scroll to position [152, 0]
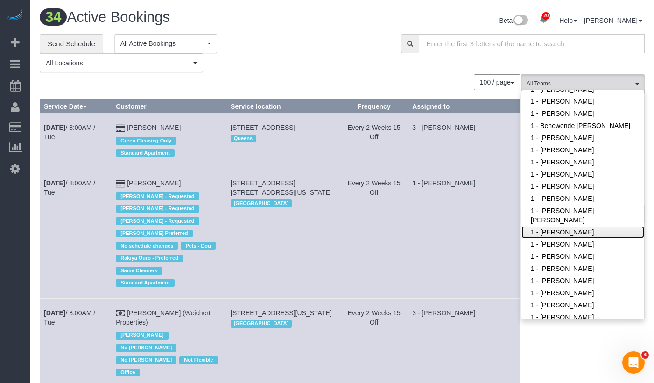
click at [576, 231] on link "1 - [PERSON_NAME]" at bounding box center [582, 232] width 123 height 12
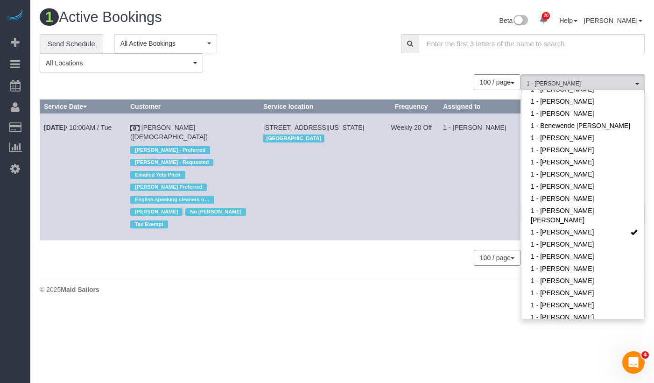
click at [326, 71] on div "**********" at bounding box center [213, 53] width 347 height 39
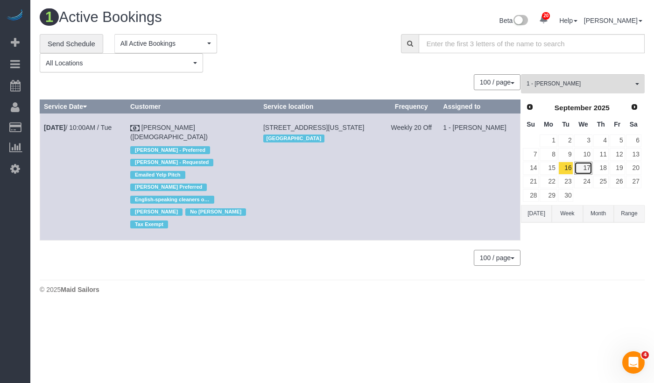
click at [581, 166] on link "17" at bounding box center [583, 167] width 18 height 13
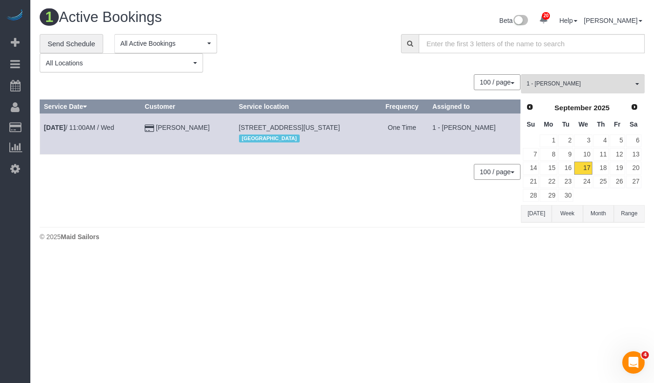
click at [328, 55] on div "**********" at bounding box center [213, 53] width 347 height 39
click at [73, 47] on link "Send Schedule" at bounding box center [71, 44] width 63 height 20
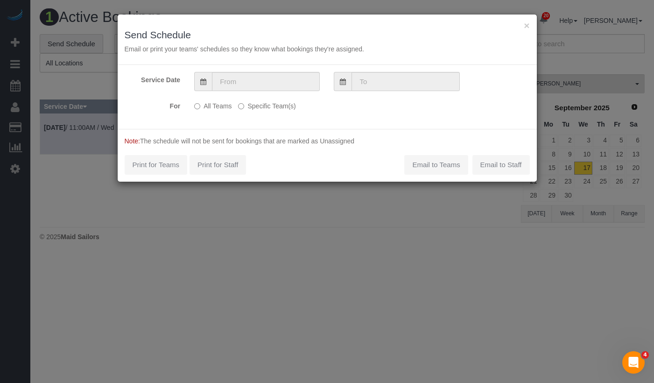
click at [252, 106] on label "Specific Team(s)" at bounding box center [266, 104] width 57 height 13
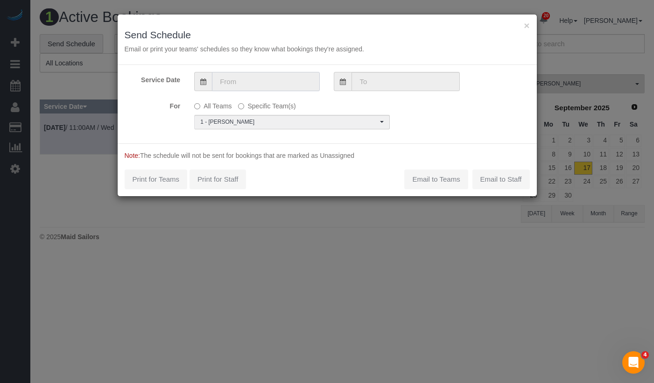
click at [260, 81] on input "text" at bounding box center [266, 81] width 108 height 19
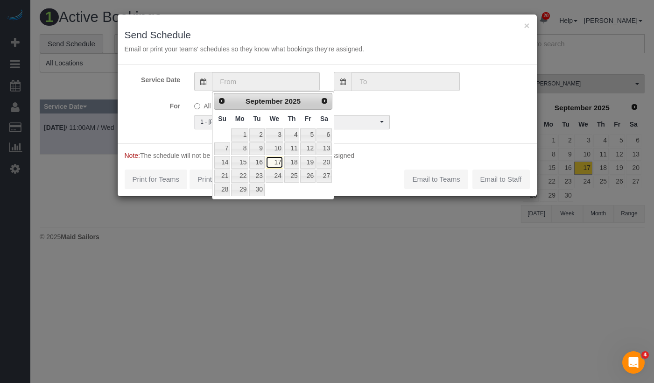
click at [273, 163] on link "17" at bounding box center [275, 162] width 18 height 13
type input "09/17/2025"
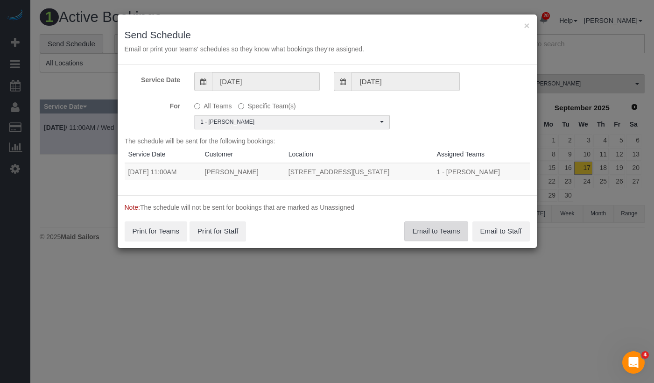
click at [428, 233] on button "Email to Teams" at bounding box center [435, 231] width 63 height 20
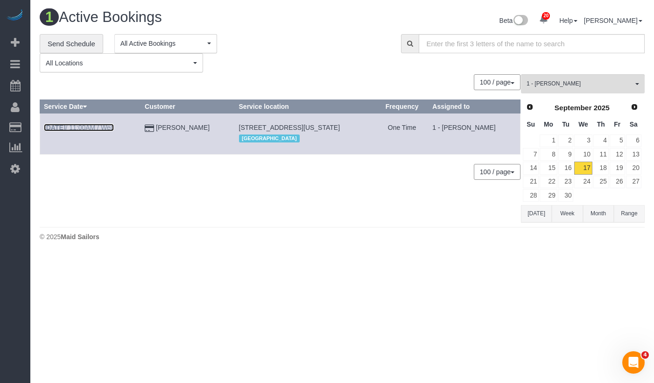
click at [65, 127] on b "Sep 17th" at bounding box center [54, 127] width 21 height 7
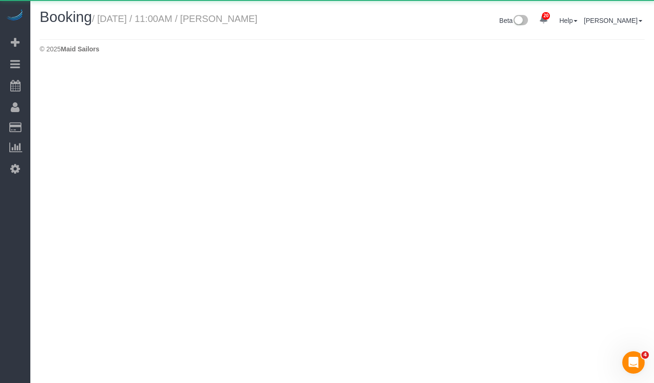
select select "NY"
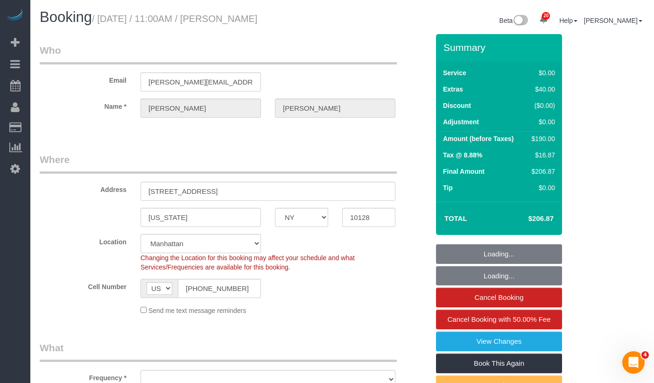
select select "number:60"
select select "number:79"
select select "number:15"
select select "number:5"
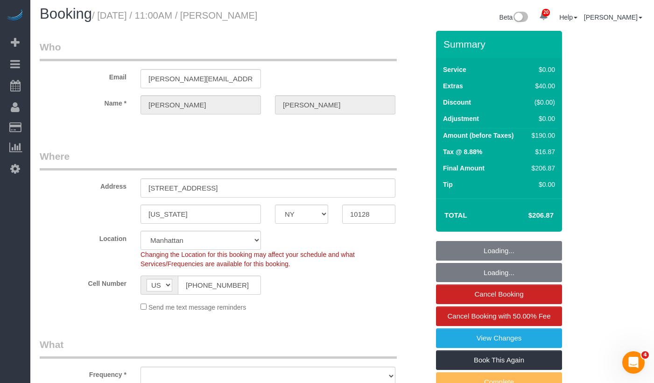
select select "string:stripe-pm_1RVi9G4VGloSiKo7oNOcz96w"
select select "spot47"
select select "object:5584"
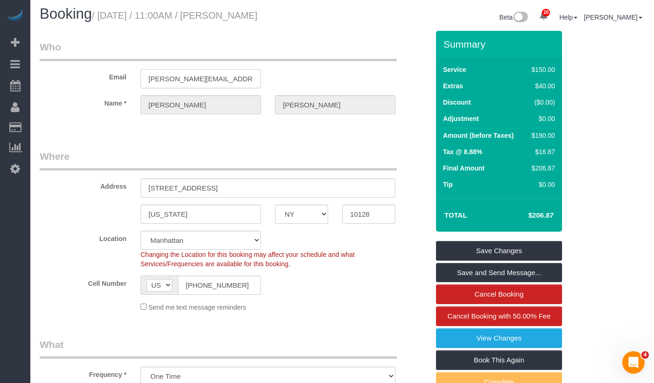
click at [194, 79] on input "levinson.stephanie@gmail.com" at bounding box center [200, 78] width 120 height 19
click at [45, 278] on label "Cell Number" at bounding box center [83, 281] width 101 height 13
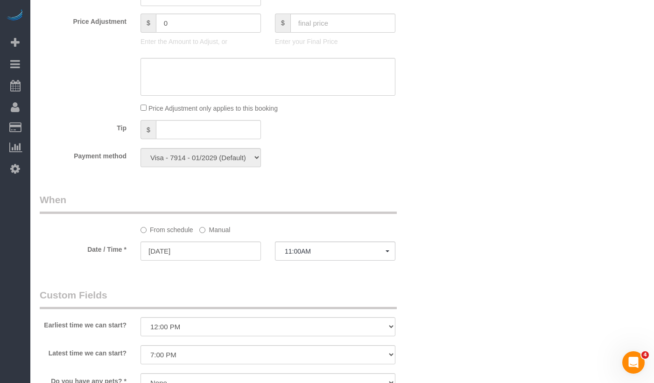
scroll to position [737, 0]
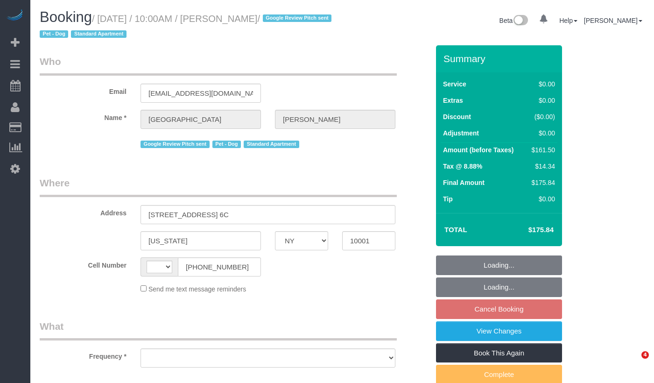
select select "NY"
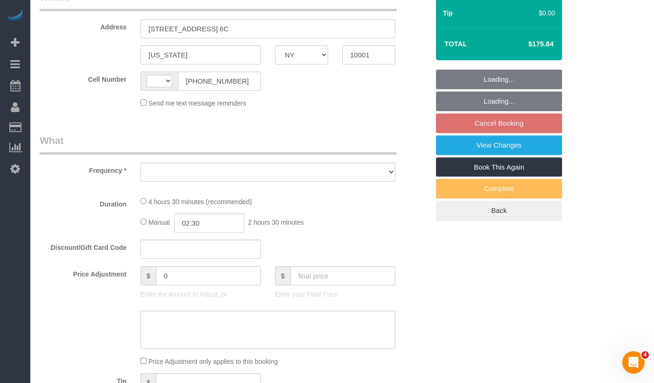
select select "string:[GEOGRAPHIC_DATA]"
select select "object:808"
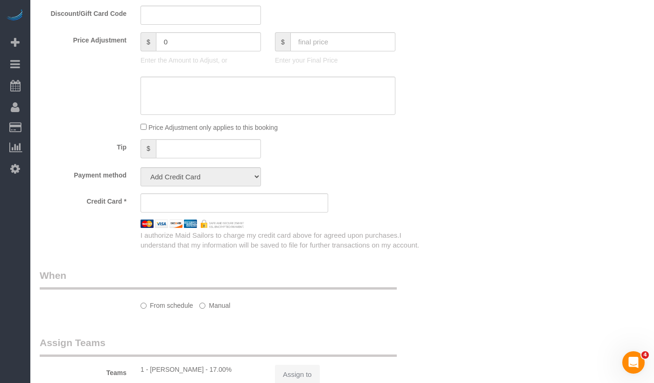
select select "string:stripe-pm_1Oe5Vq4VGloSiKo7A6D1LOqR"
select select "2"
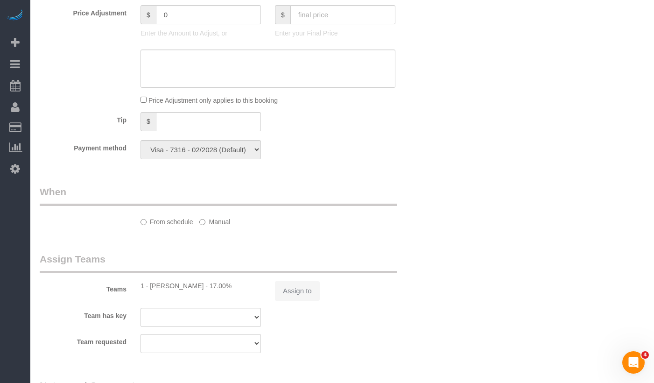
select select "spot3"
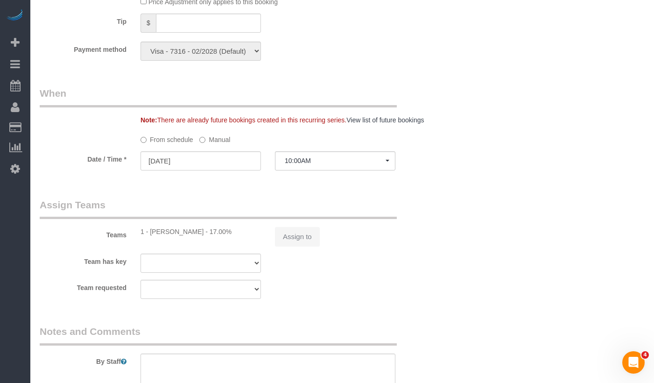
select select "object:1348"
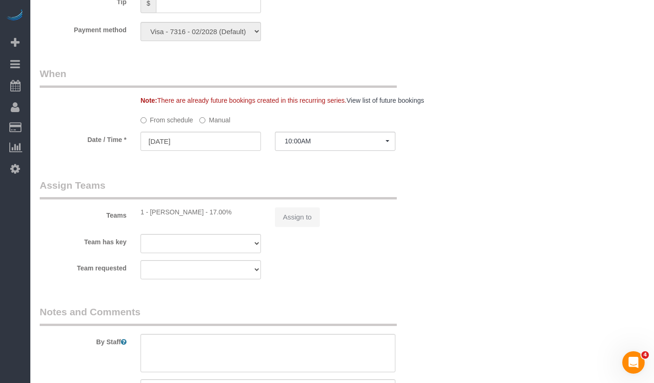
select select "2"
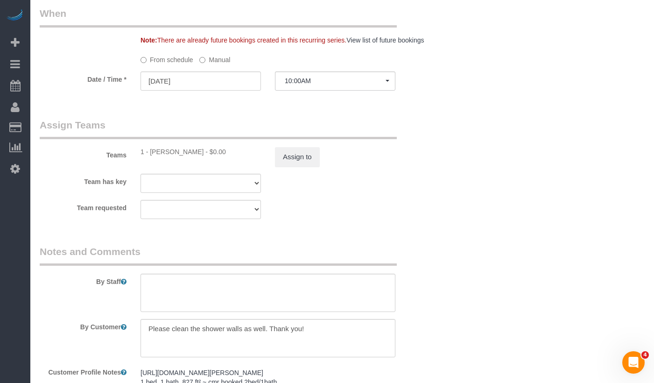
select select "number:57"
select select "number:75"
select select "number:13"
select select "number:6"
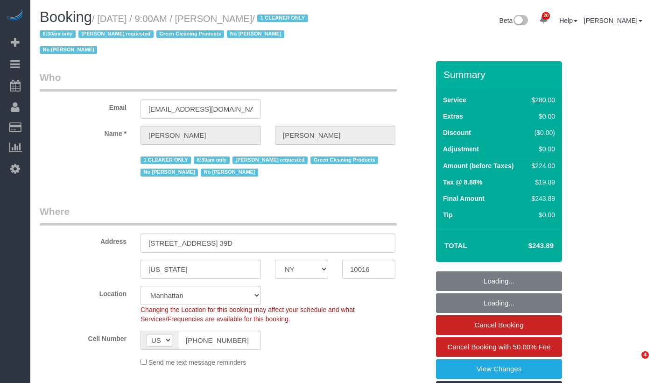
select select "NY"
select select "210"
select select "number:89"
select select "number:90"
select select "number:15"
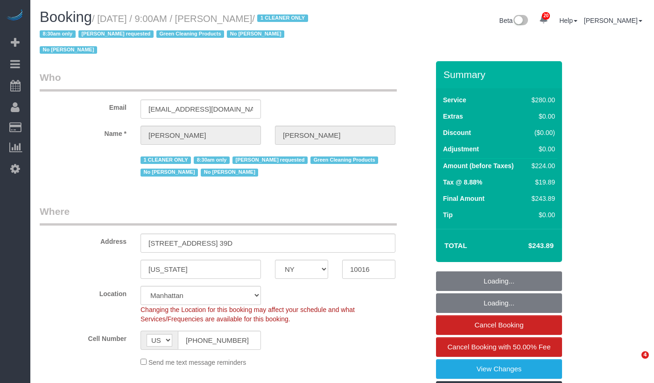
select select "number:5"
select select "spot1"
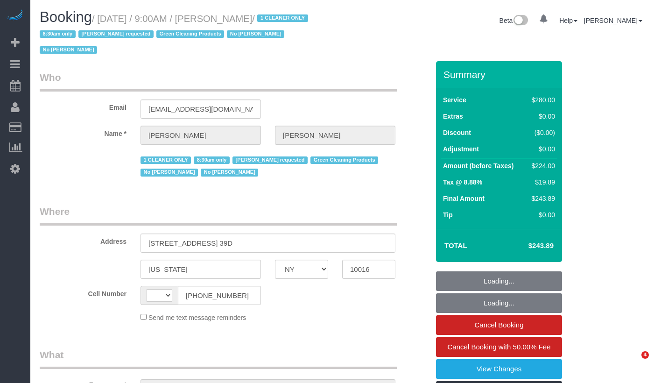
select select "NY"
select select "string:[GEOGRAPHIC_DATA]"
select select "object:829"
select select "210"
select select "number:89"
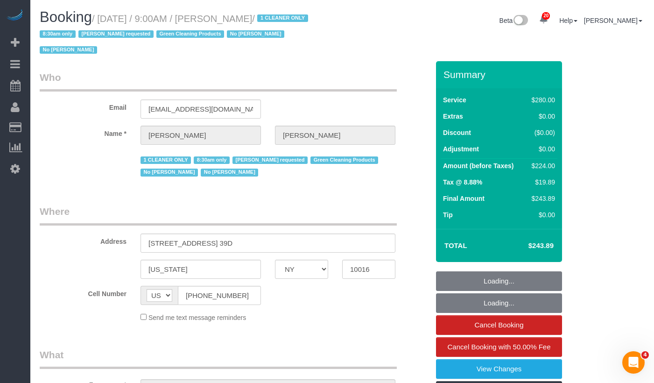
select select "number:90"
select select "number:15"
select select "number:5"
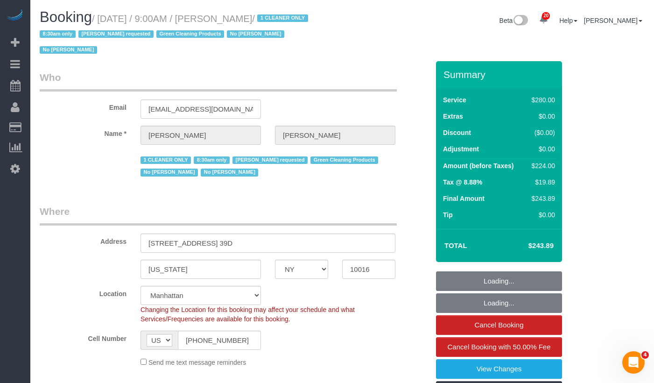
select select "object:1061"
select select "string:stripe-pm_1Pz1Rj4VGloSiKo7Opl5Xfd6"
select select "spot1"
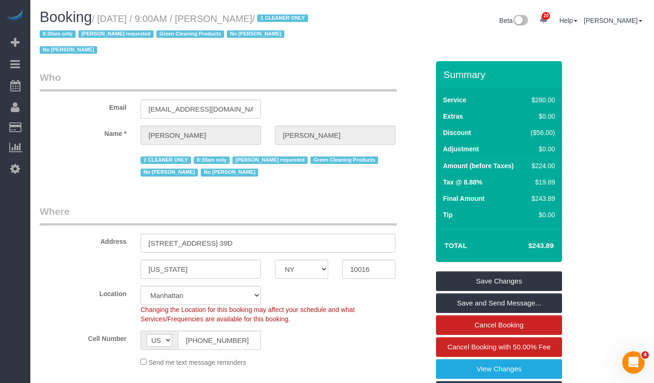
click at [123, 20] on small "/ [DATE] / 9:00AM / [PERSON_NAME] / 1 CLEANER ONLY 8:30am only [PERSON_NAME] re…" at bounding box center [175, 35] width 271 height 42
